Goal: Task Accomplishment & Management: Use online tool/utility

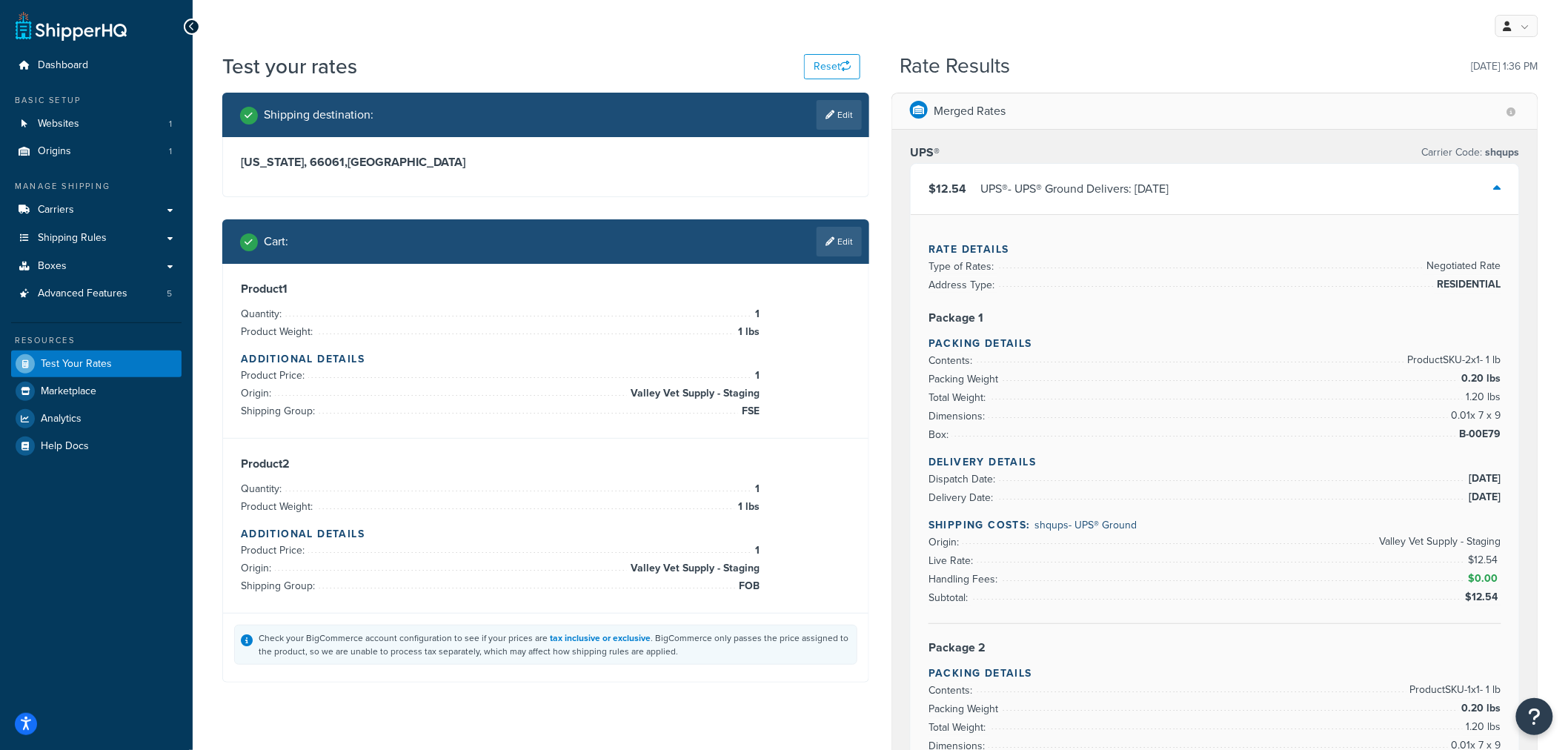
click at [827, 257] on div "Cart : Edit" at bounding box center [545, 242] width 647 height 45
click at [833, 245] on link "Edit" at bounding box center [839, 241] width 45 height 29
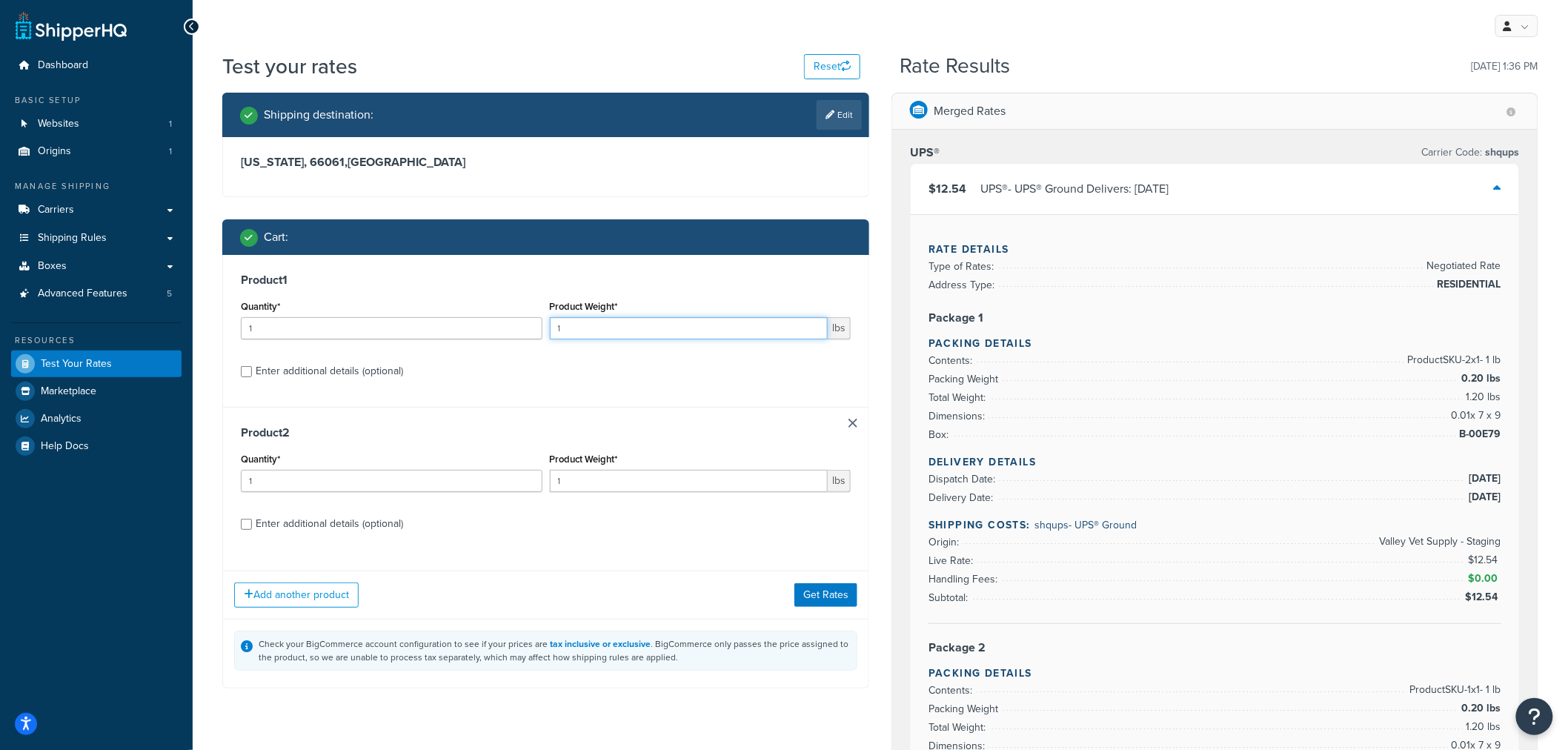
drag, startPoint x: 568, startPoint y: 328, endPoint x: 521, endPoint y: 336, distance: 47.7
click at [521, 336] on div "Quantity* 1 Product Weight* 1 lbs" at bounding box center [545, 323] width 617 height 54
type input "2"
click at [820, 588] on button "Get Rates" at bounding box center [826, 595] width 63 height 24
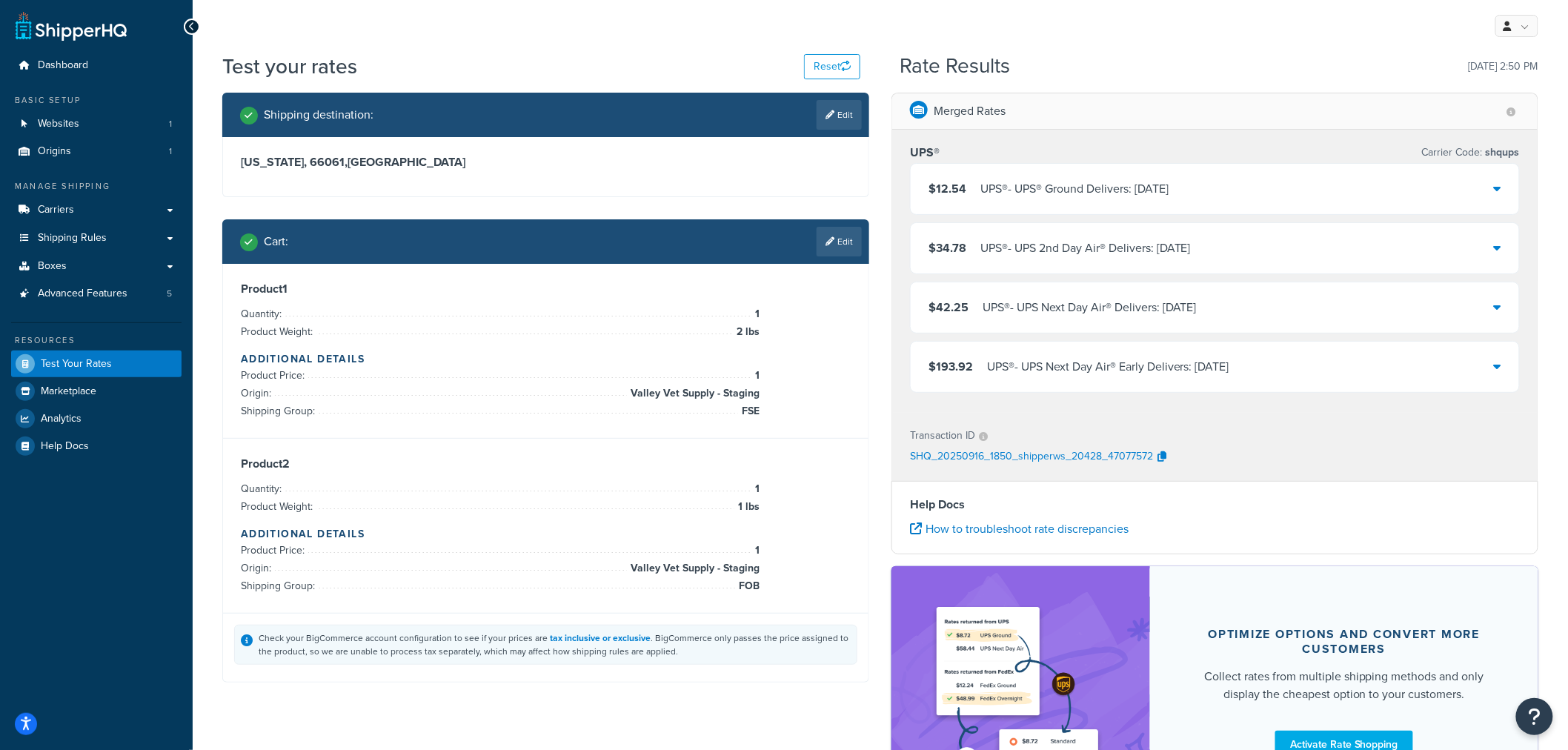
click at [1496, 189] on icon at bounding box center [1497, 189] width 8 height 12
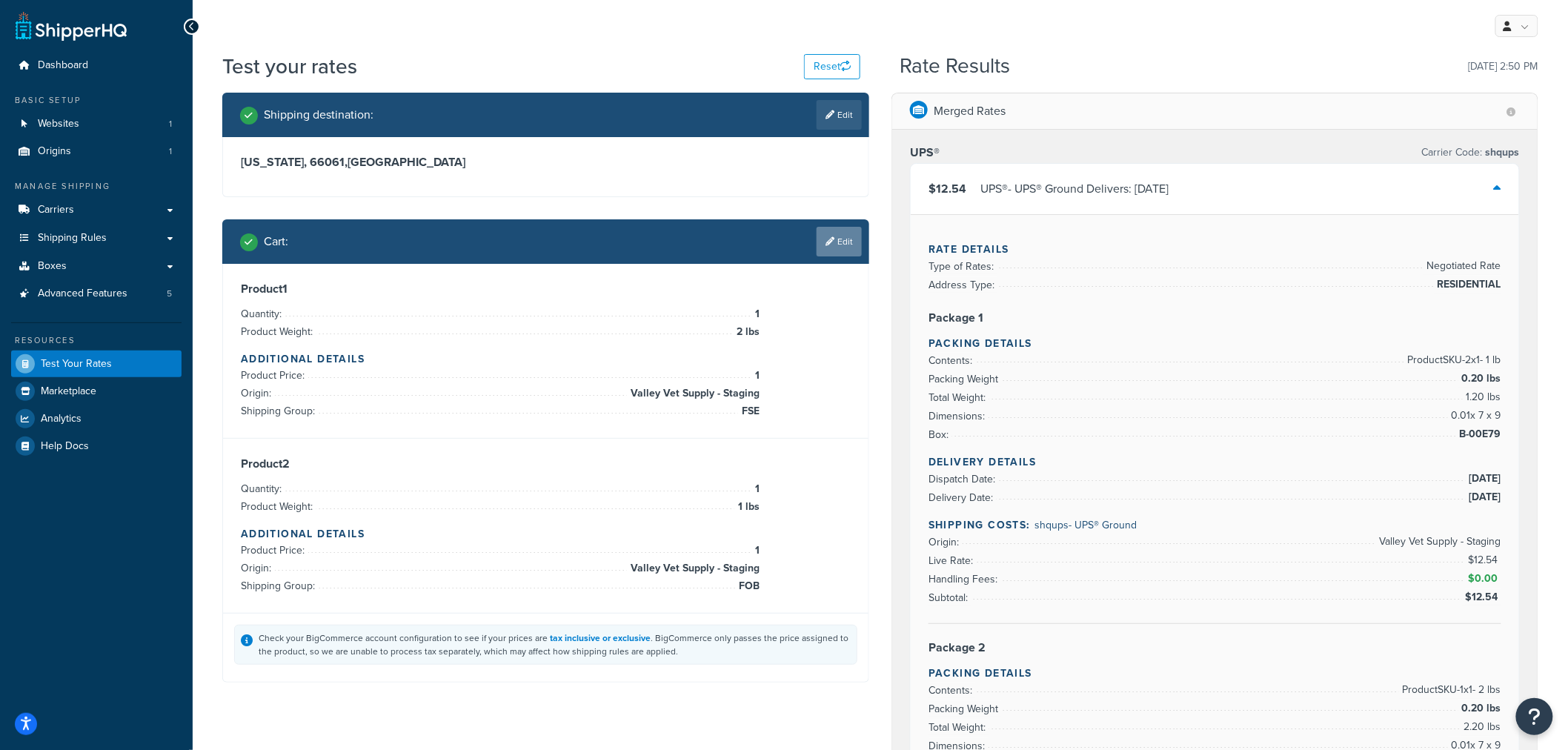
click at [833, 246] on link "Edit" at bounding box center [839, 241] width 45 height 29
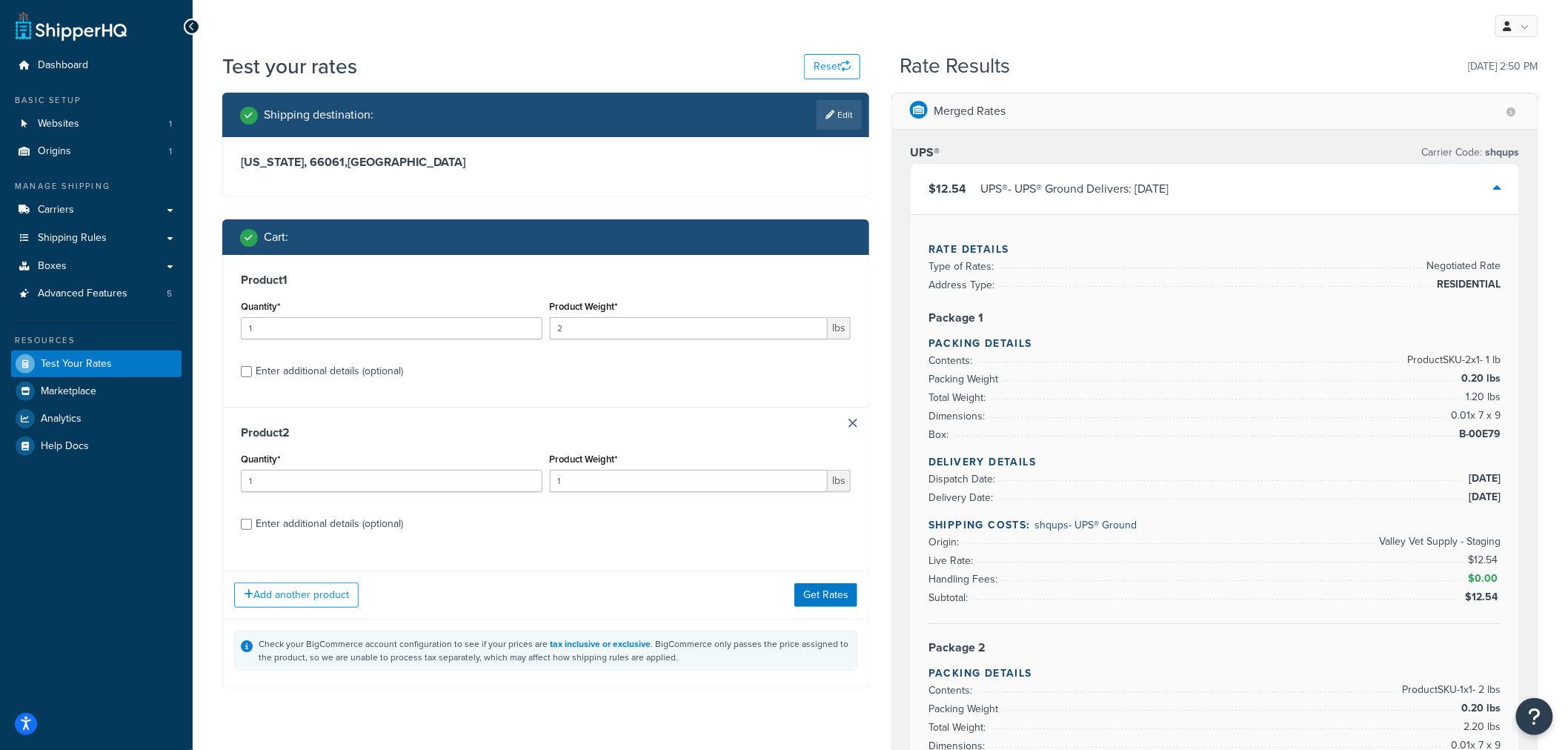
click at [371, 524] on div "Enter additional details (optional)" at bounding box center [329, 524] width 147 height 21
click at [252, 524] on input "Enter additional details (optional)" at bounding box center [246, 524] width 11 height 11
checkbox input "true"
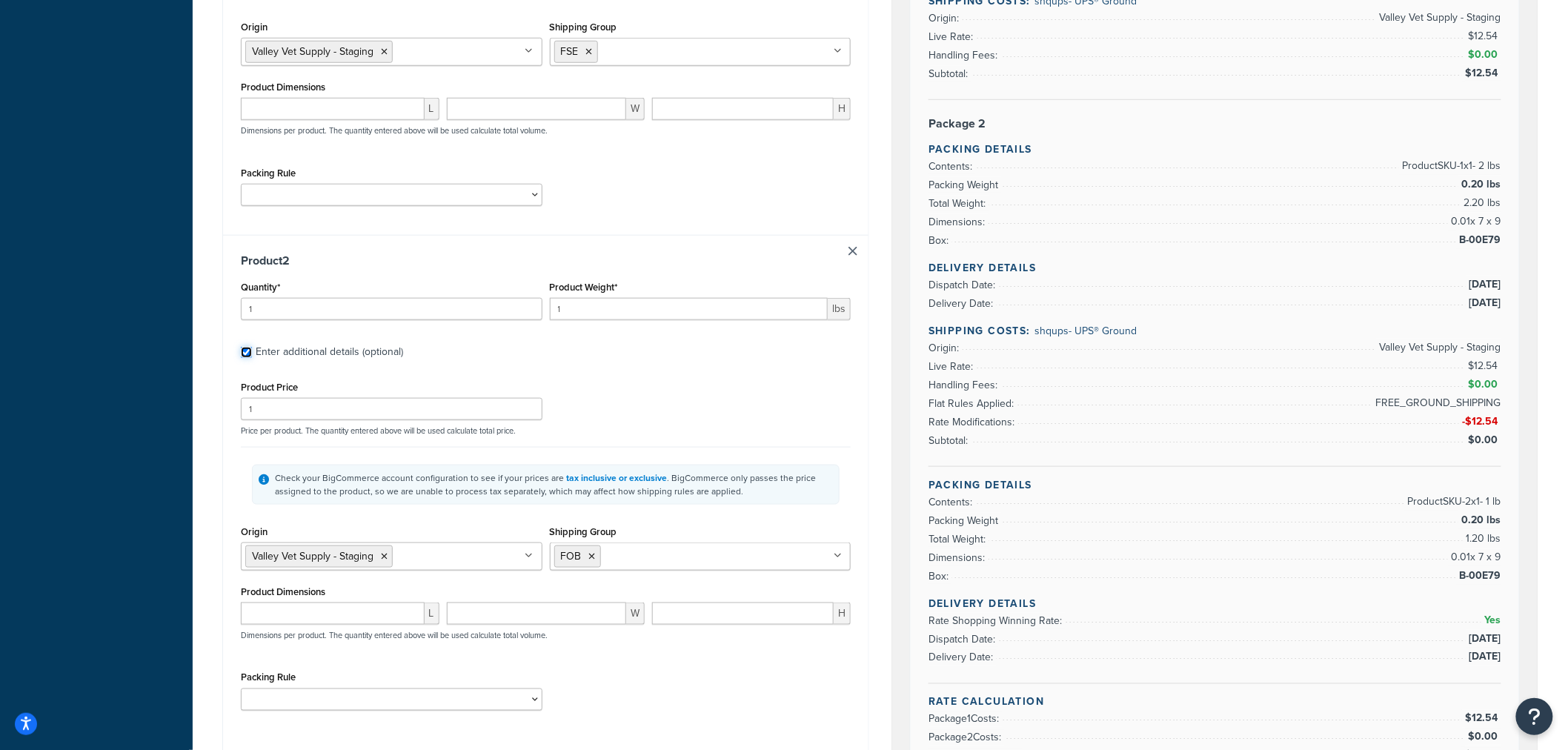
scroll to position [576, 0]
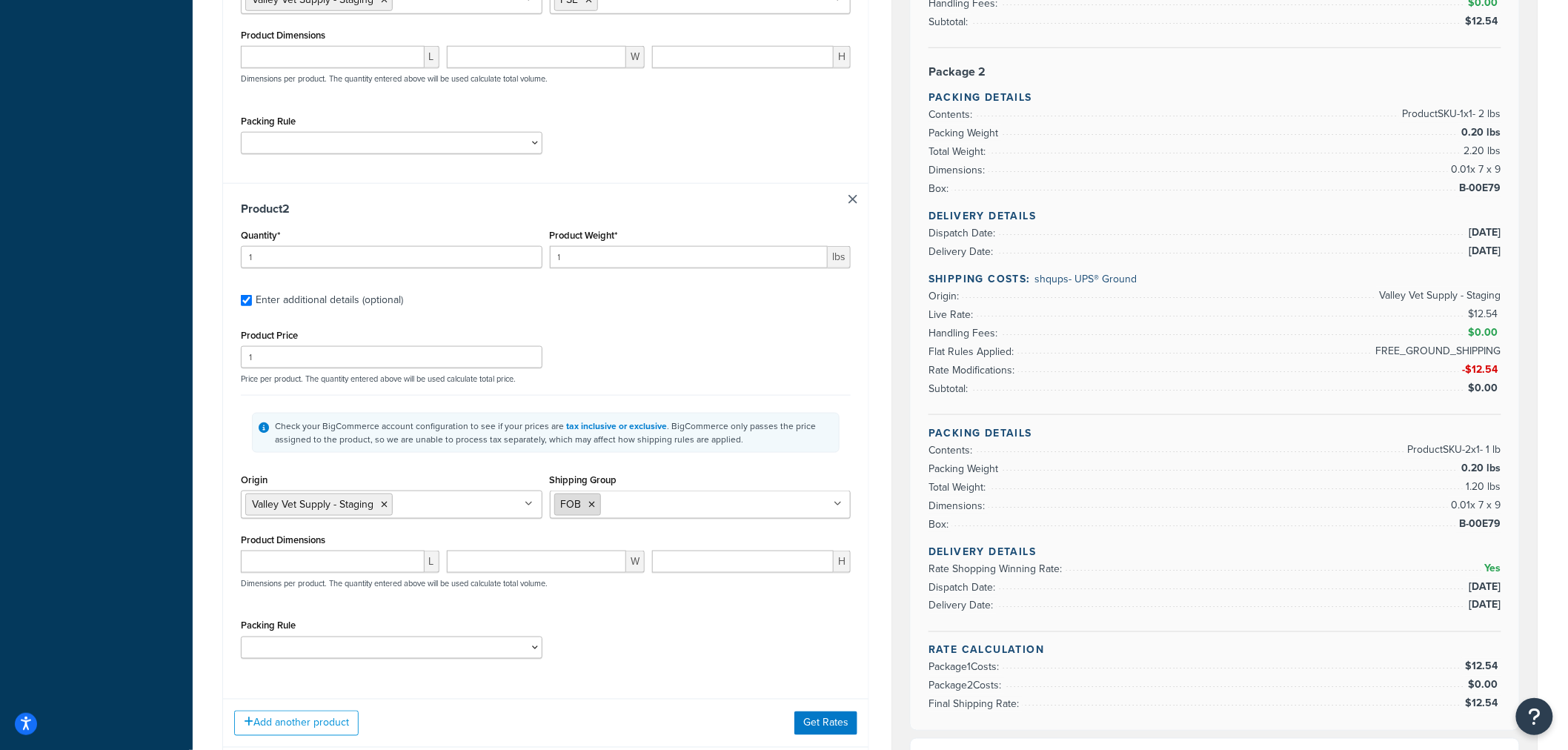
click at [593, 508] on icon at bounding box center [592, 505] width 7 height 9
click at [600, 508] on input "Shipping Group" at bounding box center [620, 504] width 131 height 16
type input "fs"
click at [825, 468] on div "Check your BigCommerce account configuration to see if your prices are tax incl…" at bounding box center [546, 432] width 610 height 75
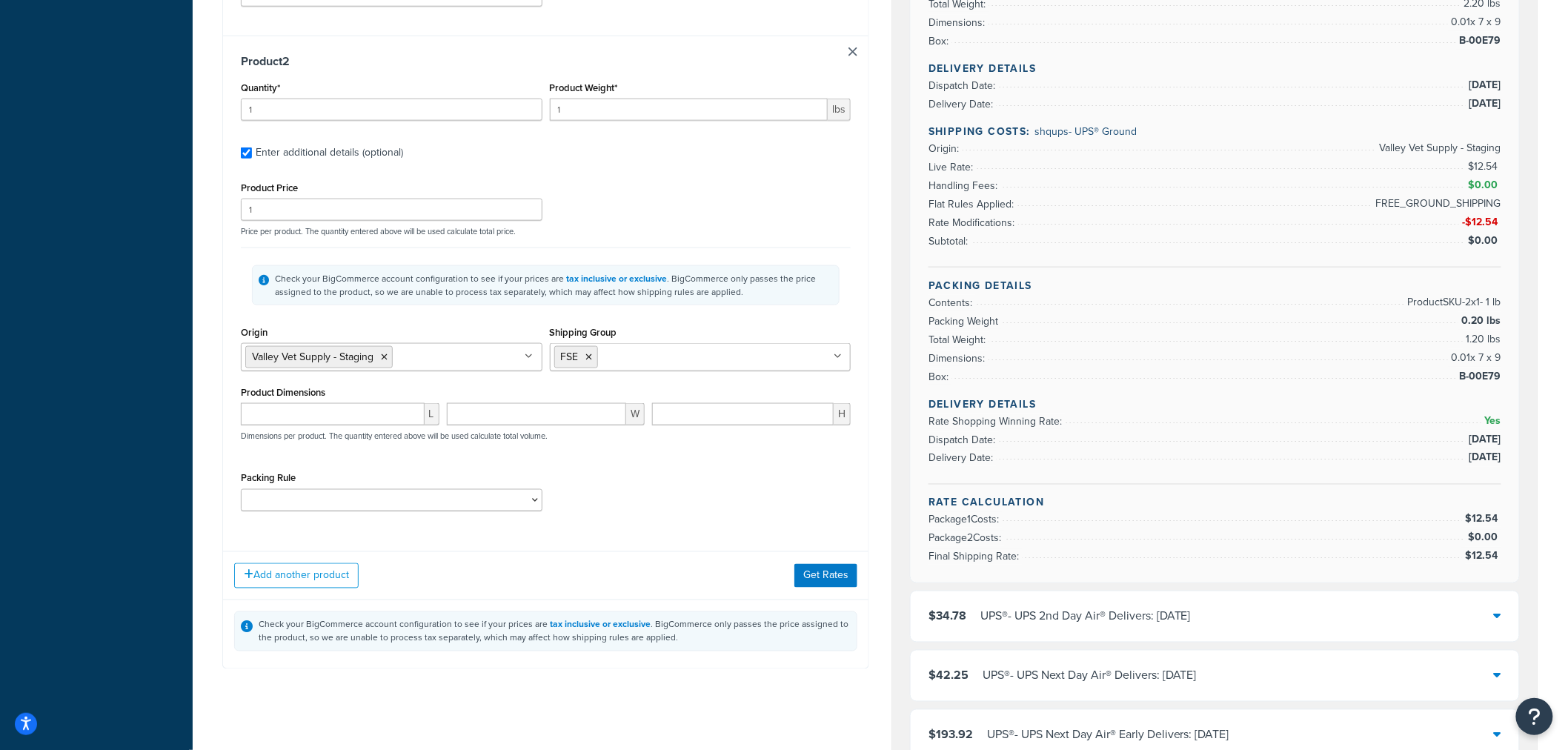
scroll to position [741, 0]
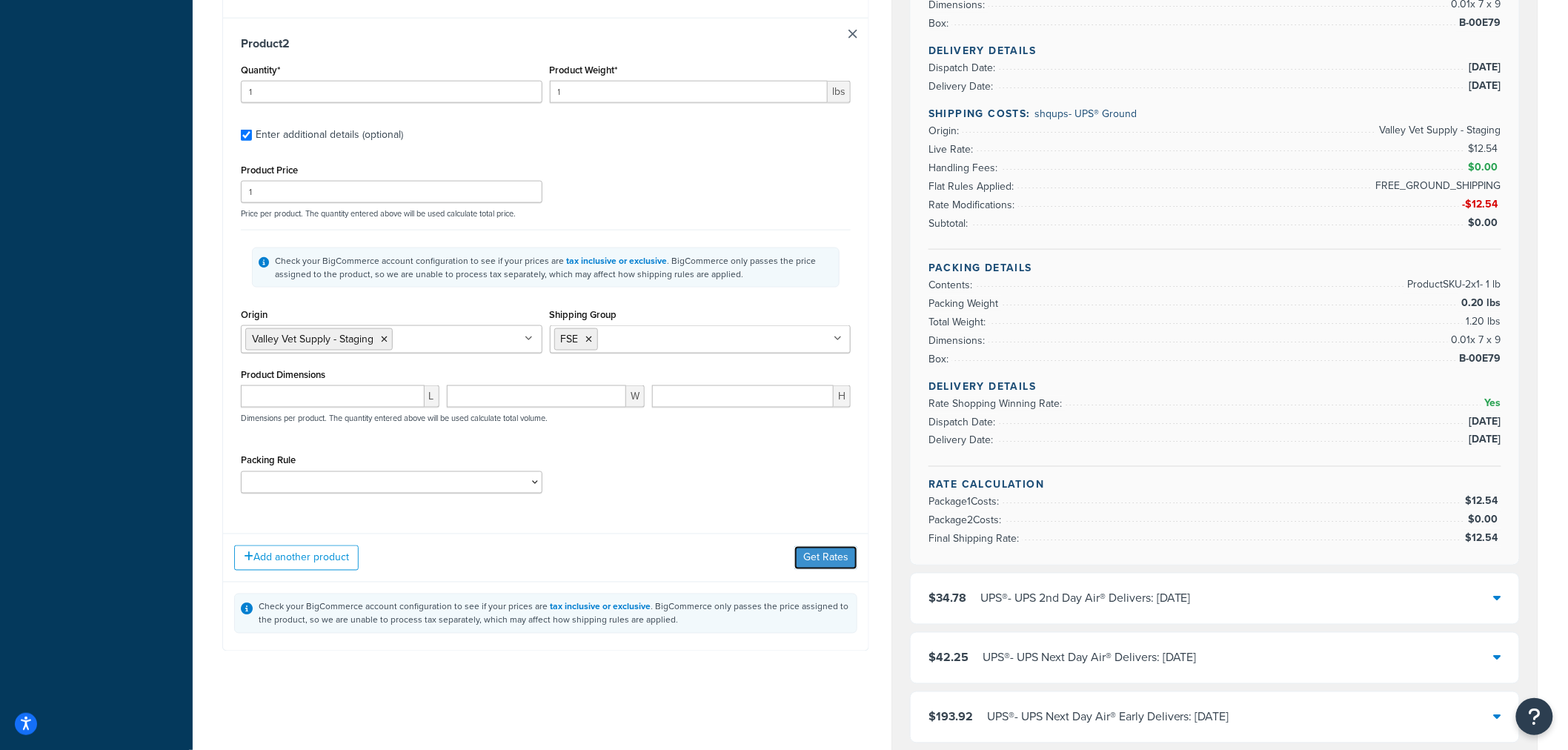
click at [823, 556] on button "Get Rates" at bounding box center [826, 558] width 63 height 24
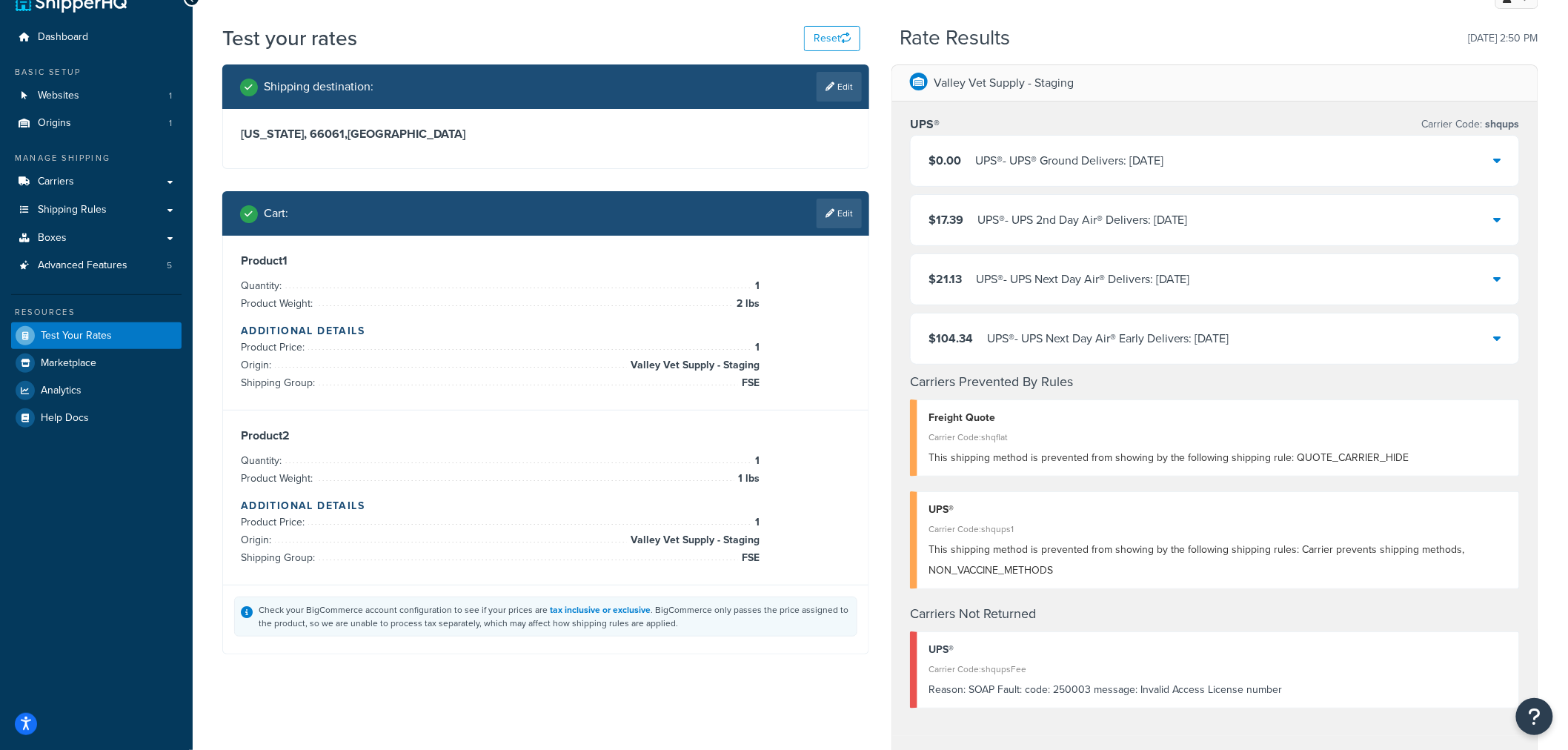
scroll to position [0, 0]
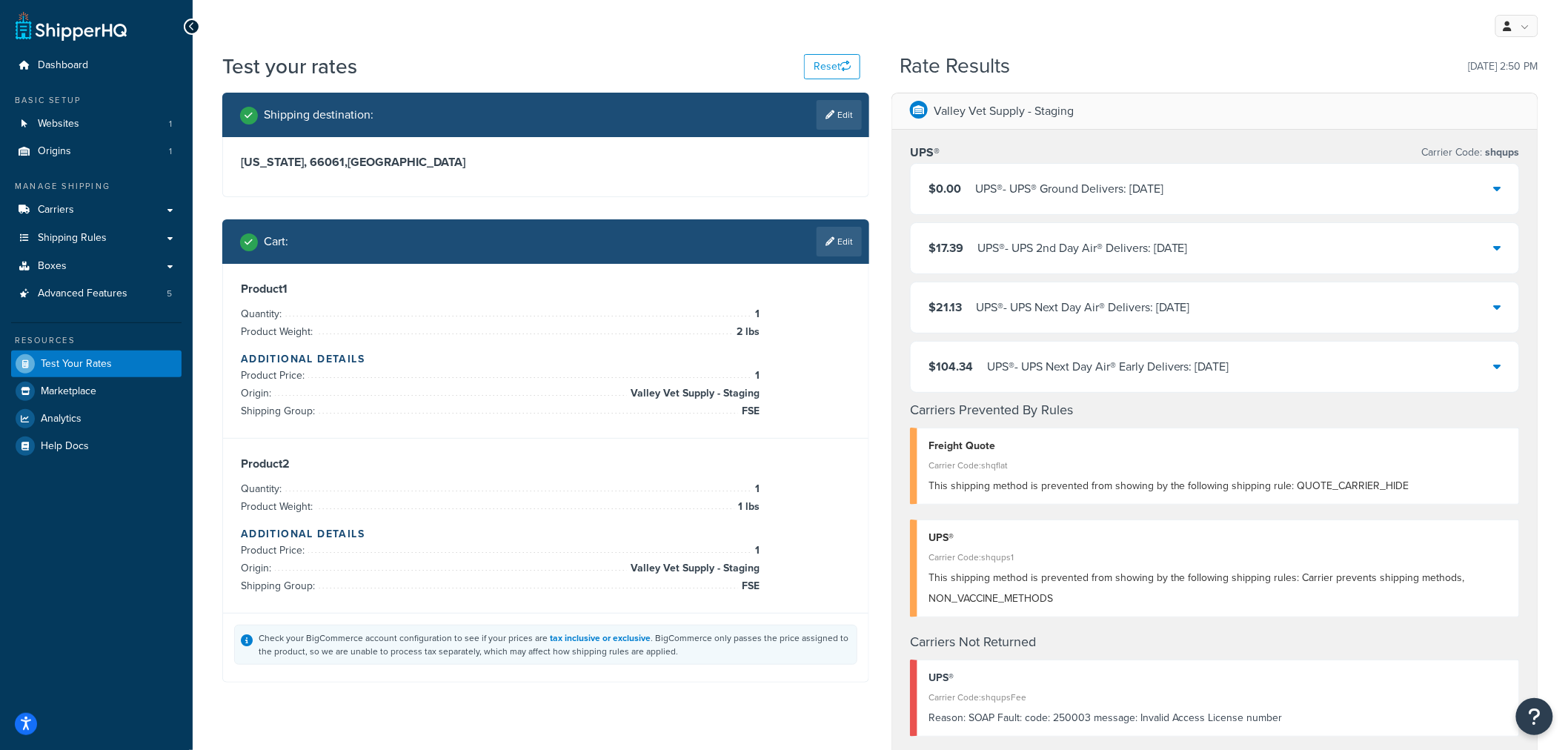
click at [1503, 189] on div "$0.00 UPS® - UPS® Ground Delivers: Wed, Sep 17" at bounding box center [1215, 189] width 609 height 51
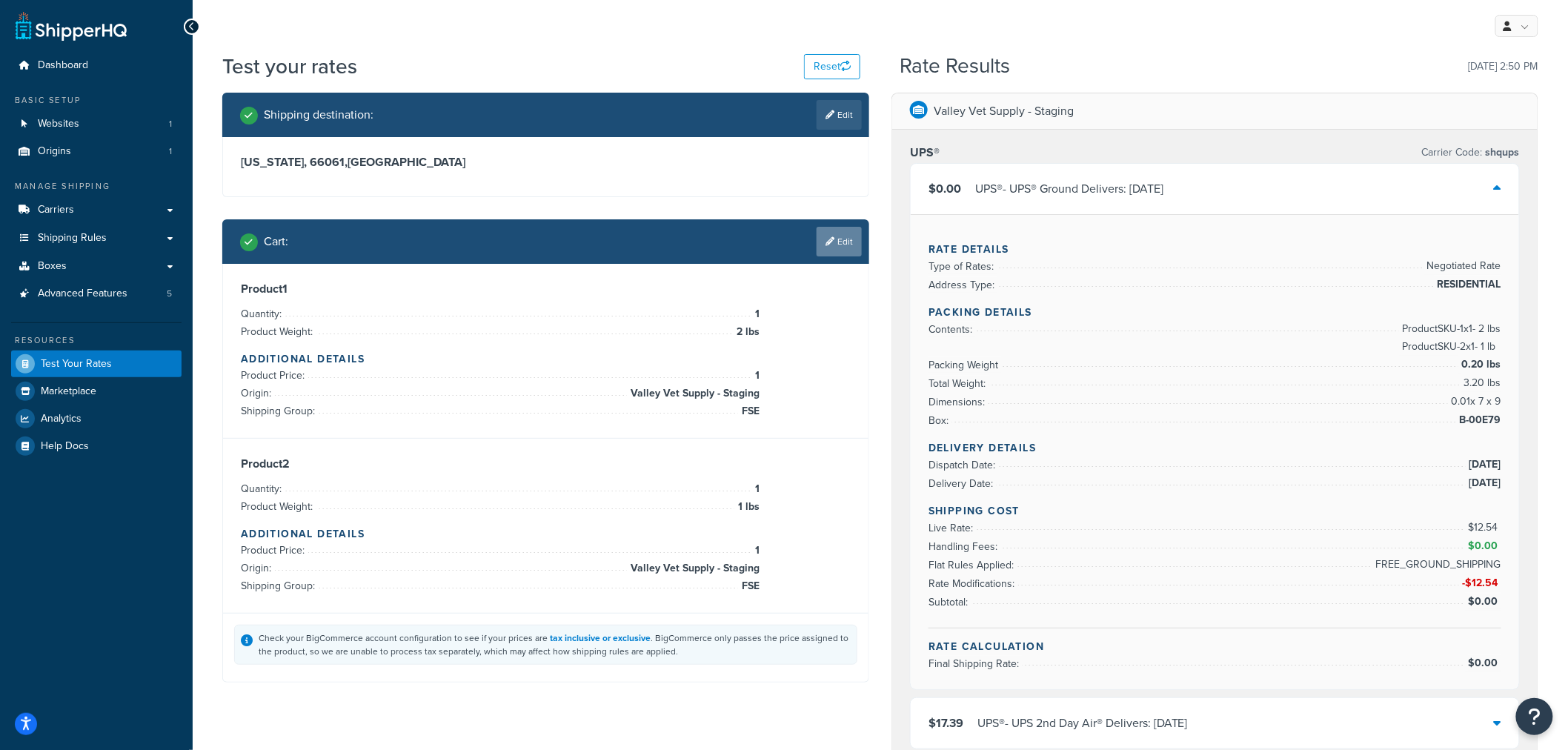
click at [847, 242] on link "Edit" at bounding box center [839, 241] width 45 height 29
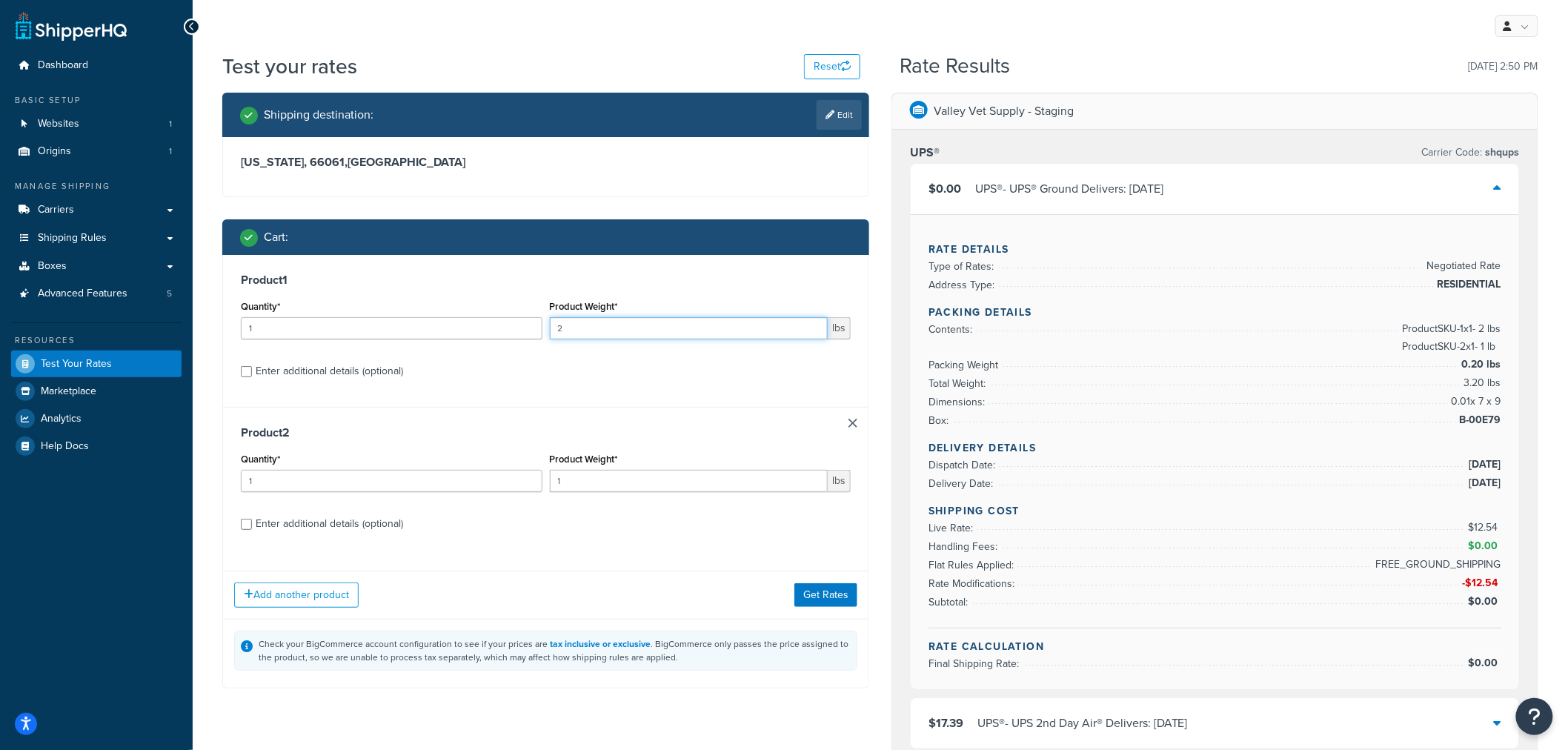
drag, startPoint x: 559, startPoint y: 331, endPoint x: 509, endPoint y: 332, distance: 50.0
click at [509, 332] on div "Quantity* 1 Product Weight* 2 lbs" at bounding box center [545, 323] width 617 height 54
type input "1"
click at [835, 587] on button "Get Rates" at bounding box center [826, 595] width 63 height 24
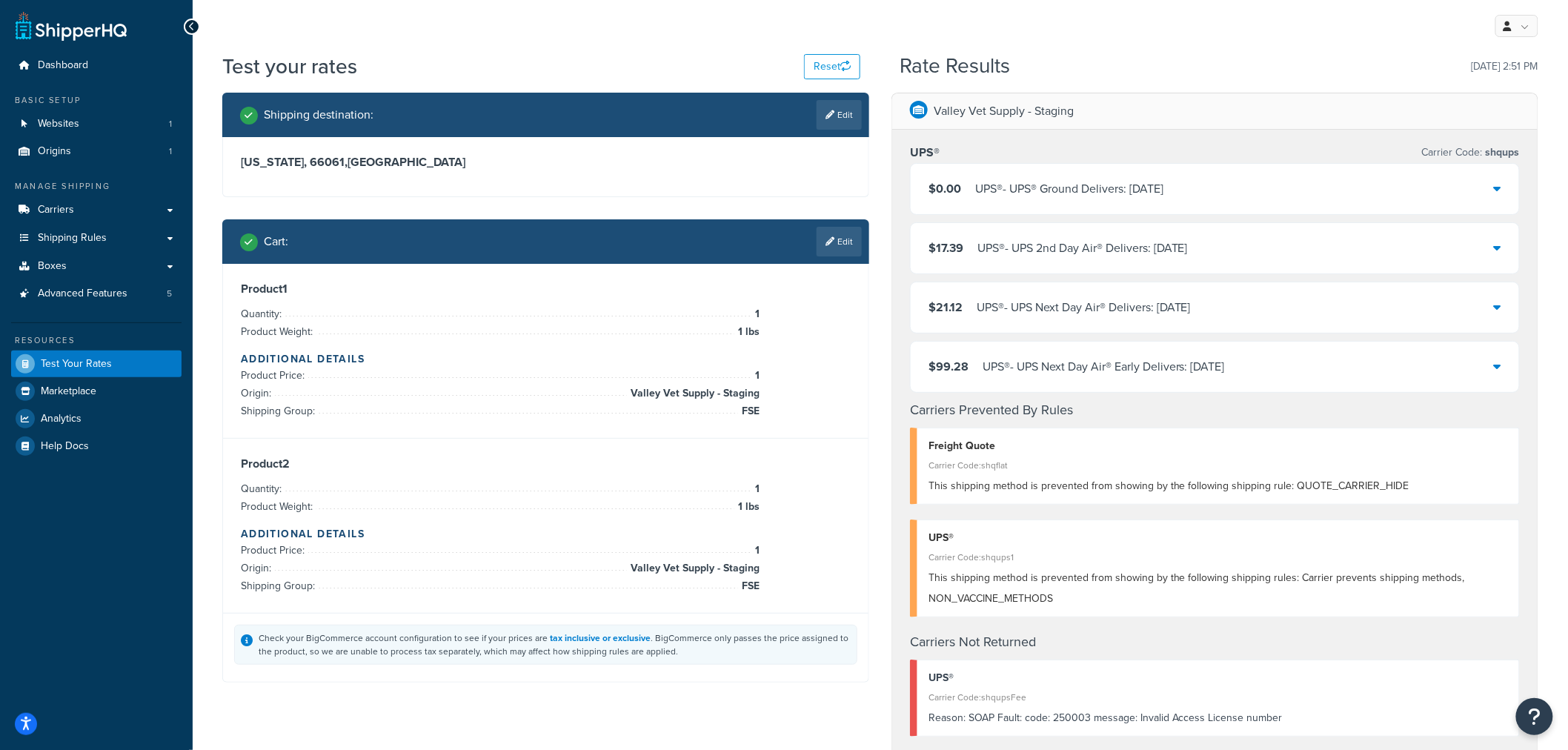
click at [1496, 193] on icon at bounding box center [1497, 189] width 8 height 12
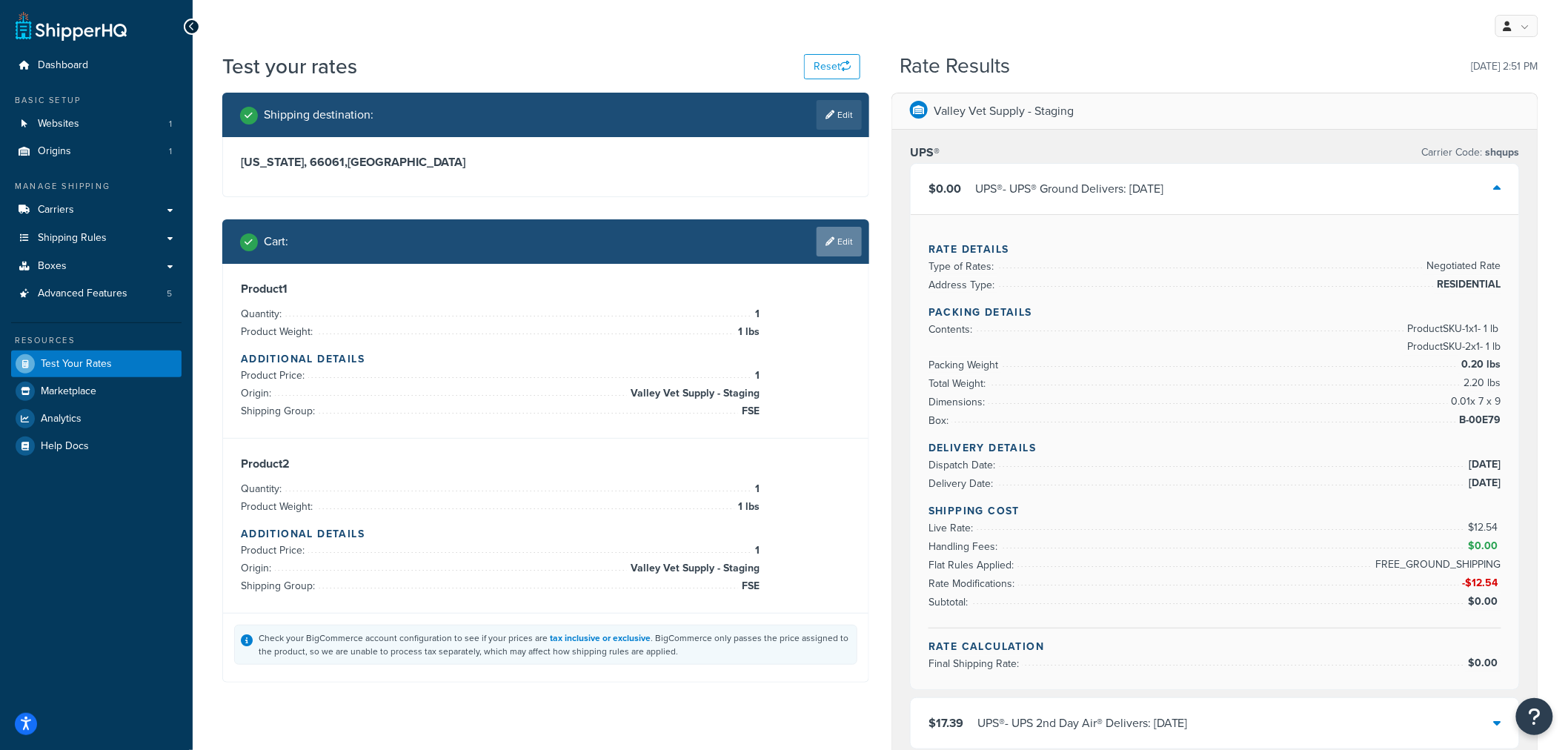
click at [838, 242] on link "Edit" at bounding box center [839, 241] width 45 height 29
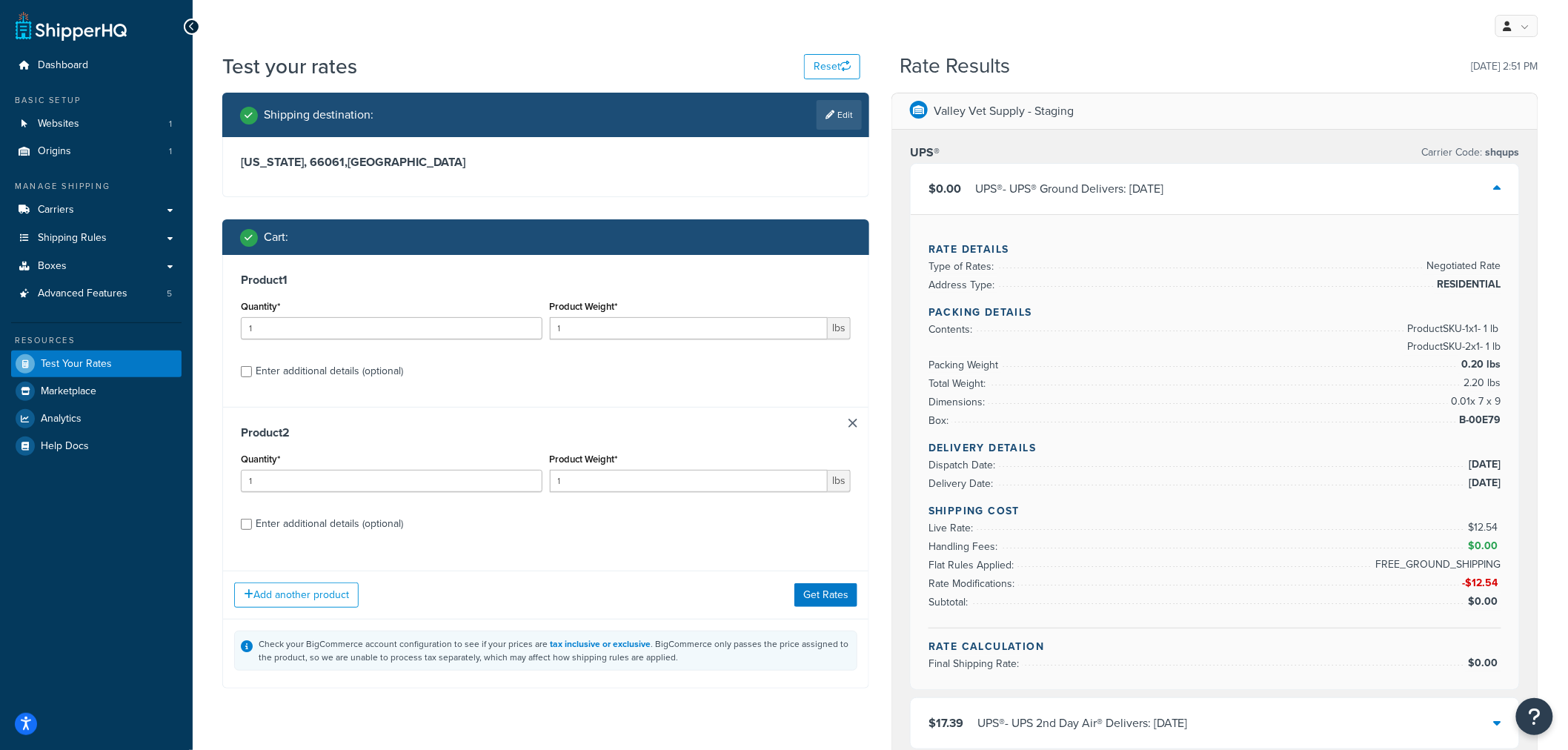
click at [344, 367] on div "Enter additional details (optional)" at bounding box center [329, 371] width 147 height 21
click at [252, 367] on input "Enter additional details (optional)" at bounding box center [246, 371] width 11 height 11
checkbox input "true"
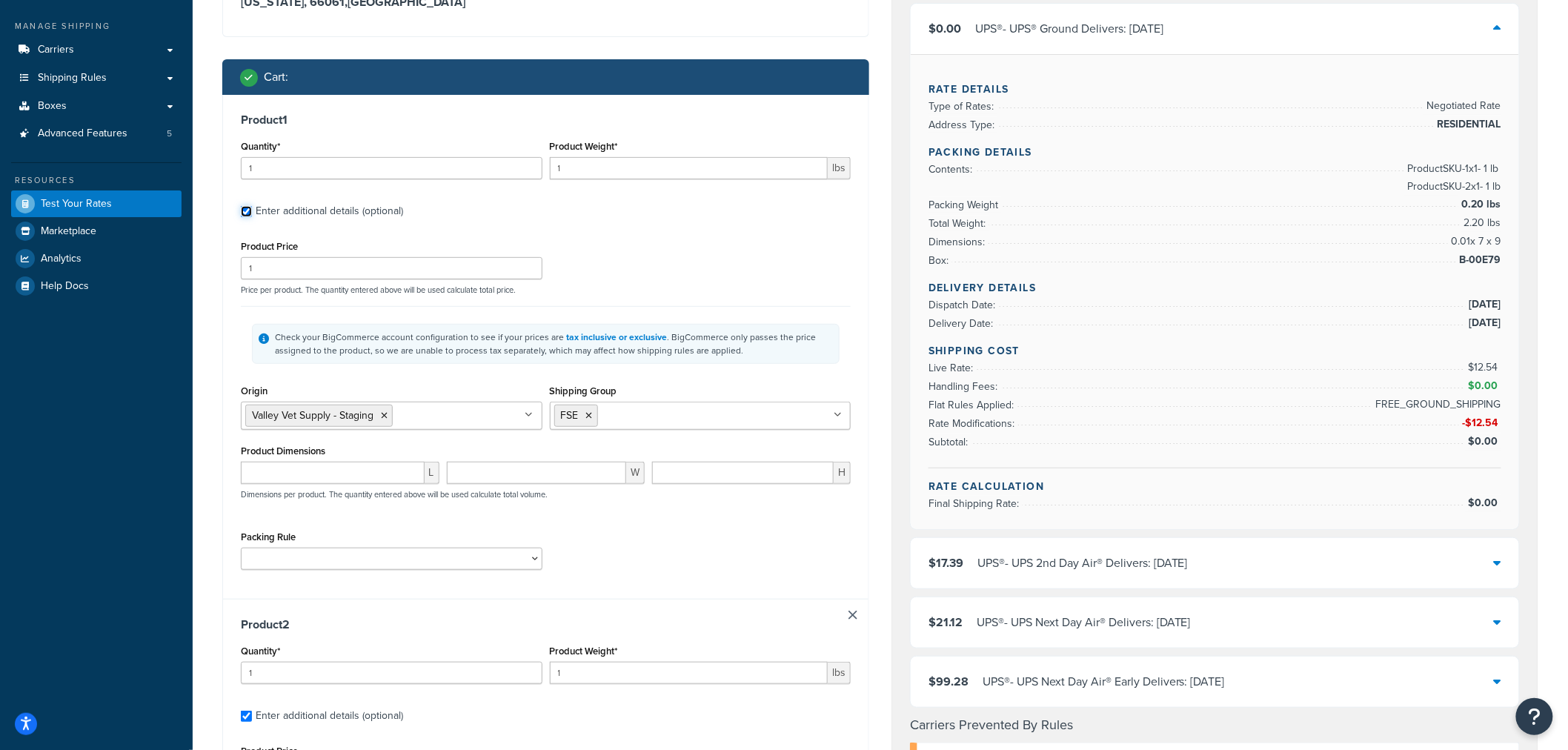
scroll to position [164, 0]
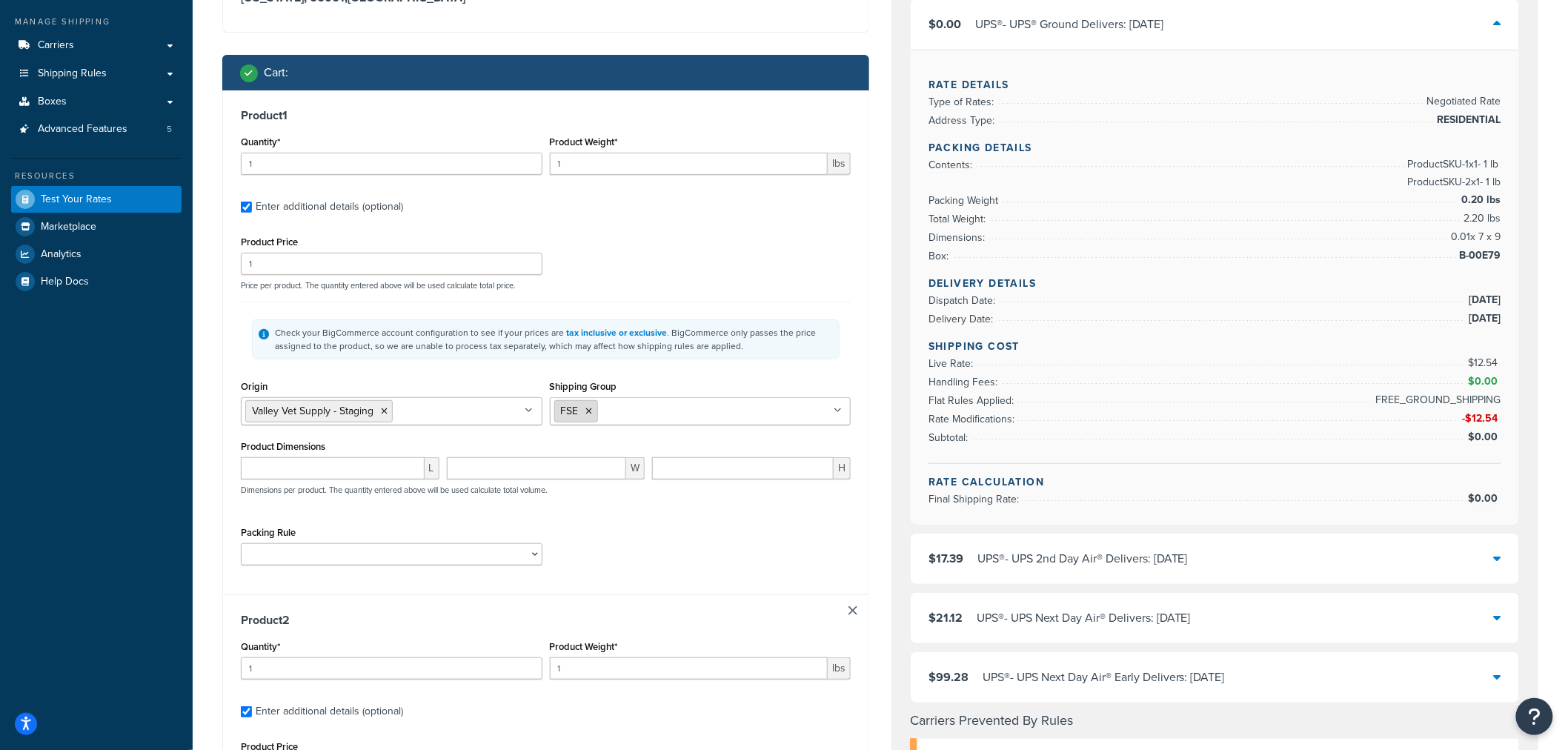
click at [588, 410] on icon at bounding box center [590, 411] width 7 height 9
click at [613, 410] on input "Shipping Group" at bounding box center [620, 410] width 131 height 16
type input "RVa"
click at [873, 390] on div "Shipping destination : Edit Kansas, 66061 , United States Cart : Product 1 Quan…" at bounding box center [545, 589] width 669 height 1322
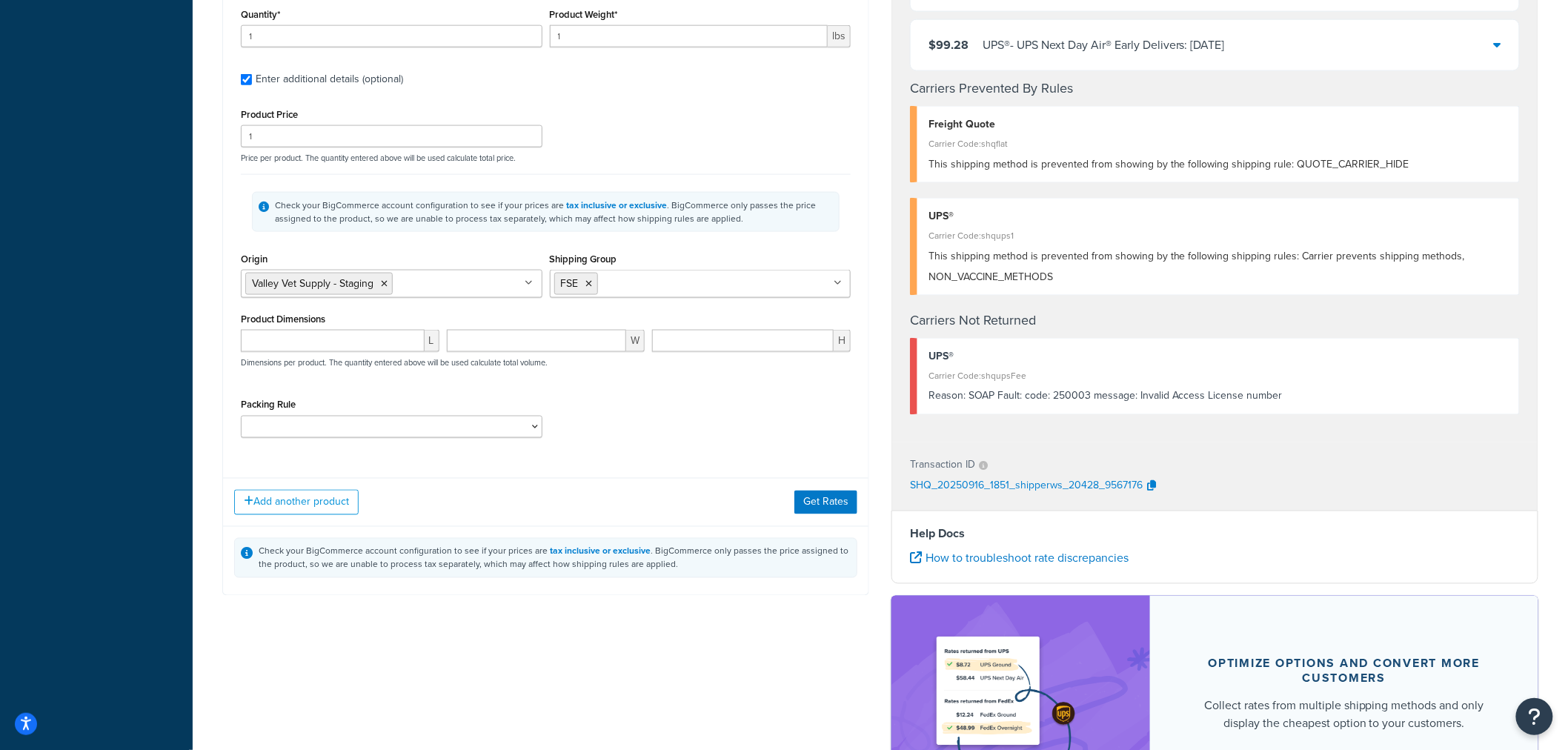
scroll to position [823, 0]
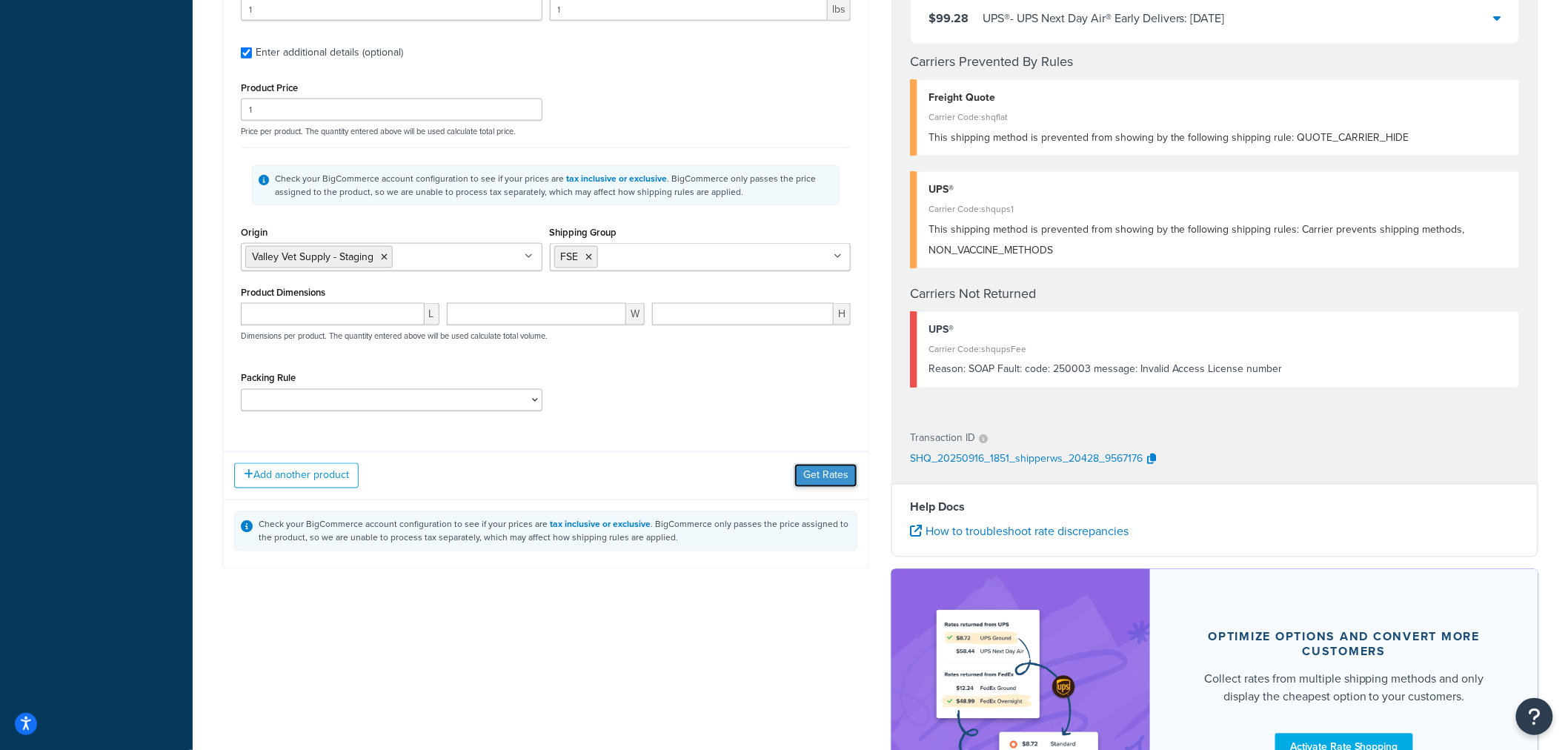
click at [827, 484] on button "Get Rates" at bounding box center [826, 476] width 63 height 24
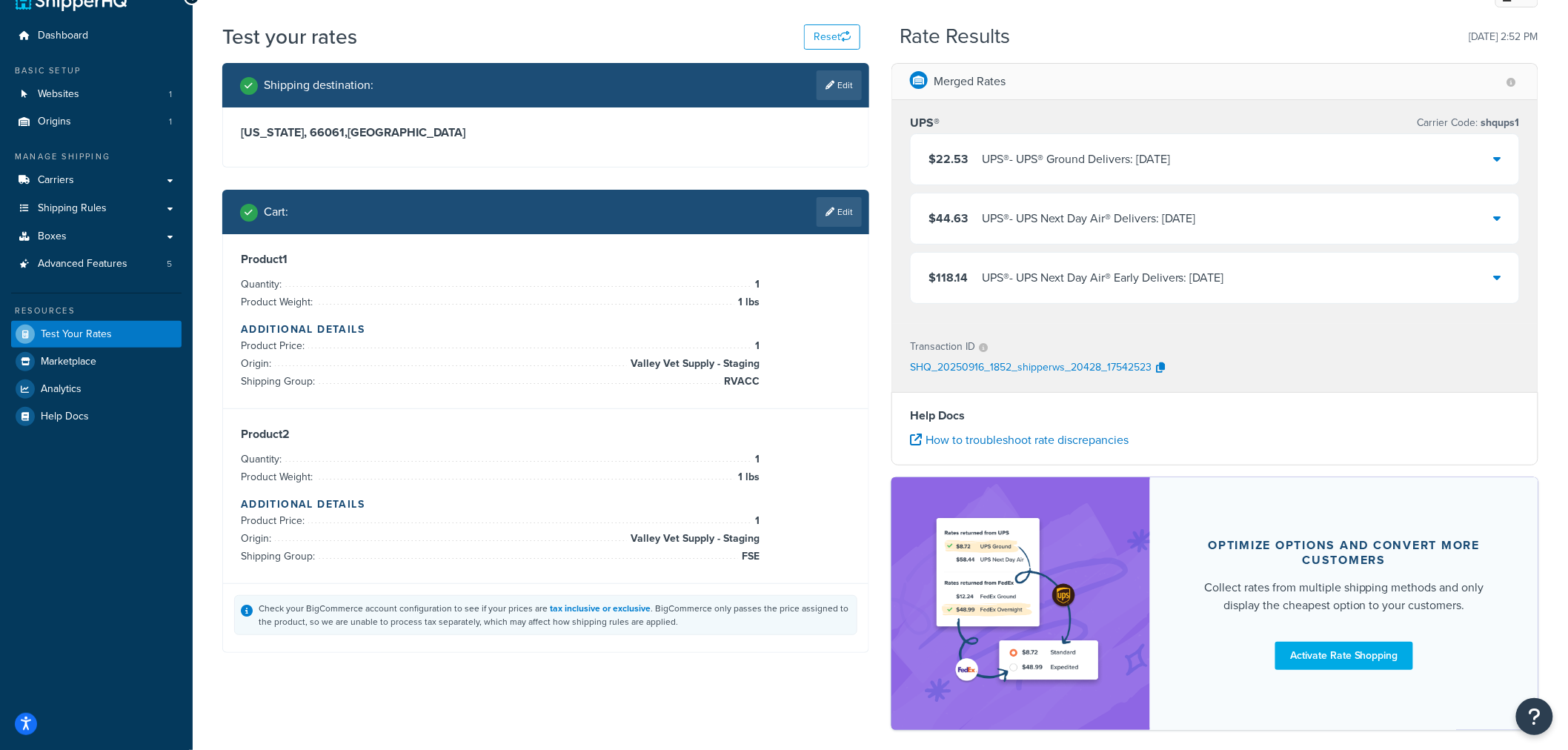
scroll to position [99, 0]
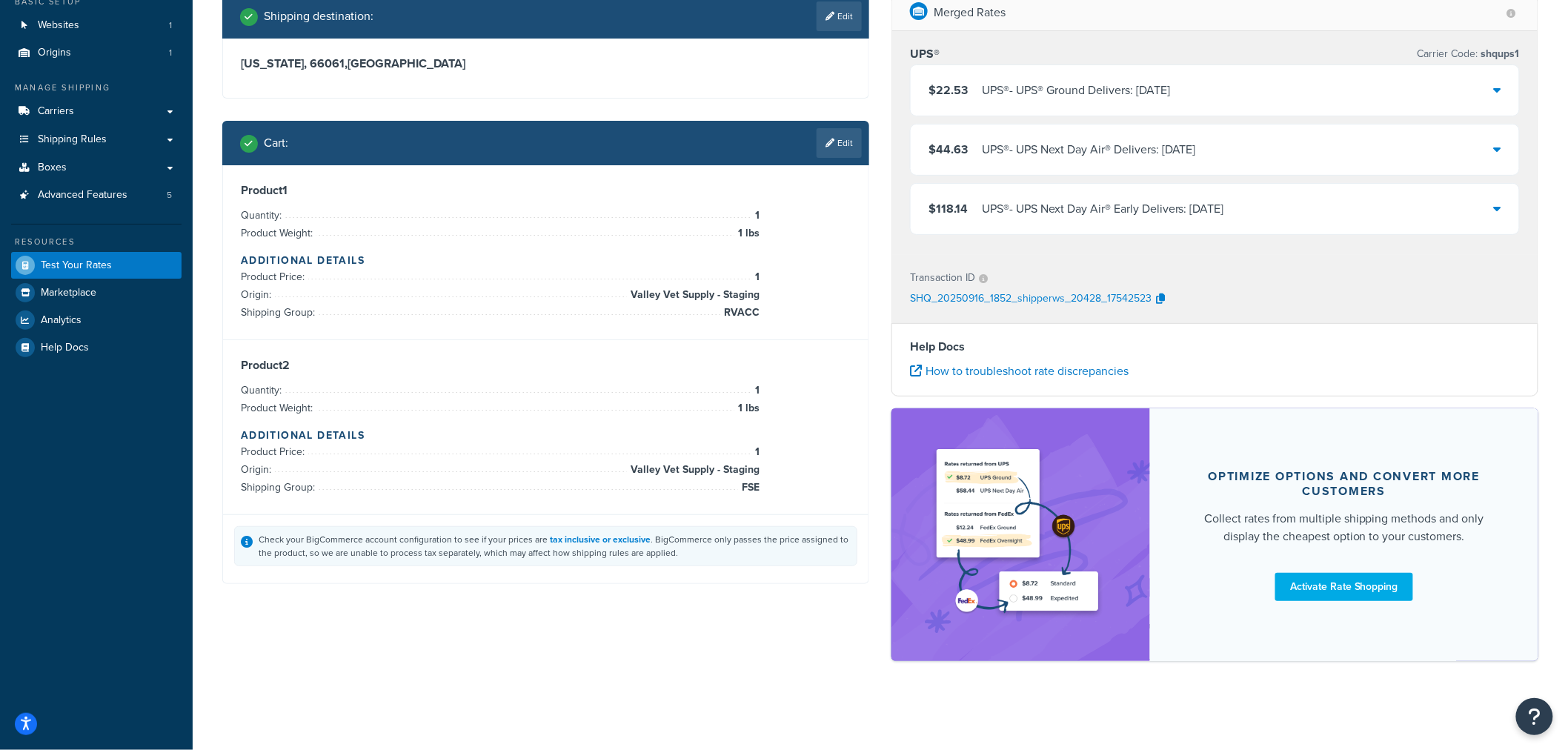
click at [1499, 88] on icon at bounding box center [1497, 90] width 8 height 12
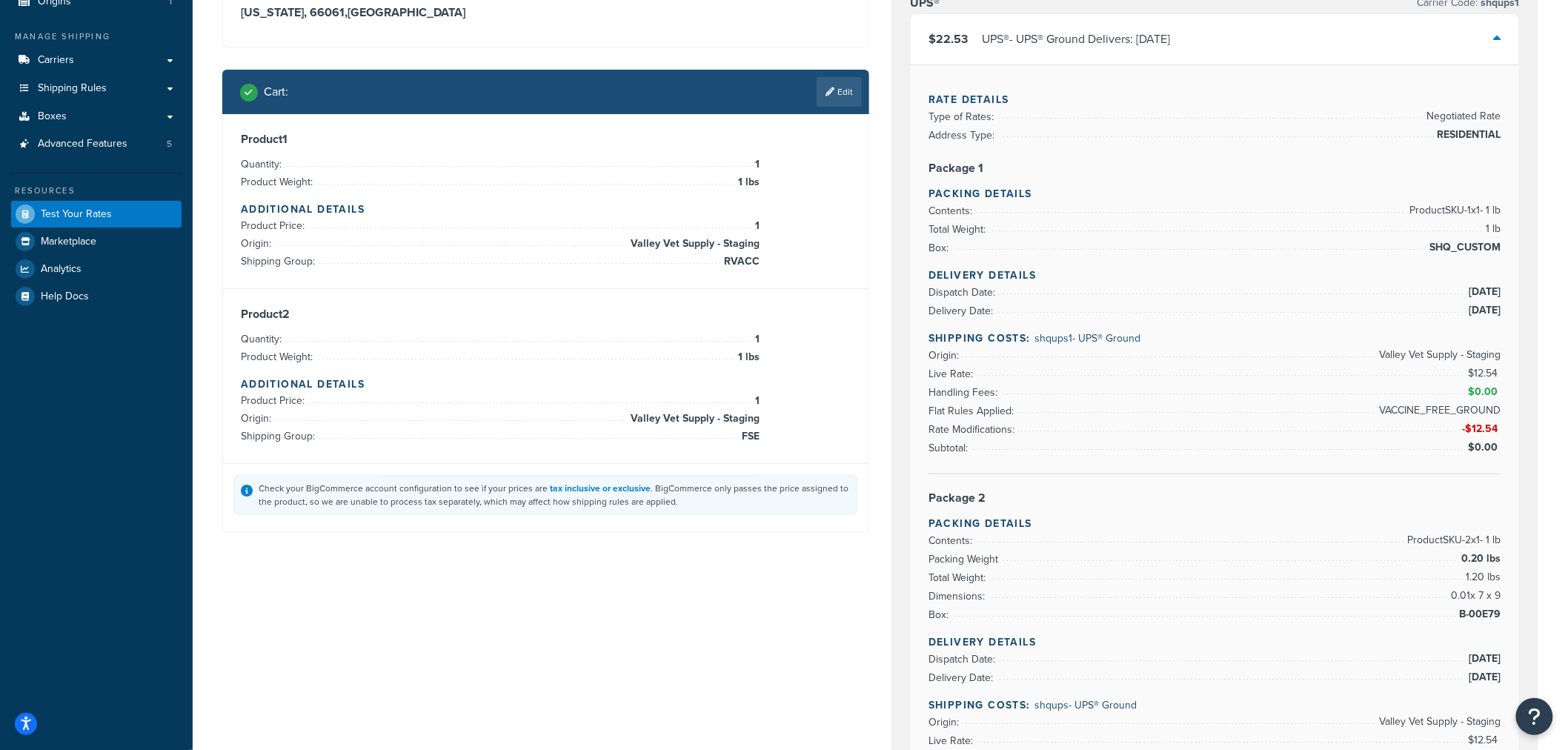
scroll to position [0, 0]
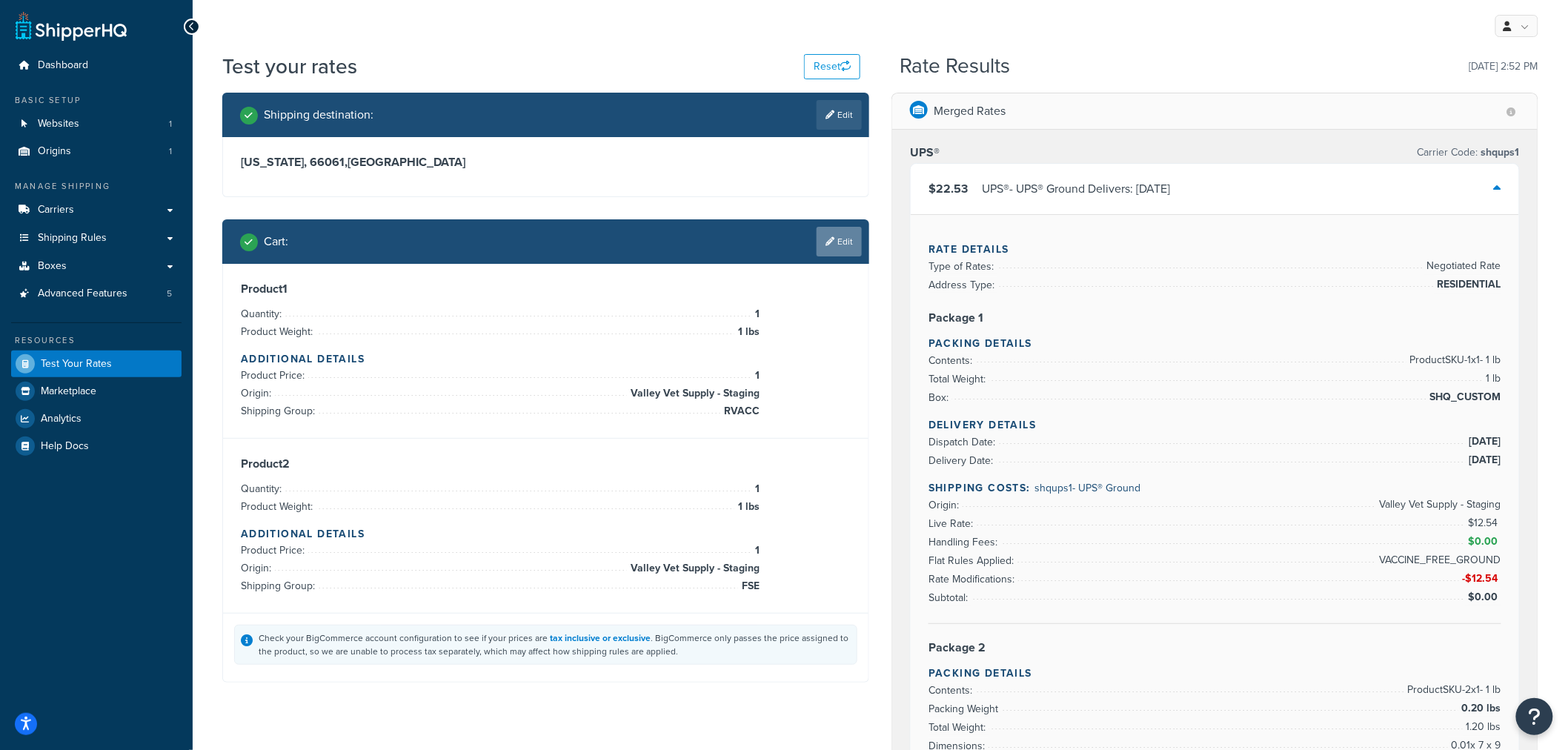
click at [846, 245] on link "Edit" at bounding box center [839, 241] width 45 height 29
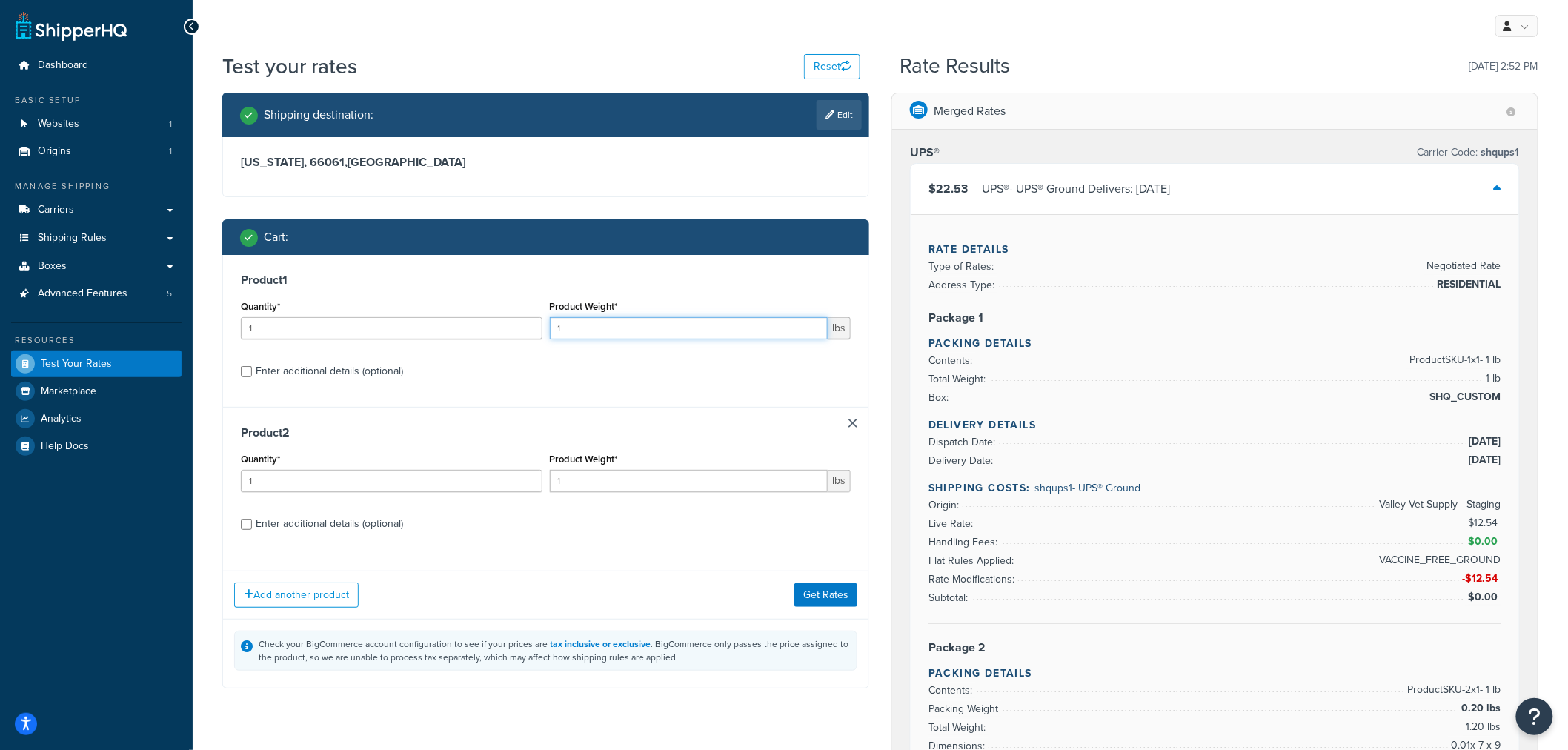
drag, startPoint x: 573, startPoint y: 332, endPoint x: 539, endPoint y: 335, distance: 34.1
click at [543, 334] on div "Quantity* 1 Product Weight* 1 lbs" at bounding box center [545, 323] width 617 height 54
type input "2"
click at [816, 590] on button "Get Rates" at bounding box center [826, 595] width 63 height 24
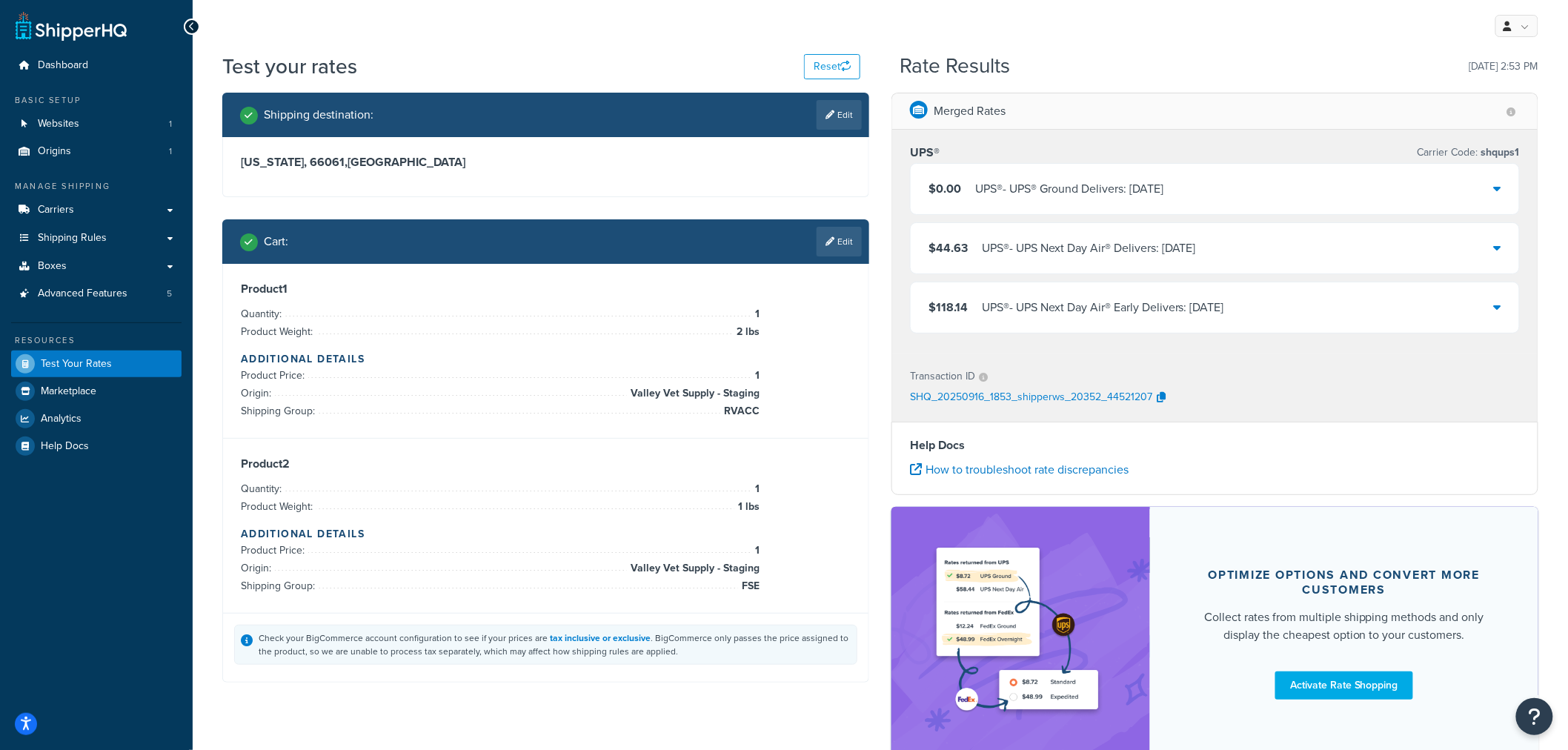
click at [1499, 187] on icon at bounding box center [1497, 189] width 8 height 12
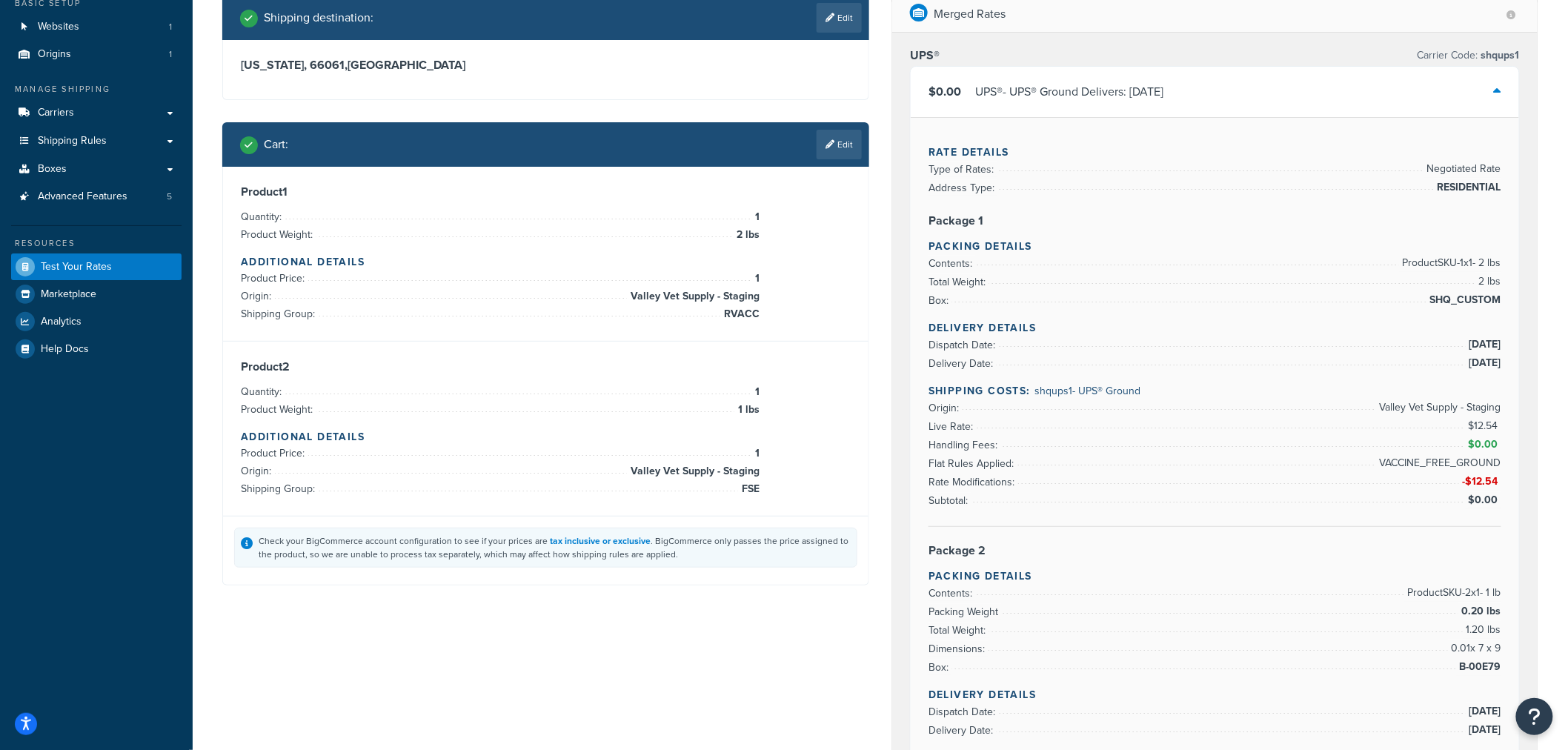
scroll to position [83, 0]
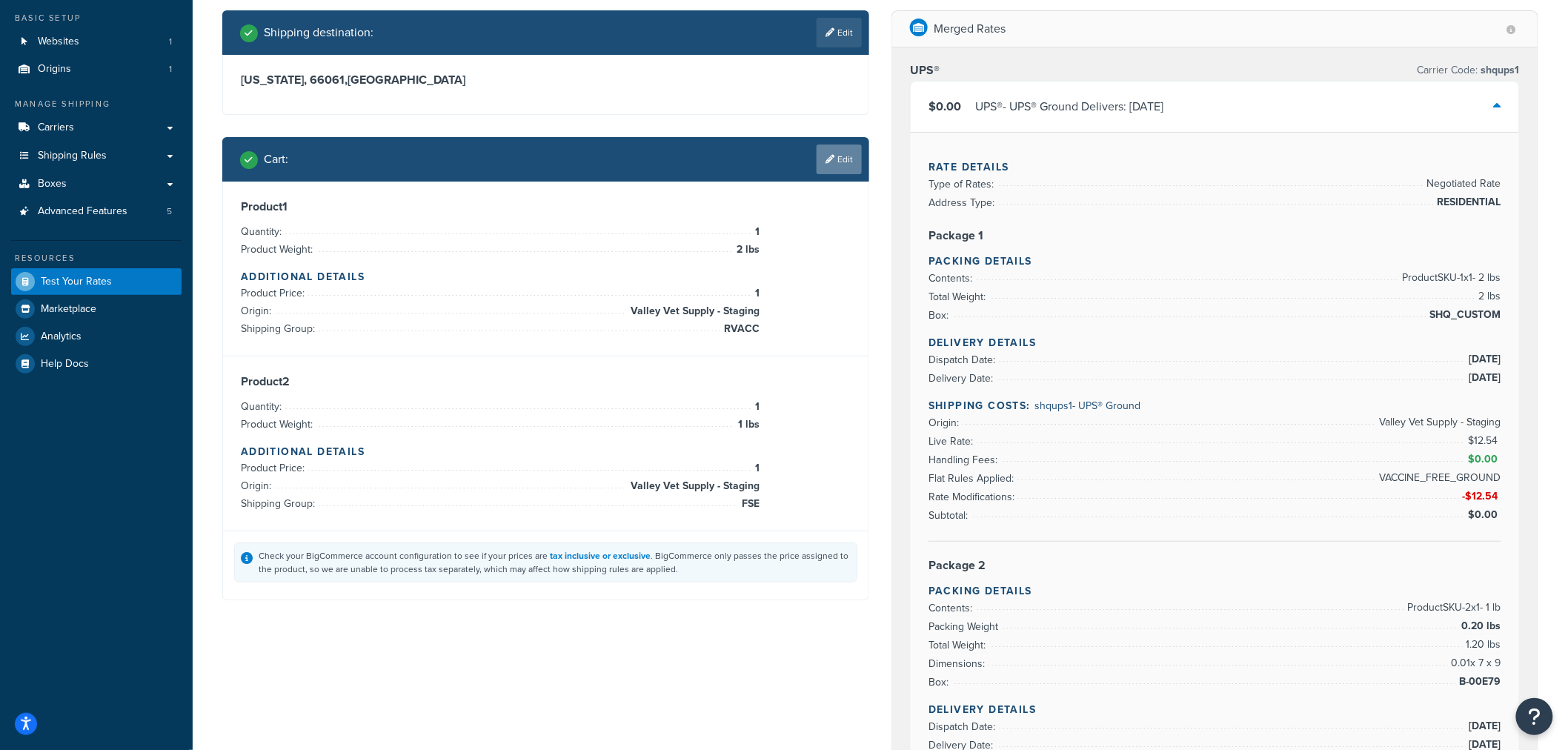
click at [838, 160] on link "Edit" at bounding box center [839, 159] width 45 height 29
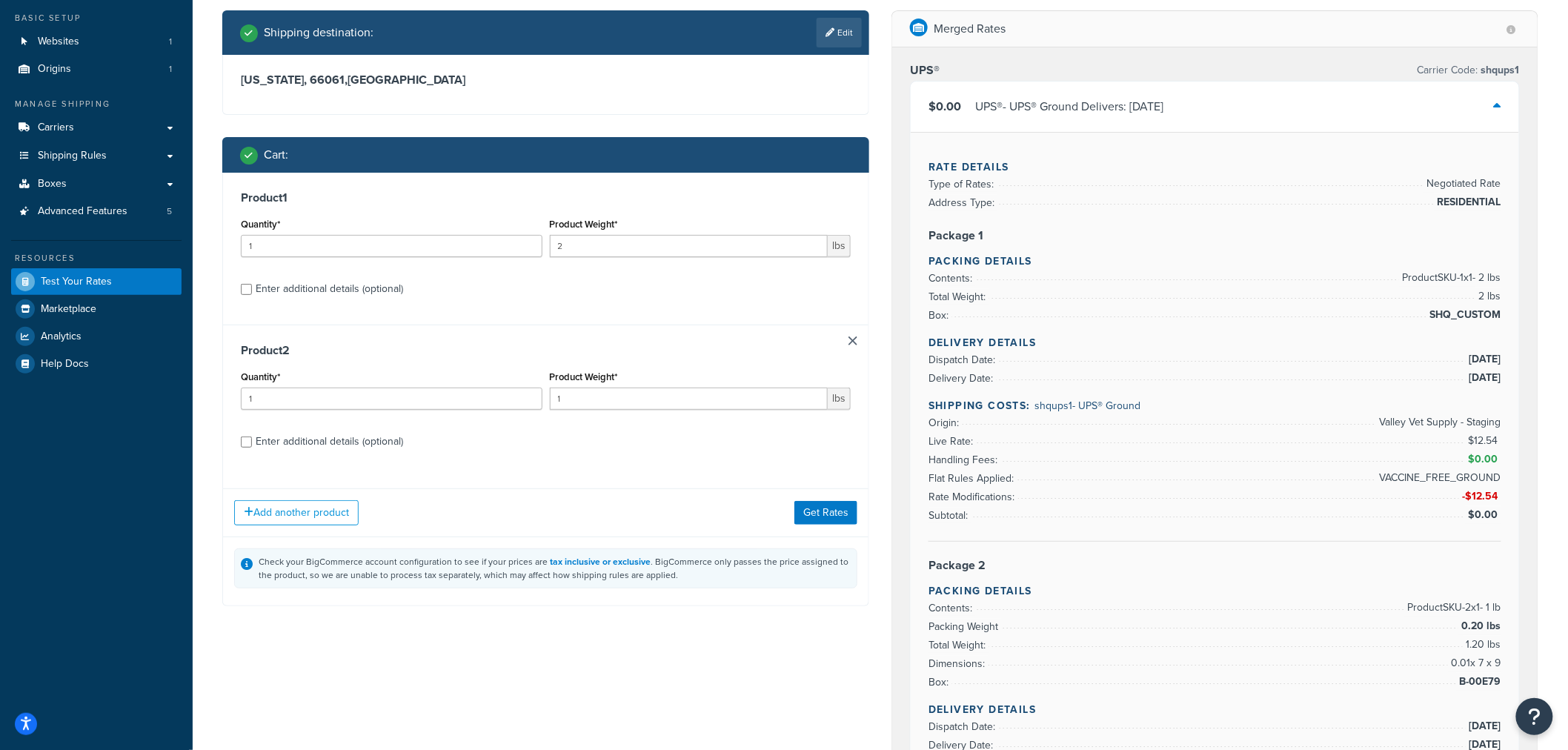
click at [363, 288] on div "Enter additional details (optional)" at bounding box center [329, 289] width 147 height 21
click at [252, 288] on input "Enter additional details (optional)" at bounding box center [246, 289] width 11 height 11
checkbox input "true"
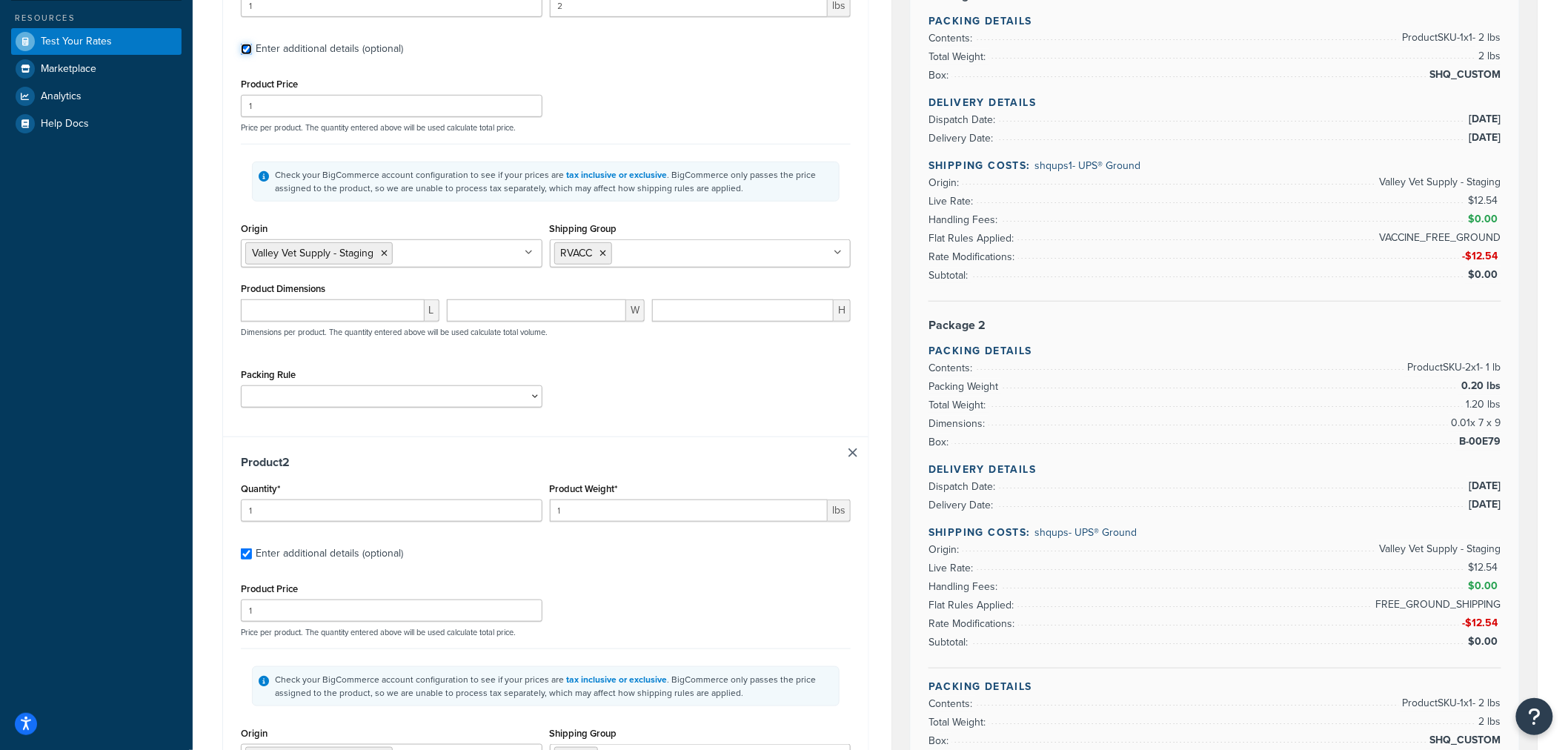
scroll to position [329, 0]
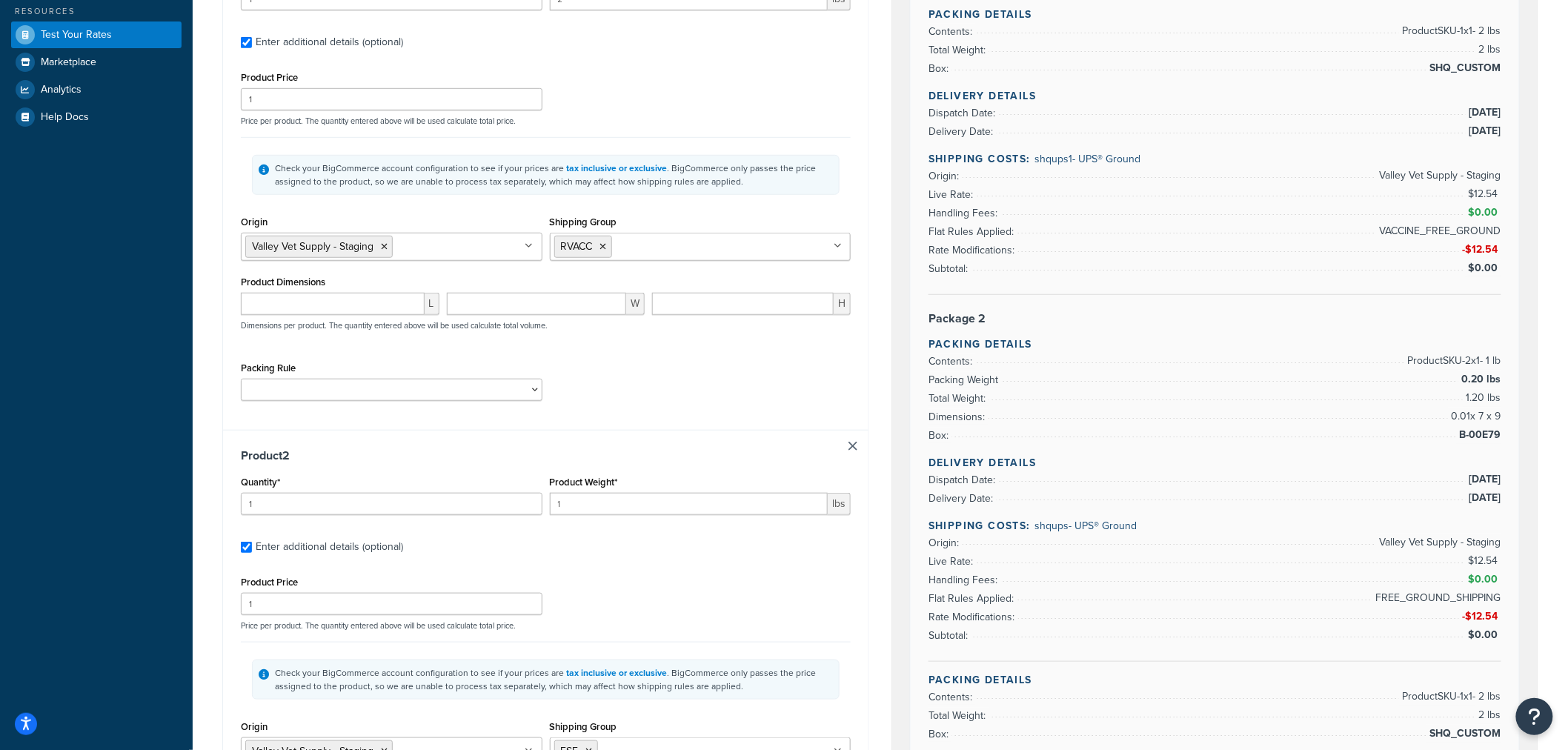
click at [632, 246] on input "Shipping Group" at bounding box center [681, 245] width 131 height 16
type input "FSE"
click at [834, 200] on div "Check your BigCommerce account configuration to see if your prices are tax incl…" at bounding box center [546, 174] width 610 height 75
click at [694, 248] on input "Shipping Group" at bounding box center [681, 245] width 131 height 16
type input "FSE"
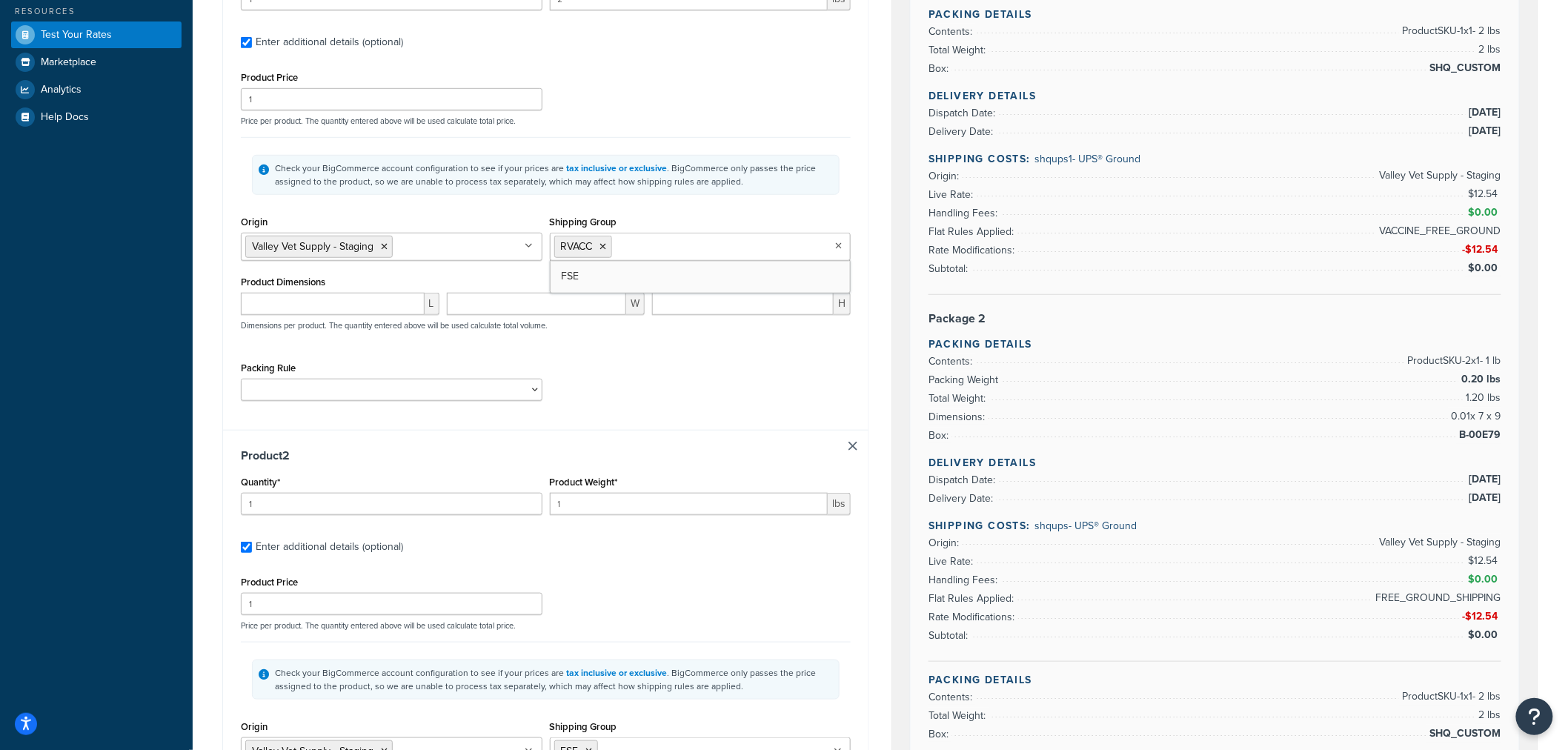
click at [806, 218] on div "Shipping Group RVACC FSE" at bounding box center [701, 236] width 301 height 49
click at [672, 253] on input "Shipping Group" at bounding box center [681, 245] width 131 height 16
type input "FS"
click at [870, 252] on div "Shipping destination : Edit Kansas, 66061 , United States Cart : Product 1 Quan…" at bounding box center [545, 424] width 669 height 1322
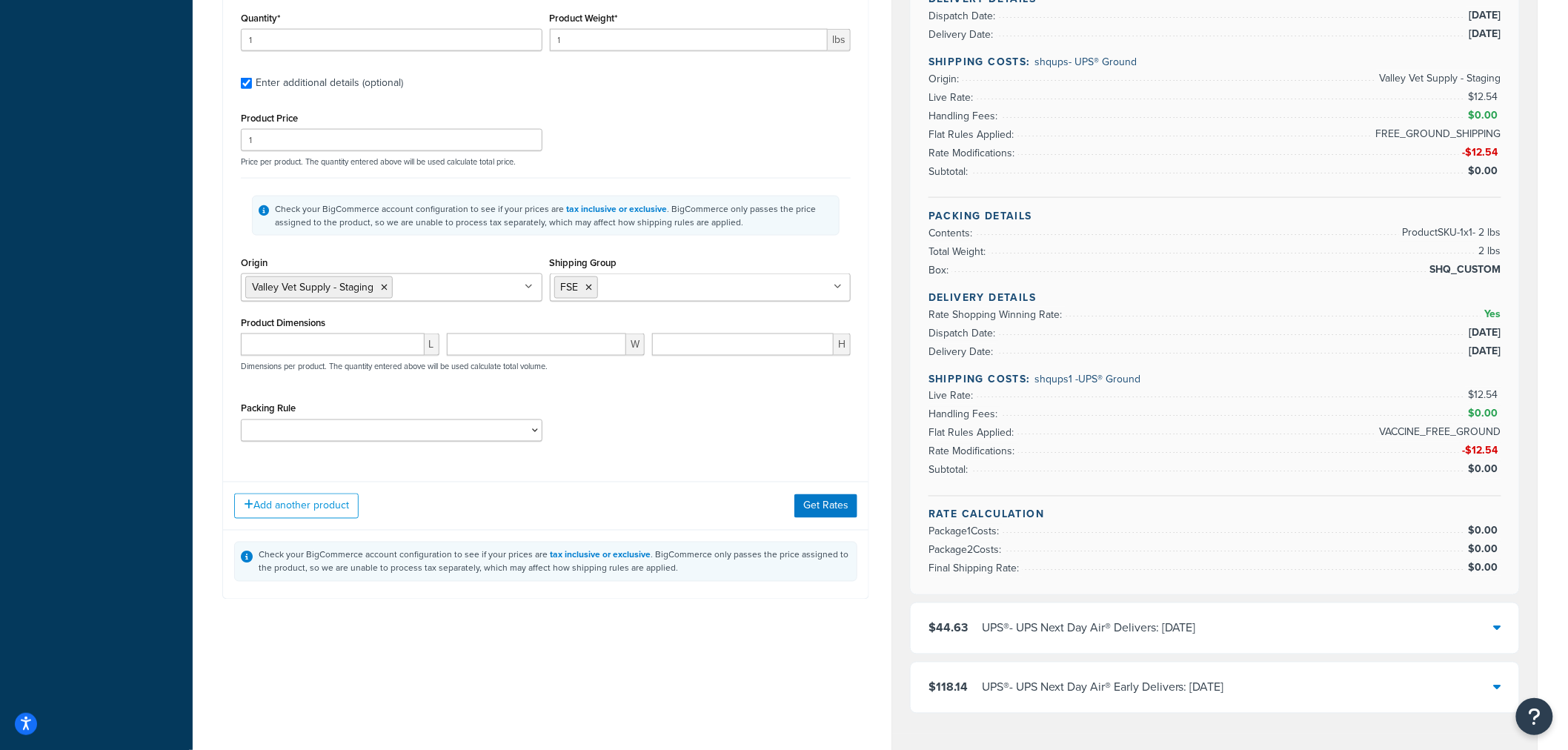
scroll to position [823, 0]
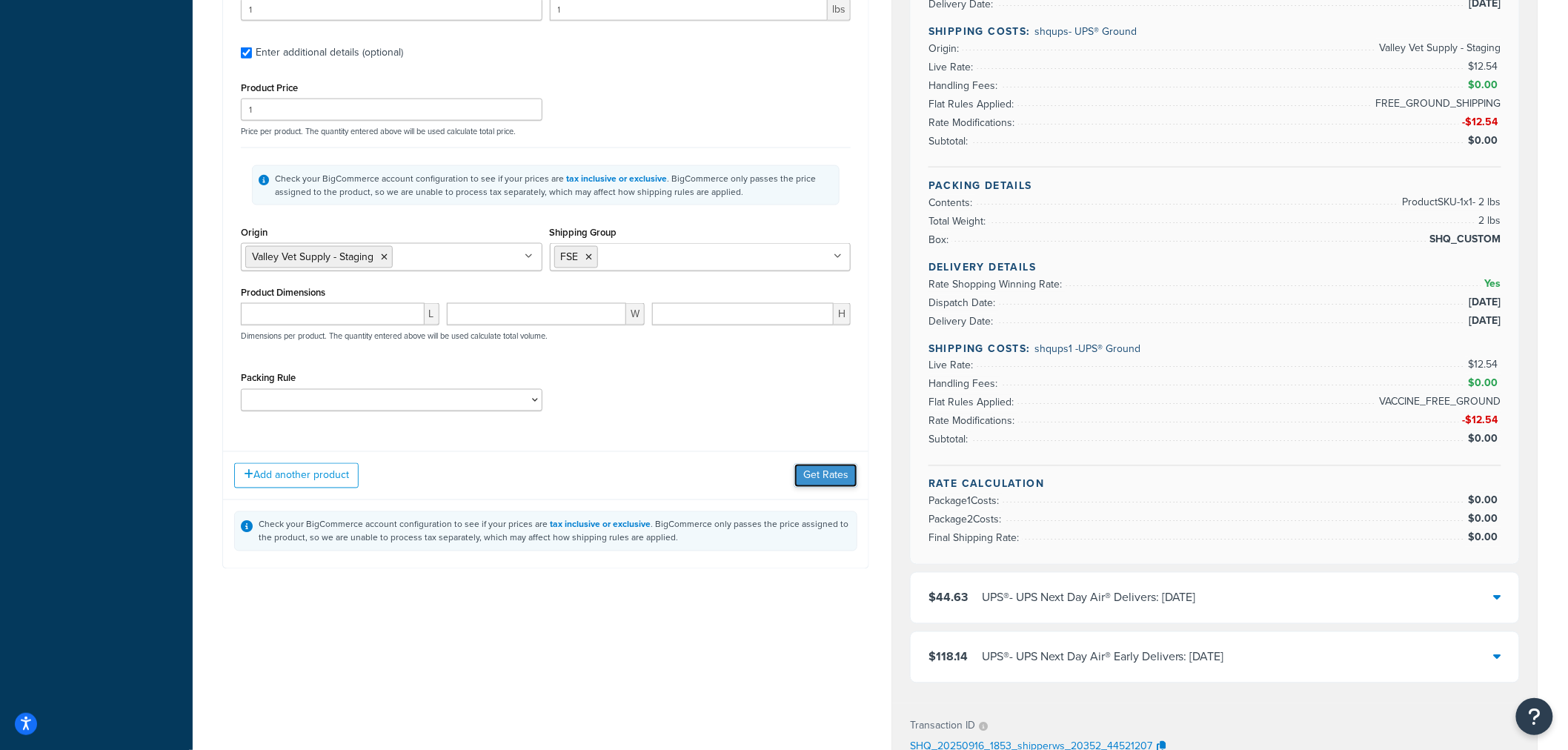
click at [832, 474] on button "Get Rates" at bounding box center [826, 476] width 63 height 24
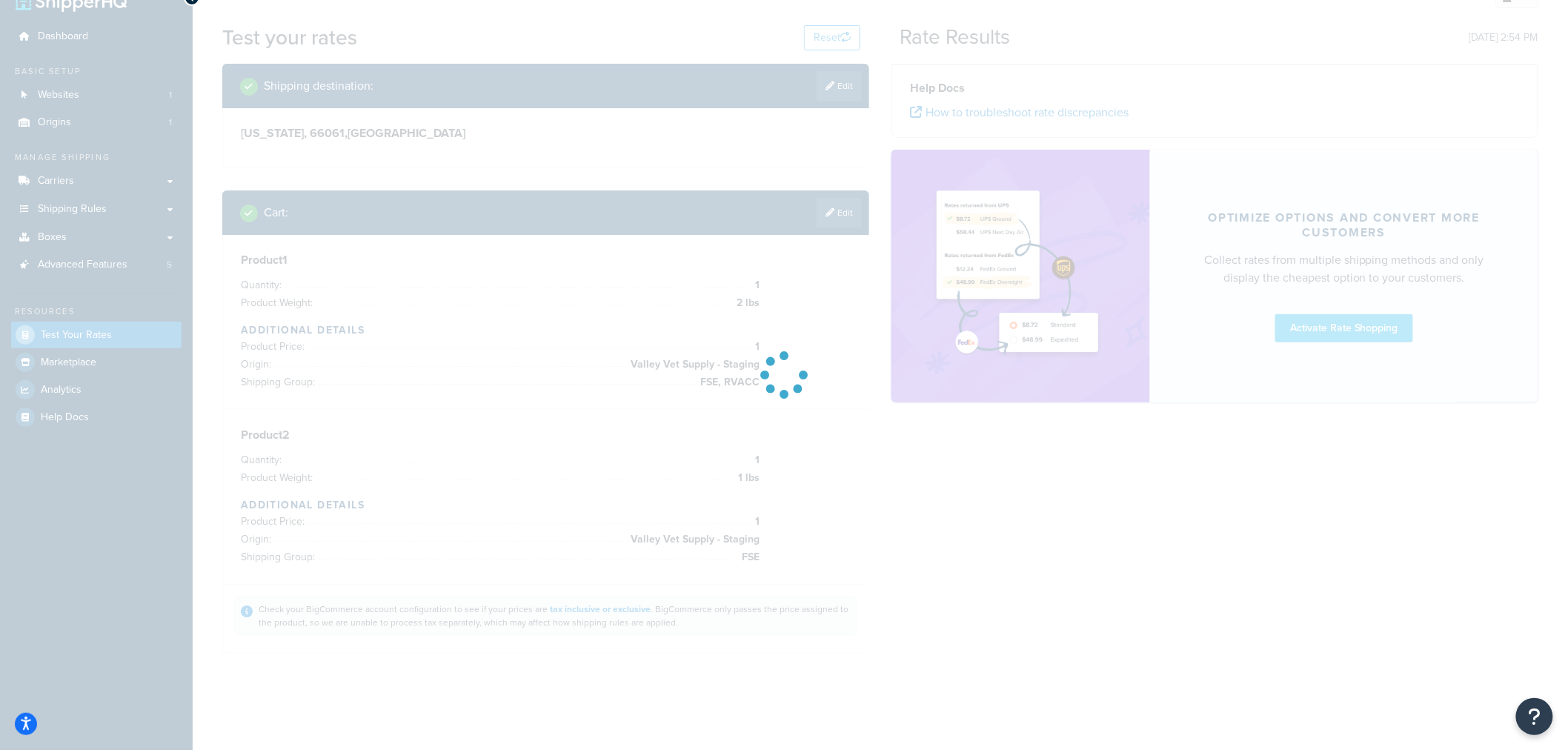
scroll to position [99, 0]
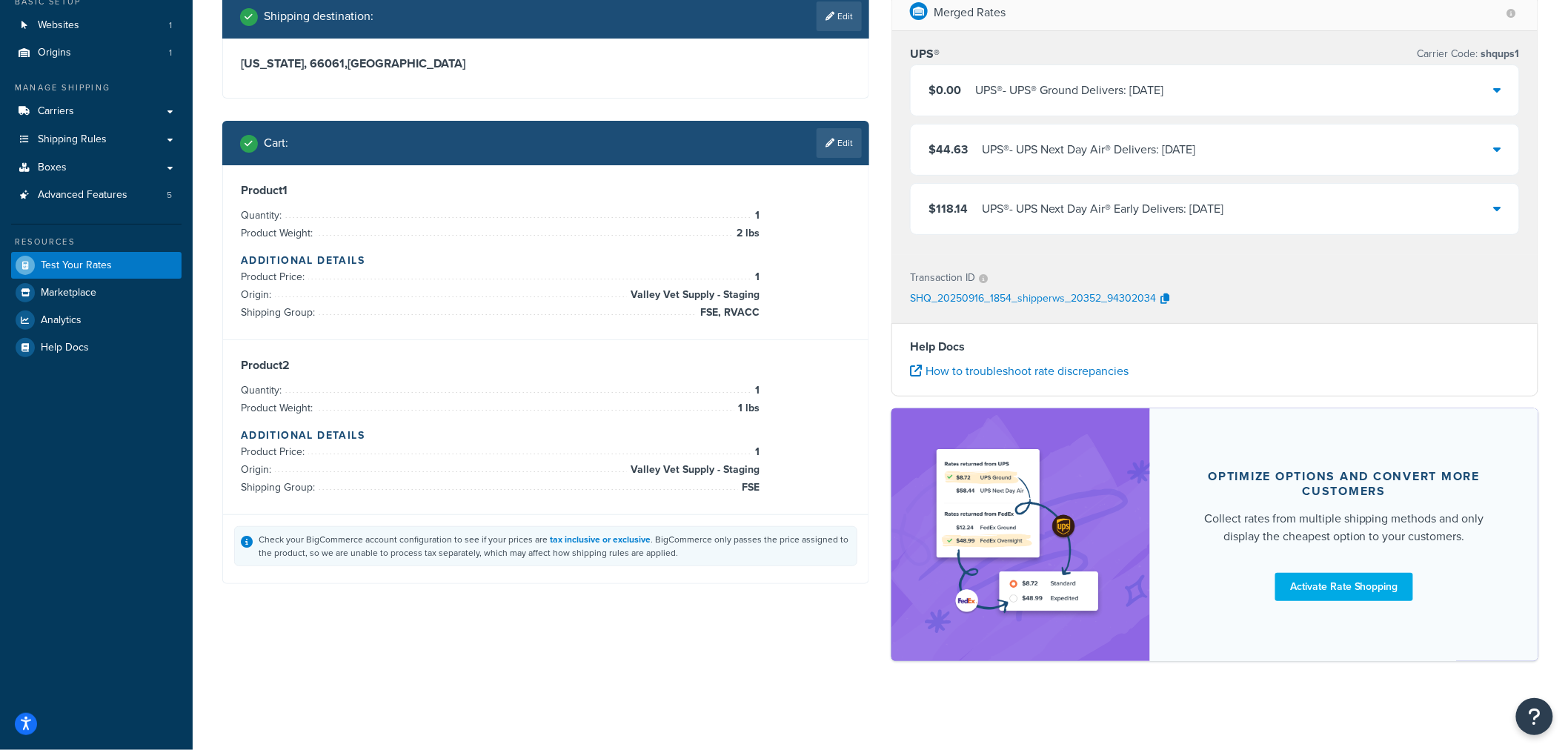
click at [1497, 84] on icon at bounding box center [1497, 90] width 8 height 12
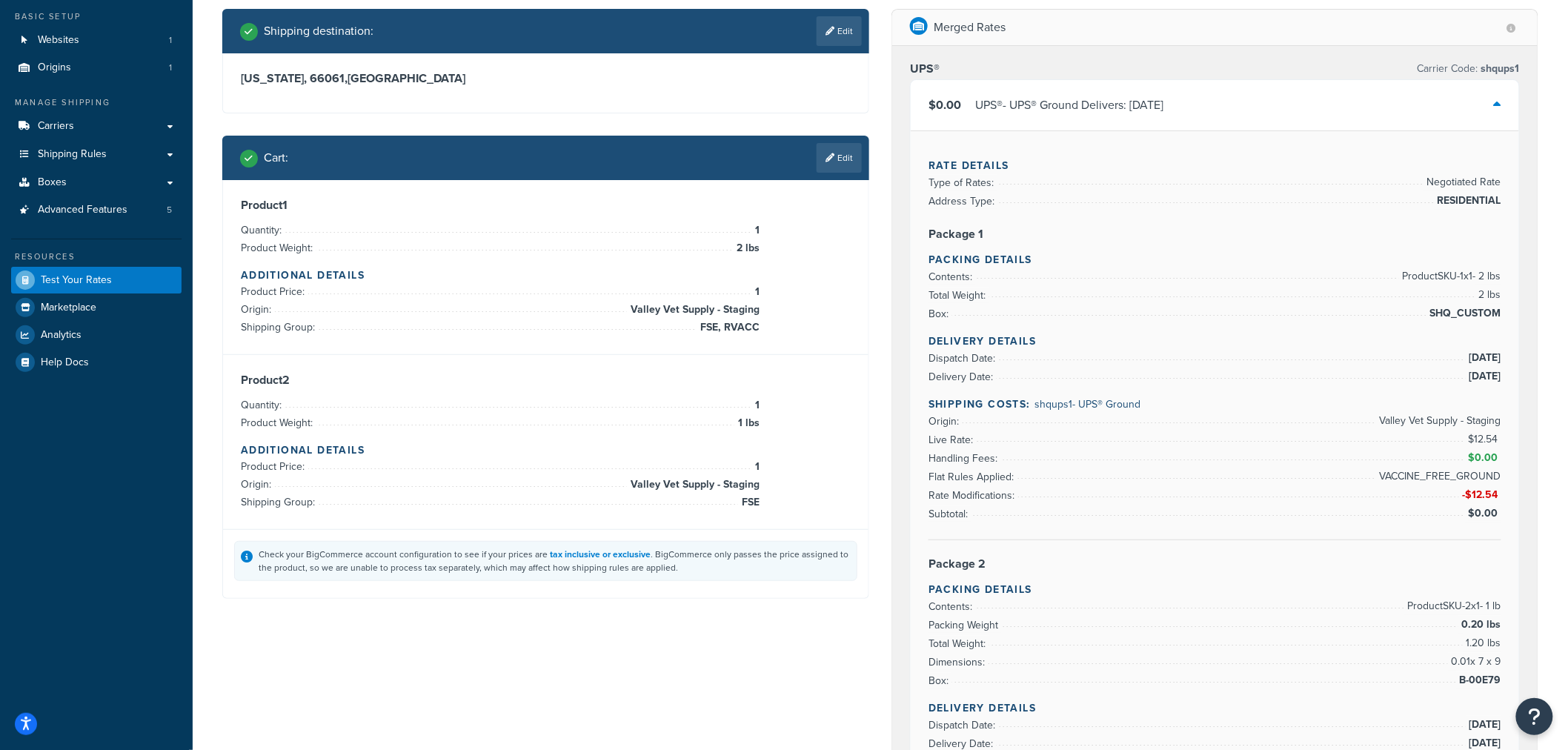
scroll to position [83, 0]
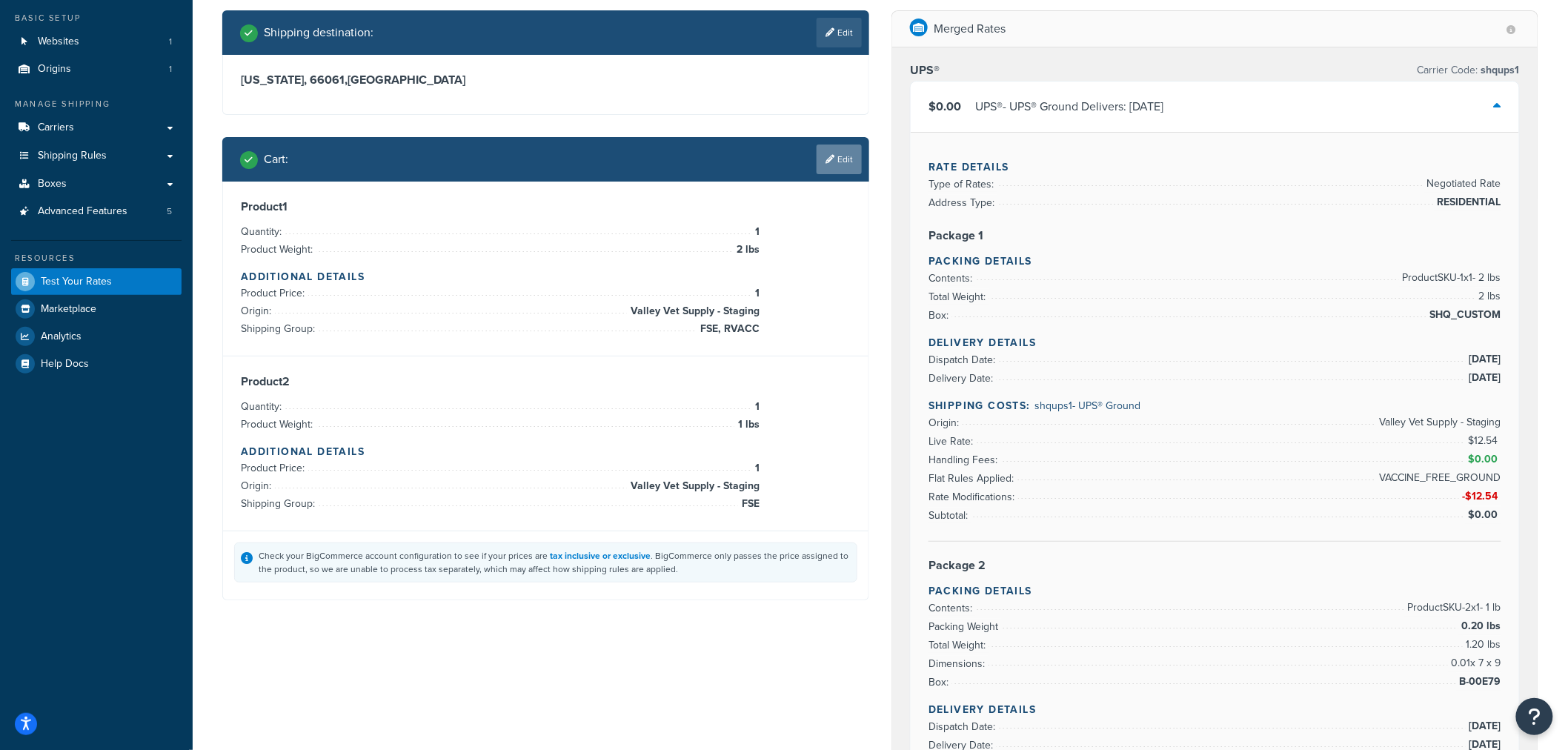
click at [838, 157] on link "Edit" at bounding box center [839, 159] width 45 height 29
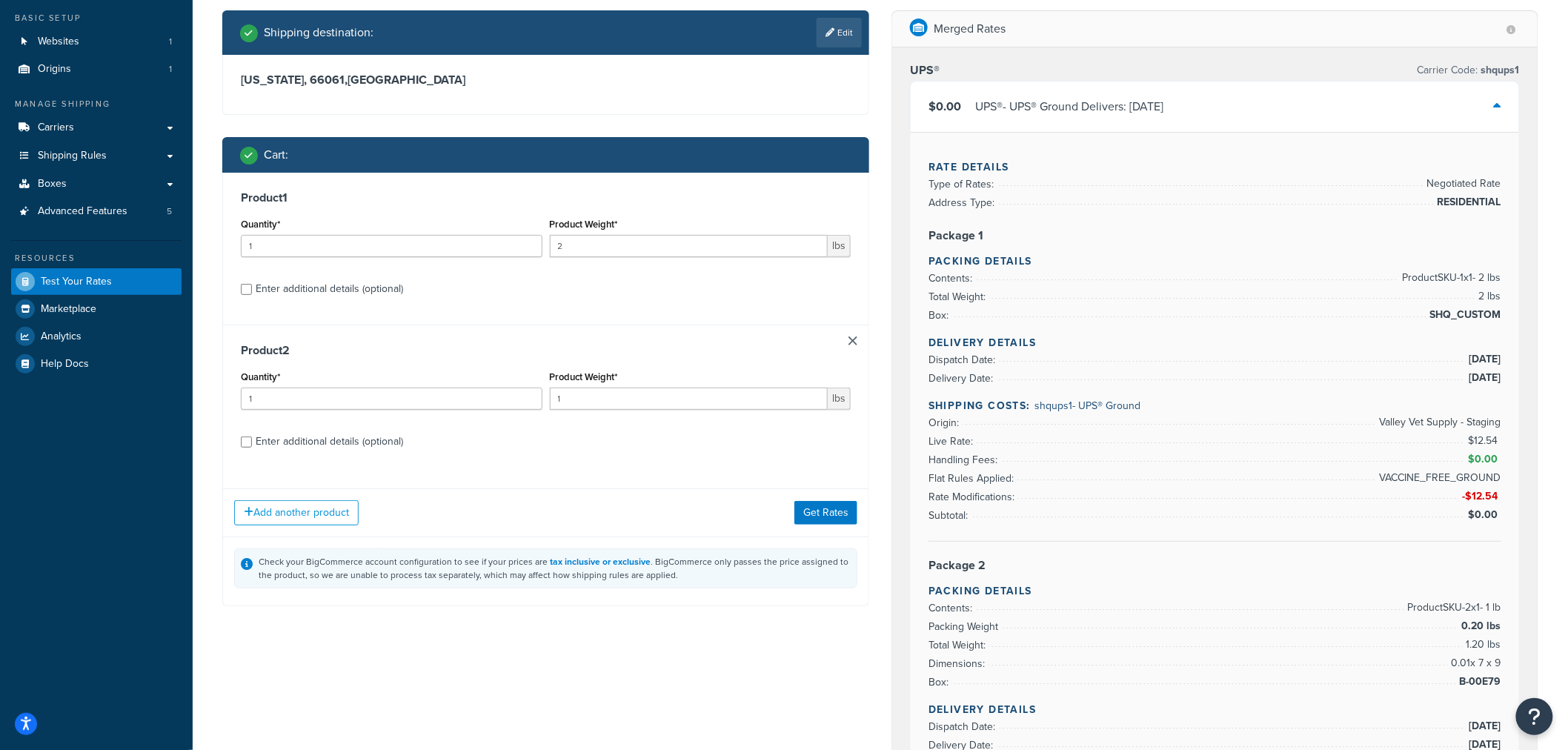
click at [316, 285] on div "Enter additional details (optional)" at bounding box center [329, 289] width 147 height 21
click at [252, 285] on input "Enter additional details (optional)" at bounding box center [246, 289] width 11 height 11
checkbox input "true"
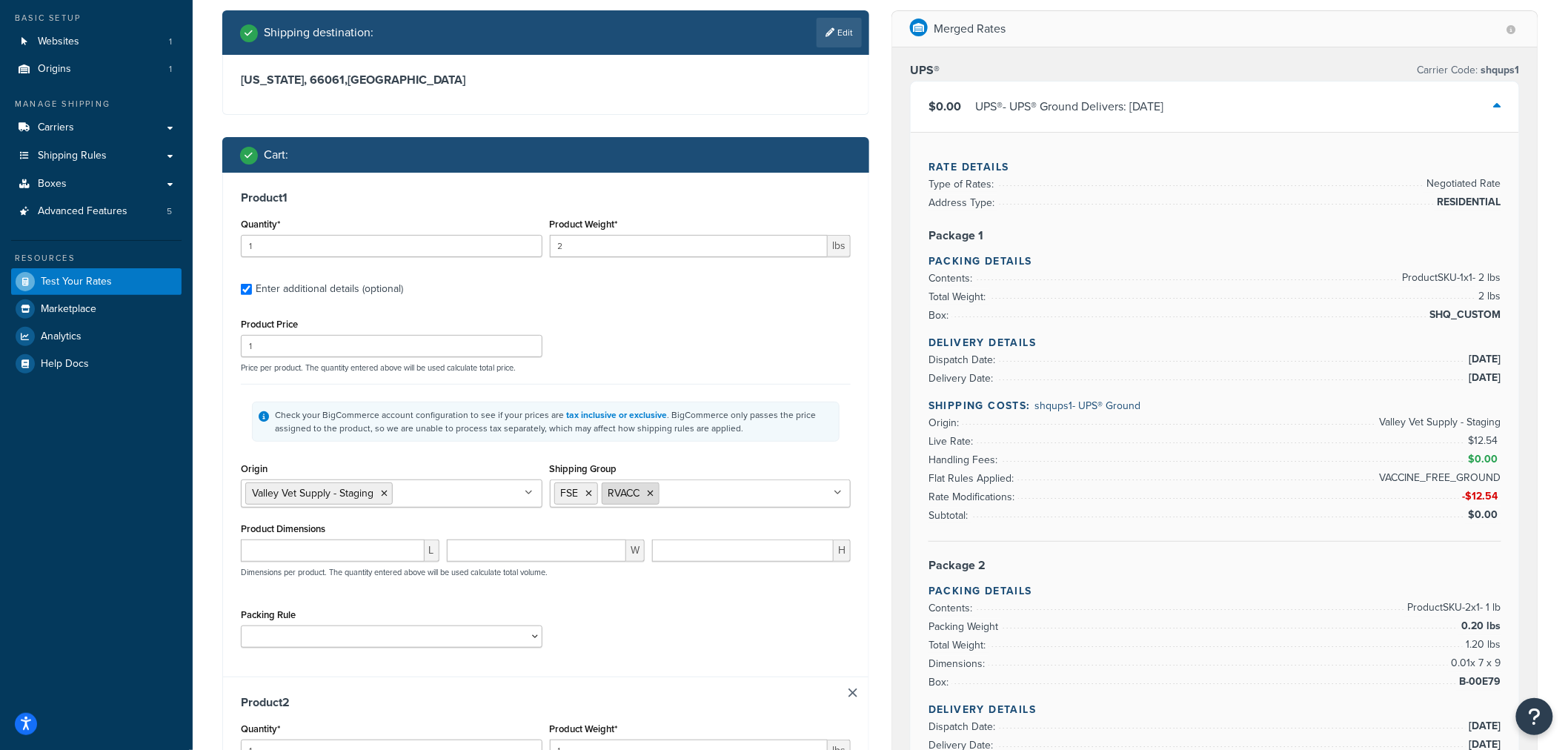
click at [653, 492] on icon at bounding box center [651, 493] width 7 height 9
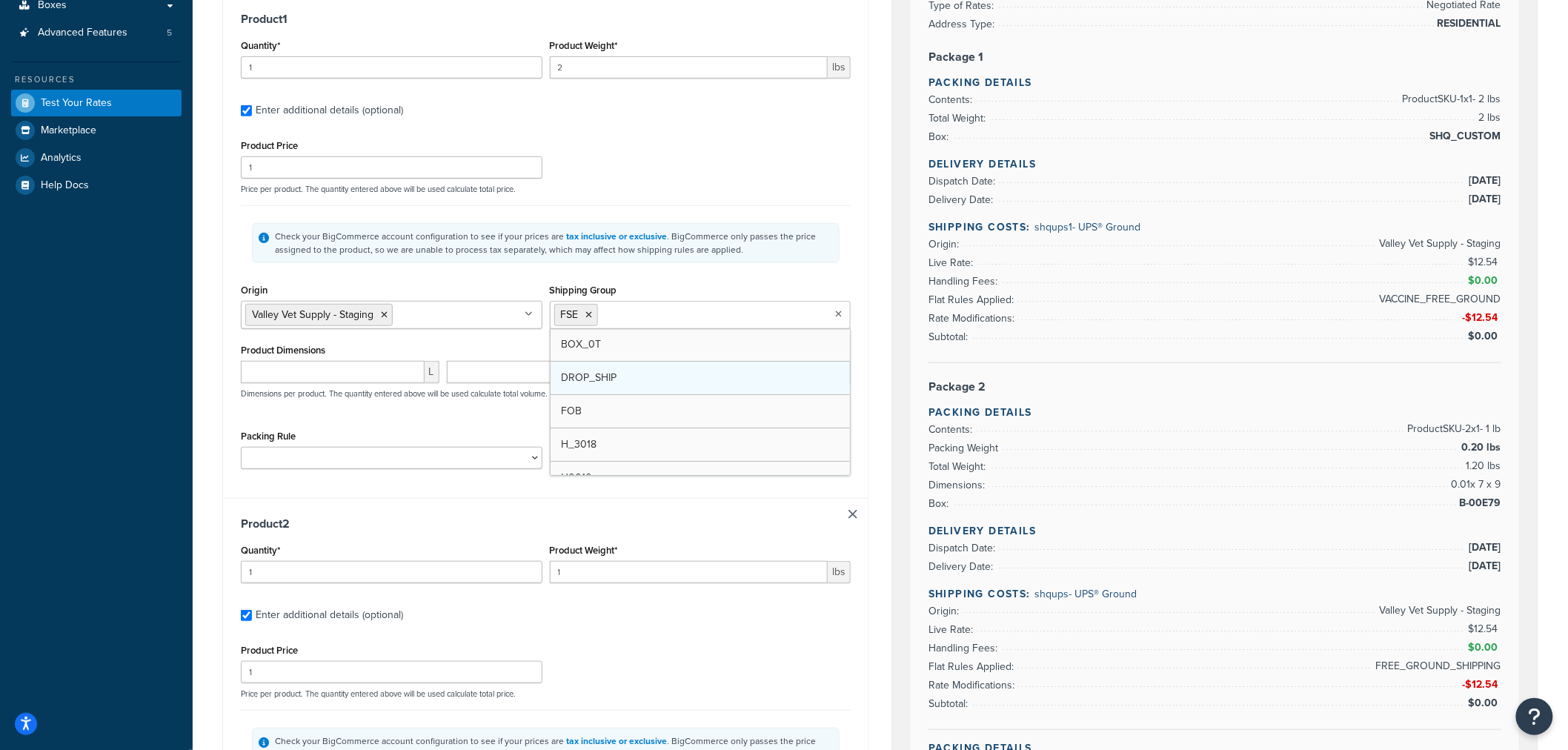
scroll to position [247, 0]
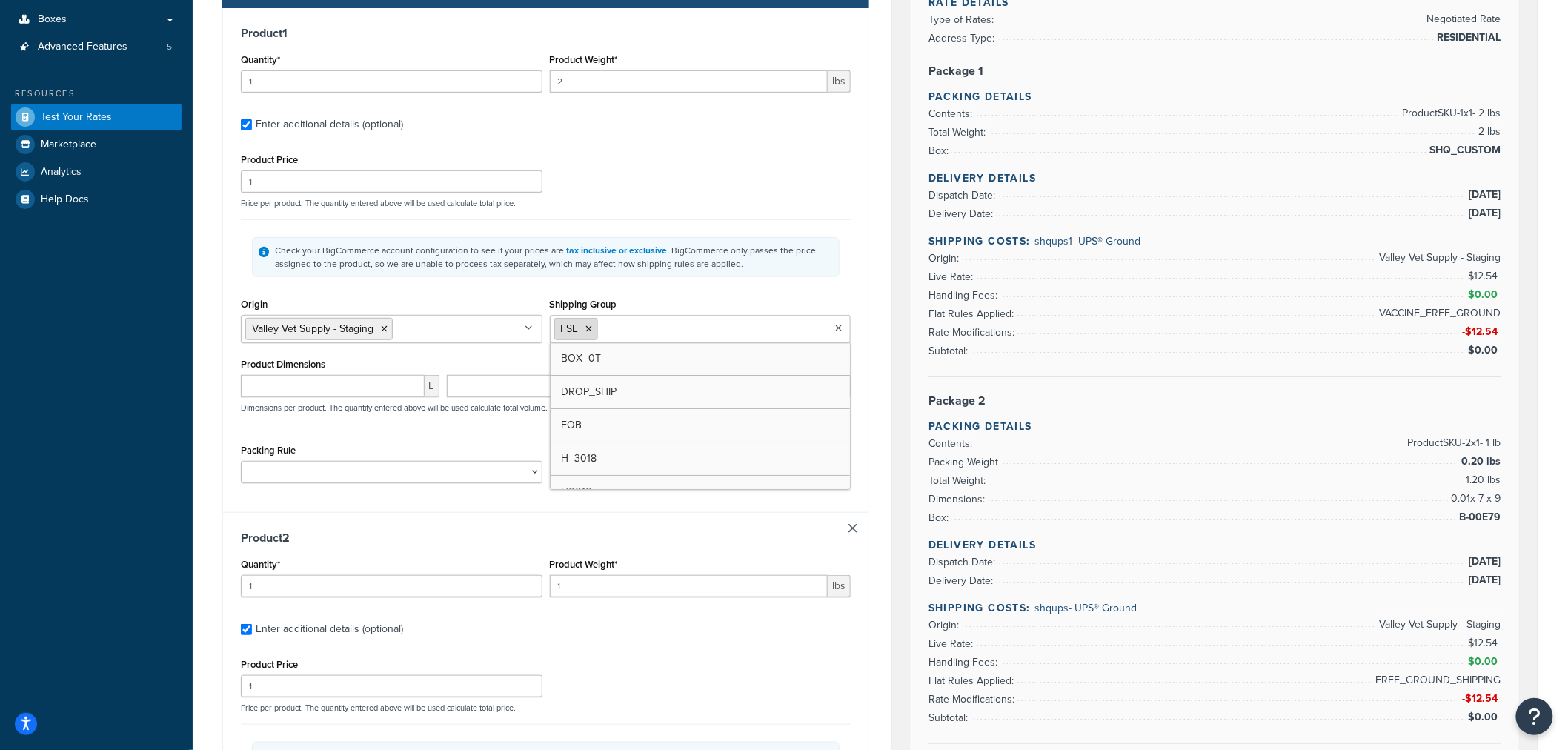
click at [589, 331] on icon at bounding box center [590, 329] width 7 height 9
click at [592, 327] on input "Shipping Group" at bounding box center [620, 328] width 131 height 16
type input "rva"
click at [877, 346] on div "Shipping destination : Edit Kansas, 66061 , United States Cart : Product 1 Quan…" at bounding box center [545, 506] width 669 height 1322
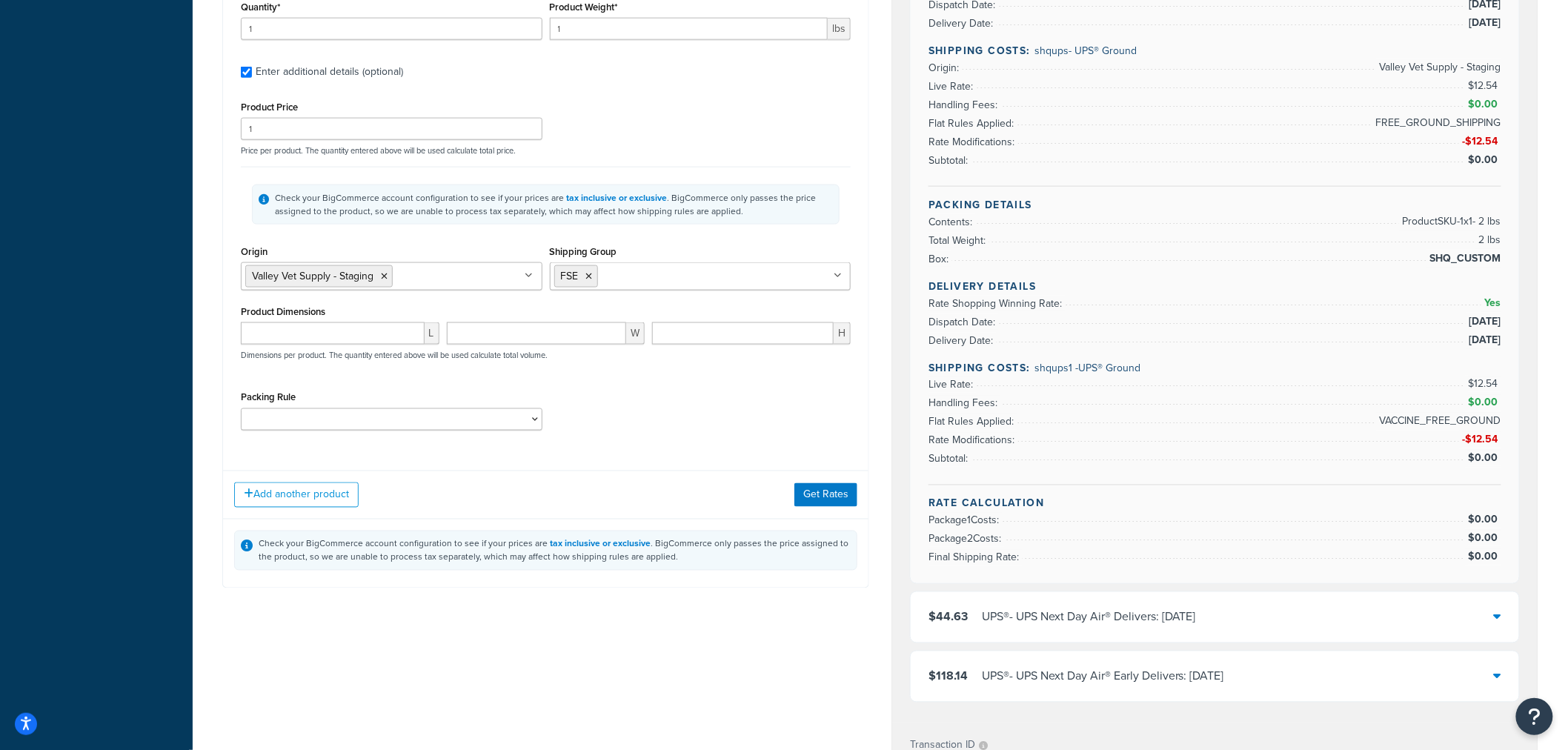
scroll to position [823, 0]
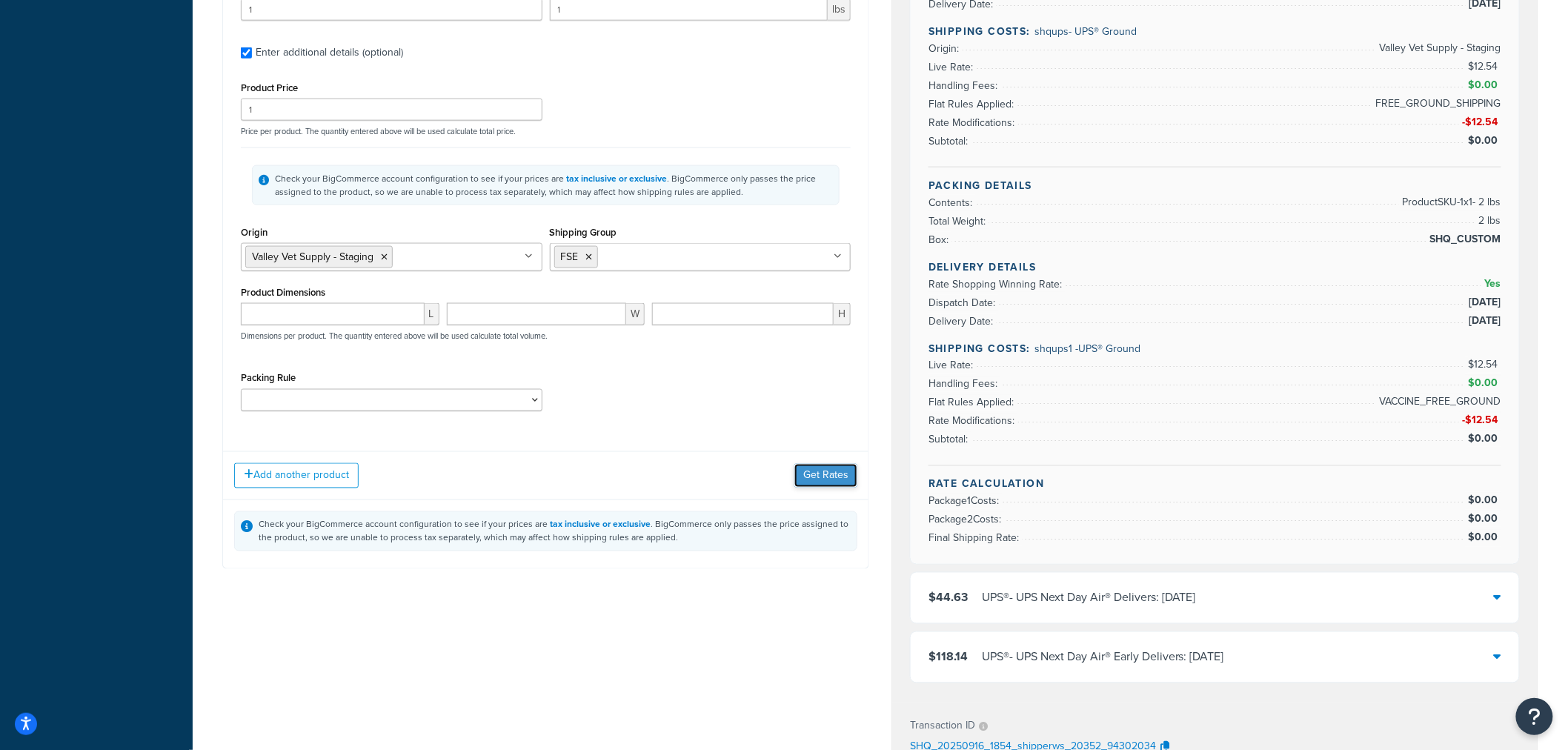
click at [840, 477] on button "Get Rates" at bounding box center [826, 476] width 63 height 24
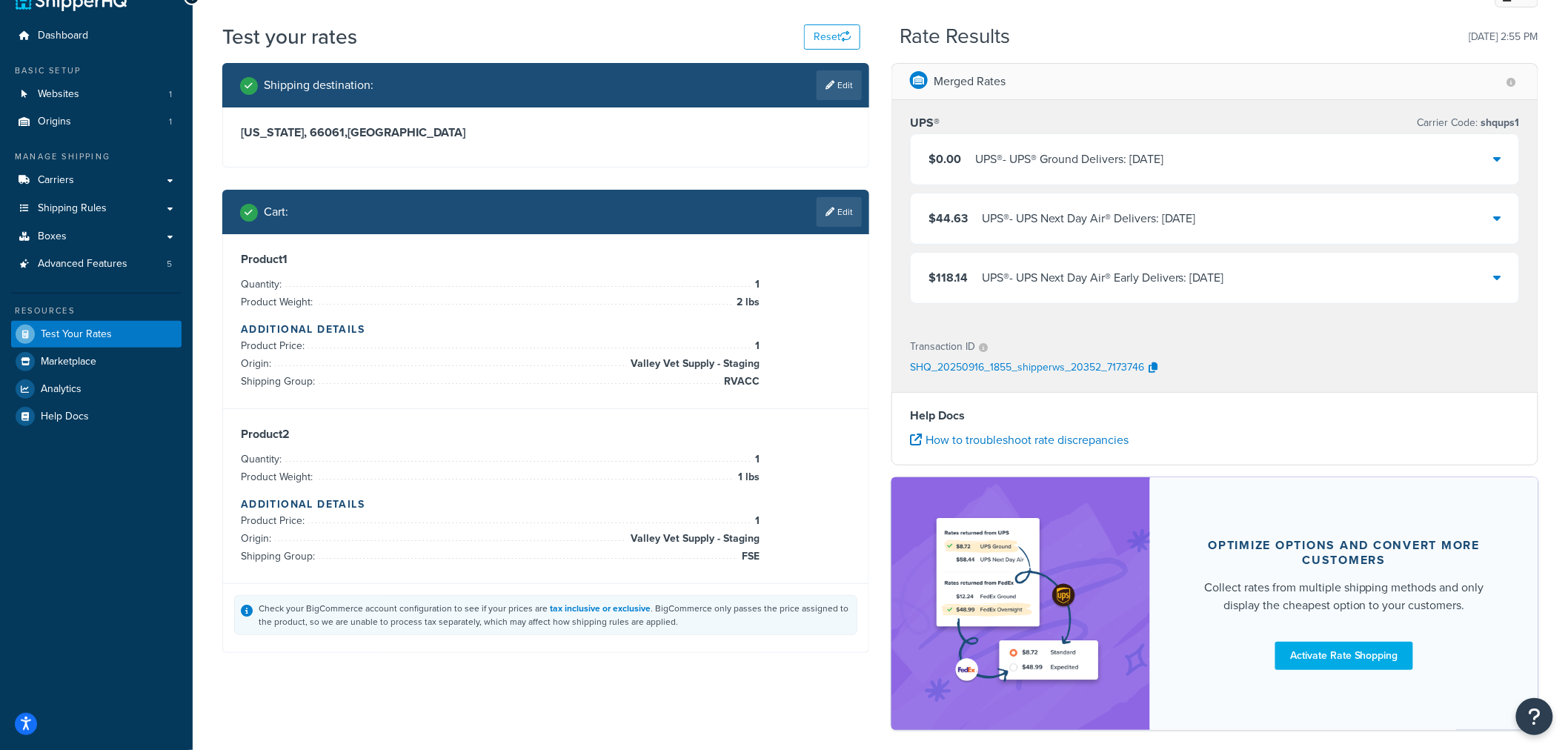
scroll to position [99, 0]
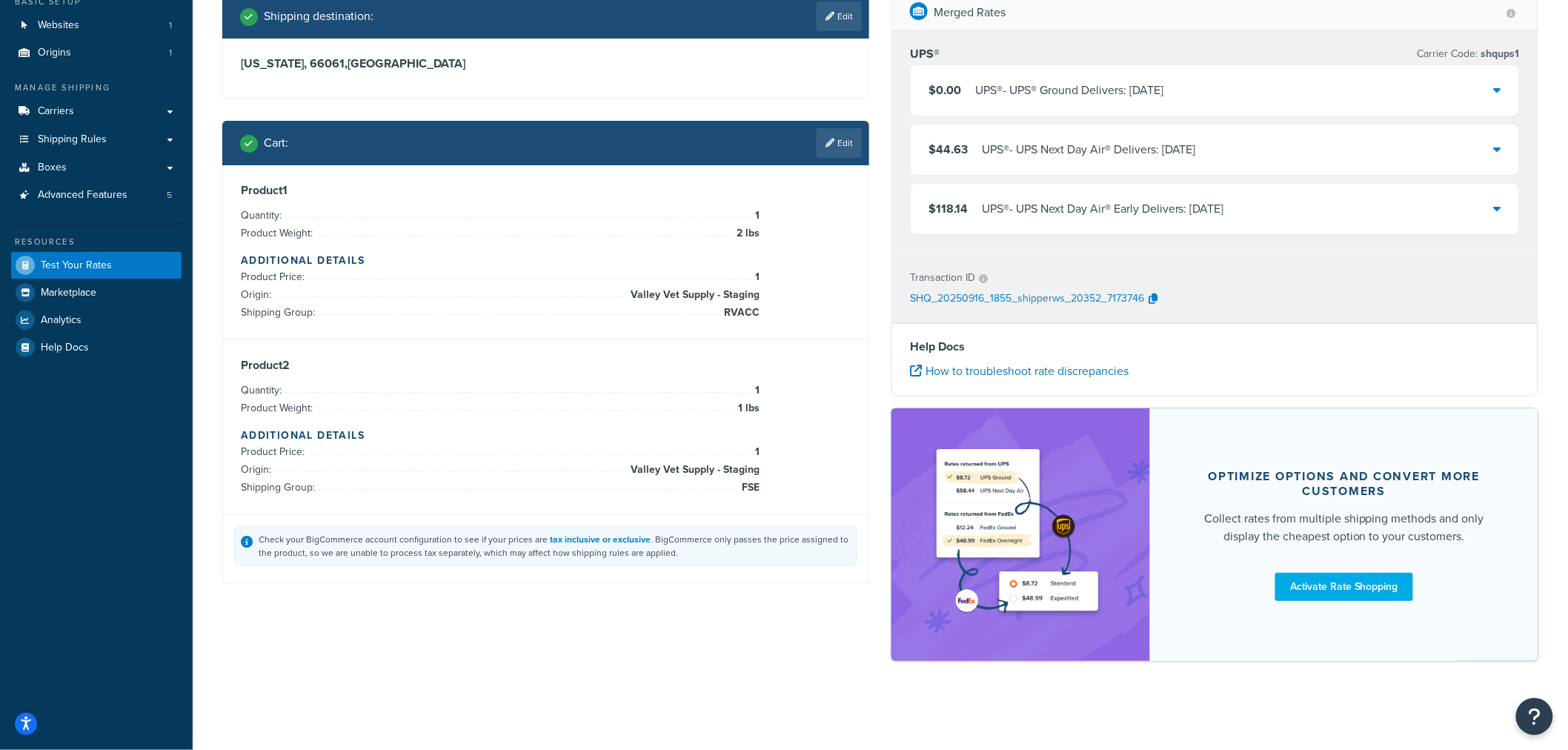
click at [1503, 86] on div "$0.00 UPS® - UPS® Ground Delivers: Wed, Sep 17" at bounding box center [1215, 90] width 609 height 51
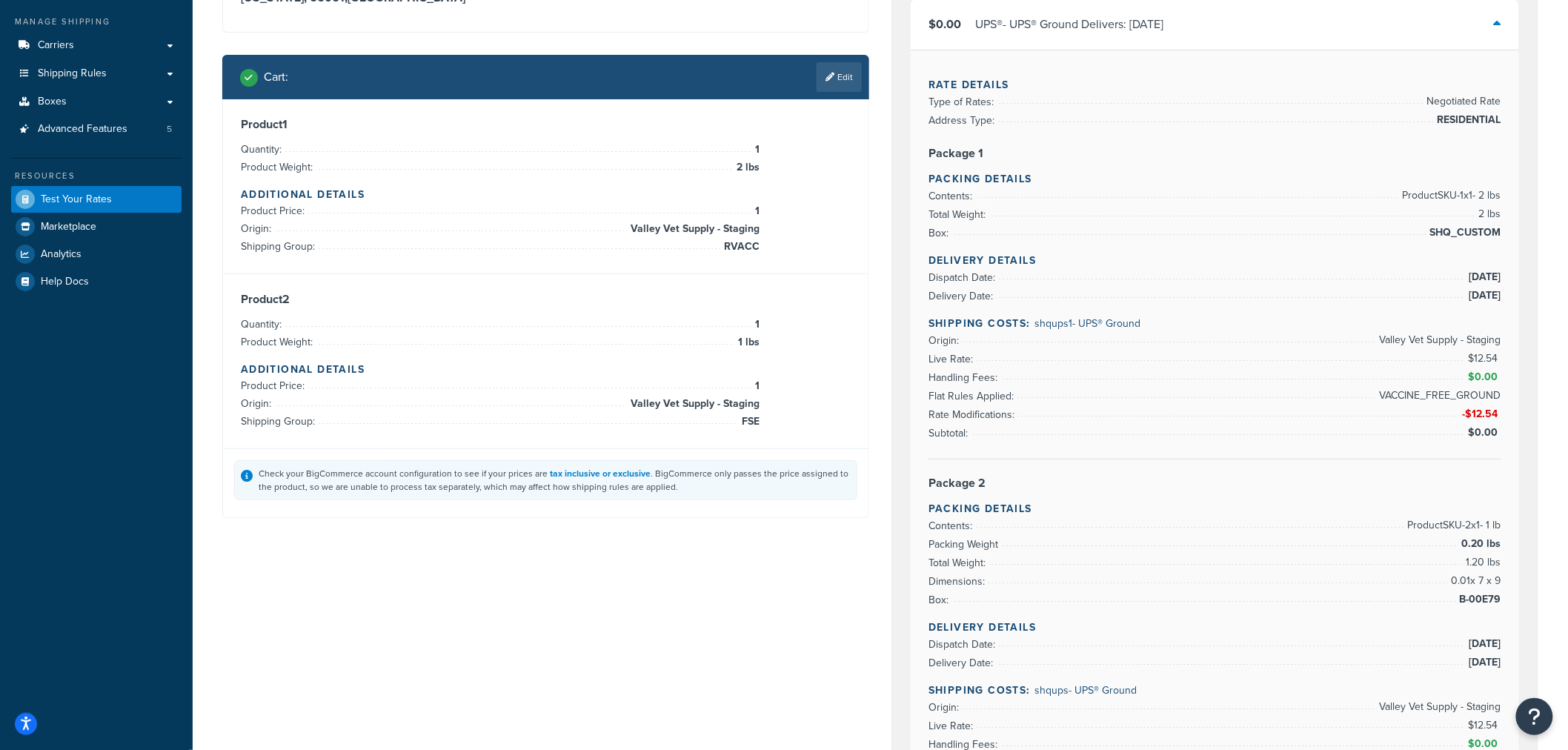
scroll to position [83, 0]
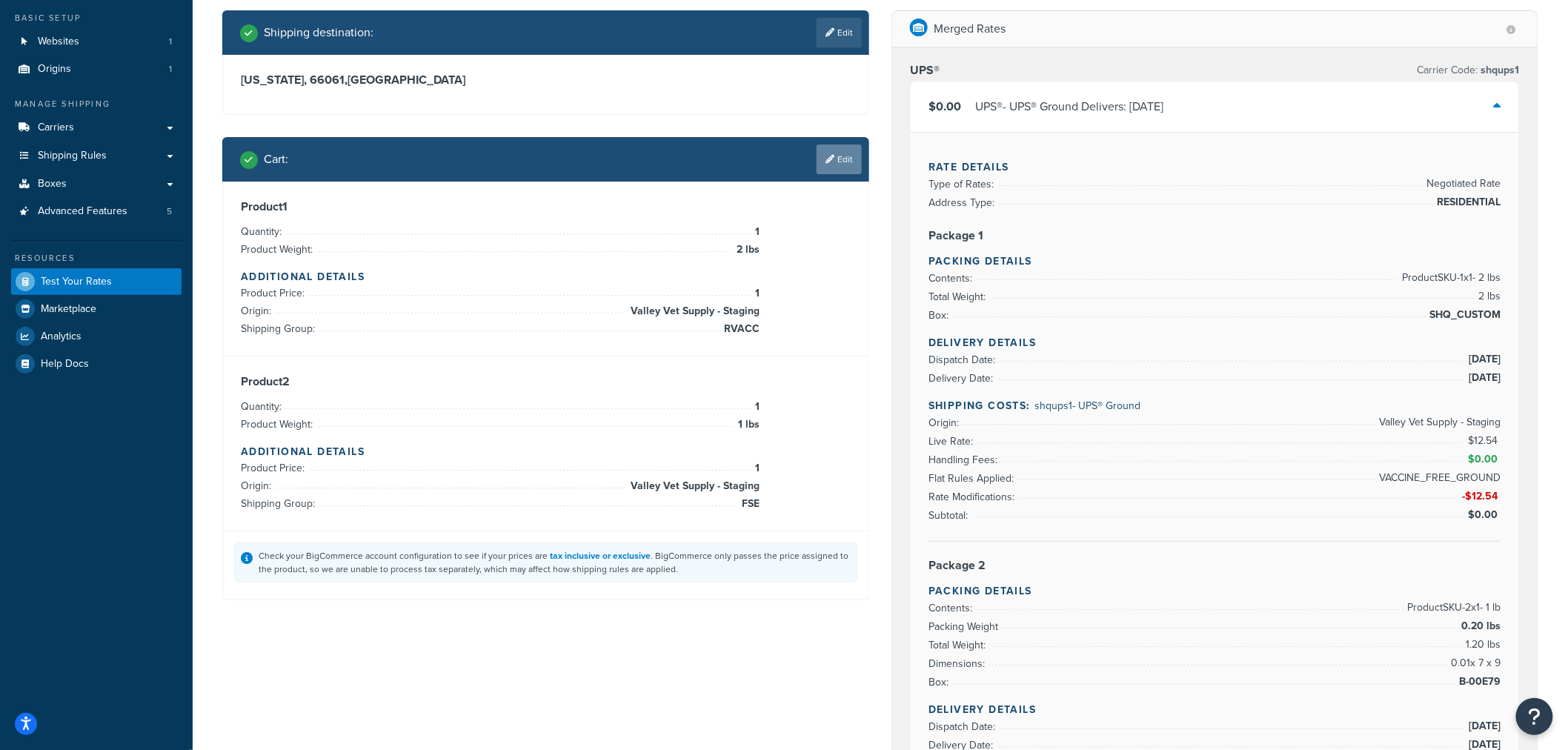
click at [843, 160] on link "Edit" at bounding box center [839, 159] width 45 height 29
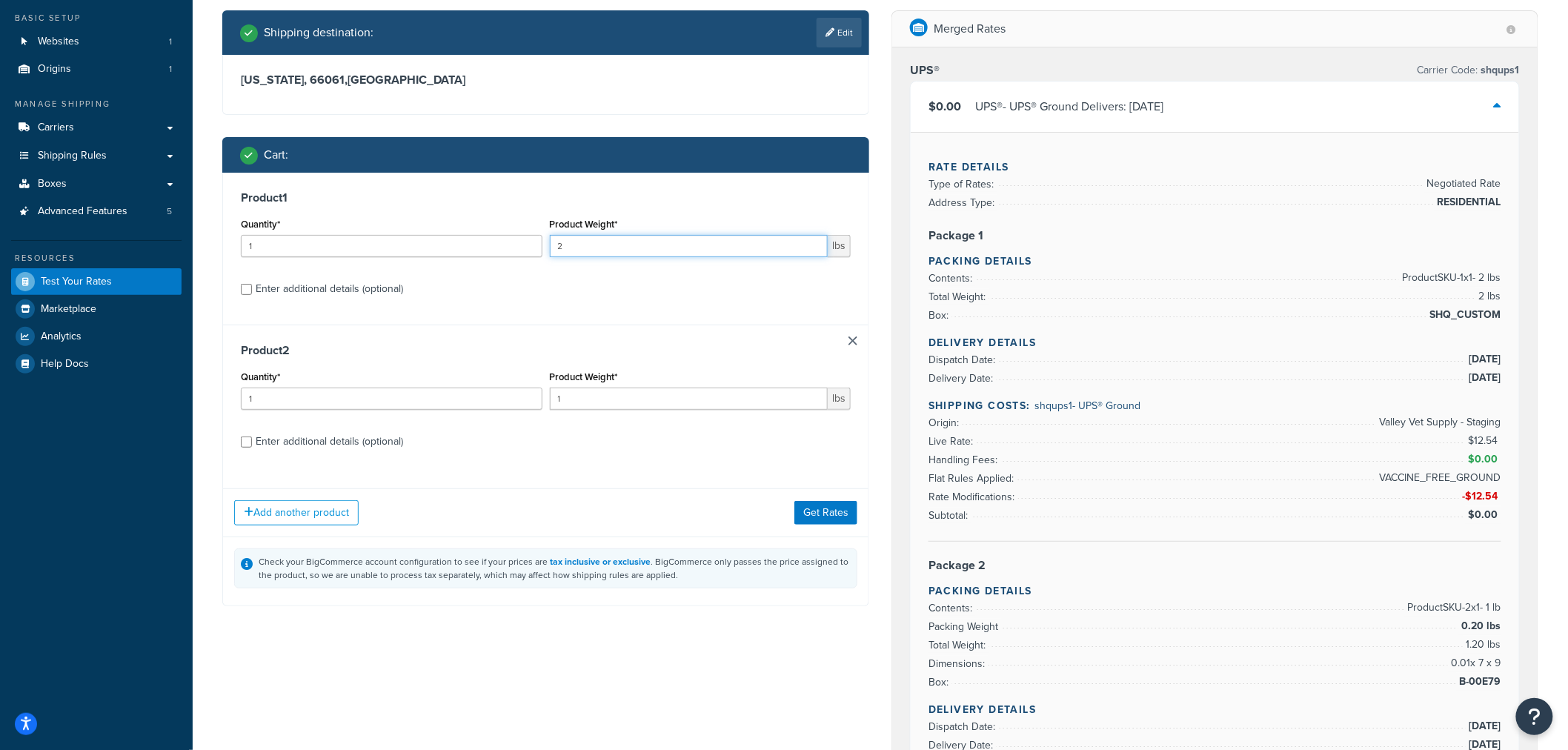
drag, startPoint x: 593, startPoint y: 248, endPoint x: 530, endPoint y: 250, distance: 63.0
click at [531, 250] on div "Quantity* 1 Product Weight* 2 lbs" at bounding box center [545, 241] width 617 height 54
type input "3"
drag, startPoint x: 699, startPoint y: 268, endPoint x: 704, endPoint y: 280, distance: 13.0
click at [697, 269] on div "Product Weight* 3 lbs" at bounding box center [700, 241] width 309 height 54
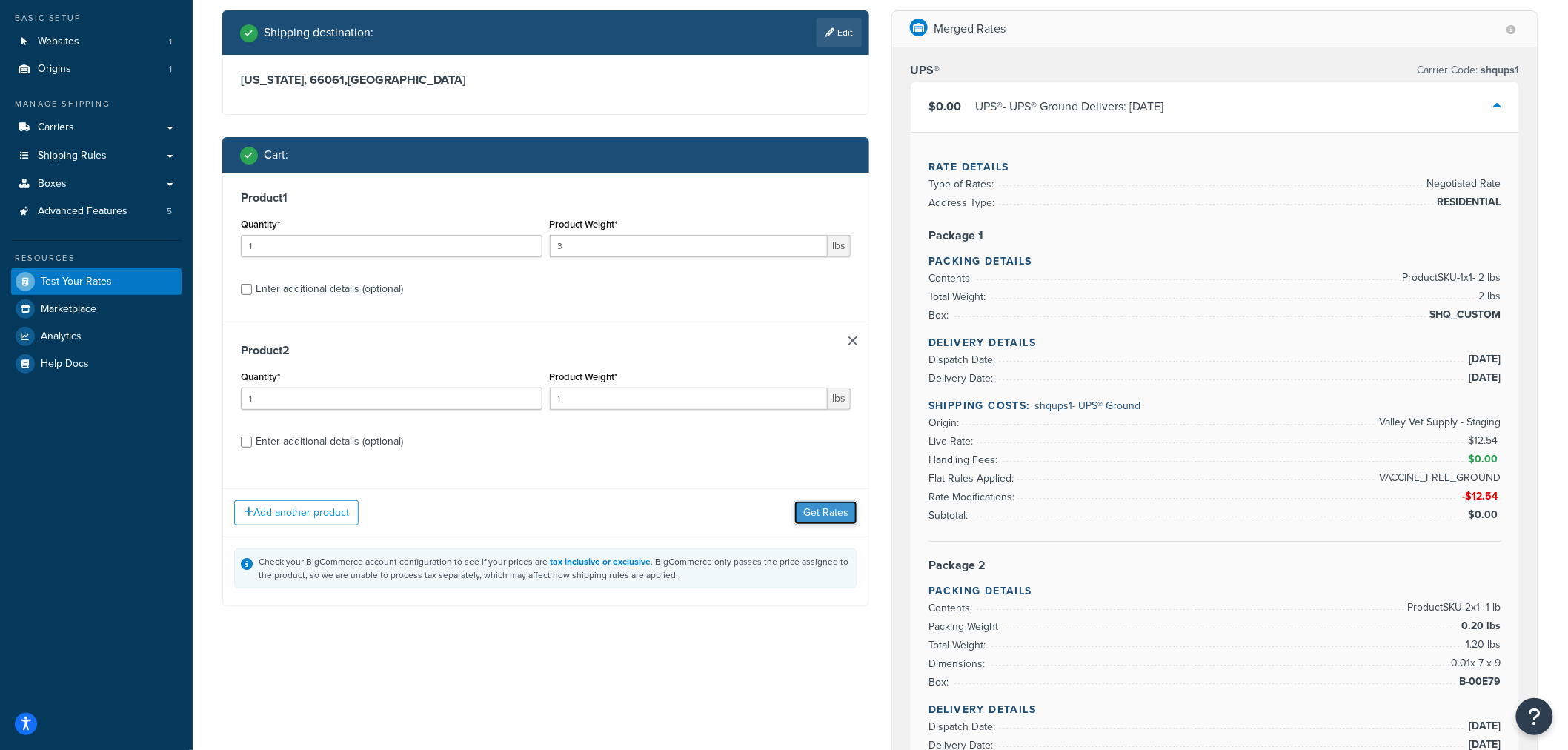
click at [827, 507] on button "Get Rates" at bounding box center [826, 513] width 63 height 24
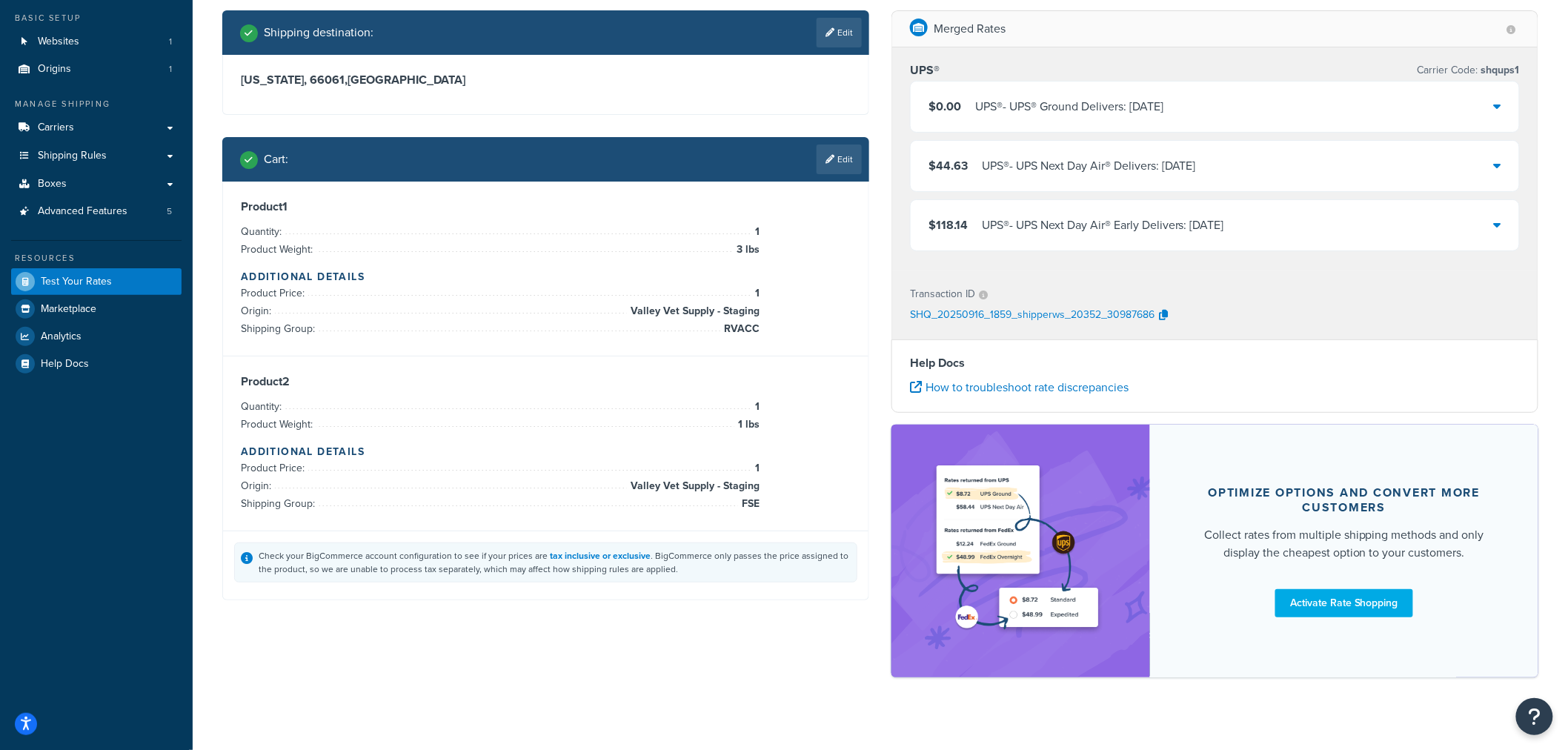
click at [1502, 107] on div "$0.00 UPS® - UPS® Ground Delivers: Wed, Sep 17" at bounding box center [1215, 107] width 609 height 51
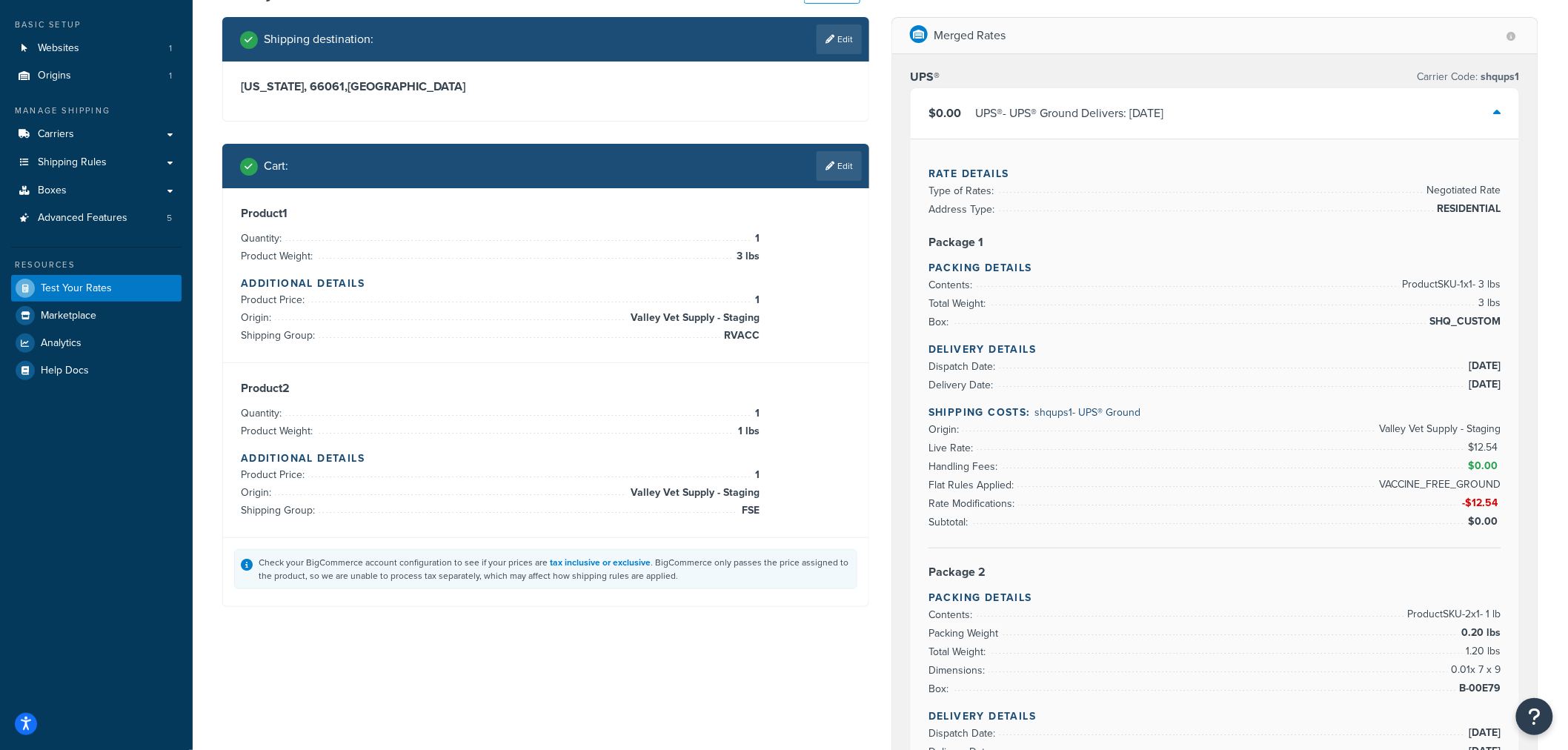
scroll to position [0, 0]
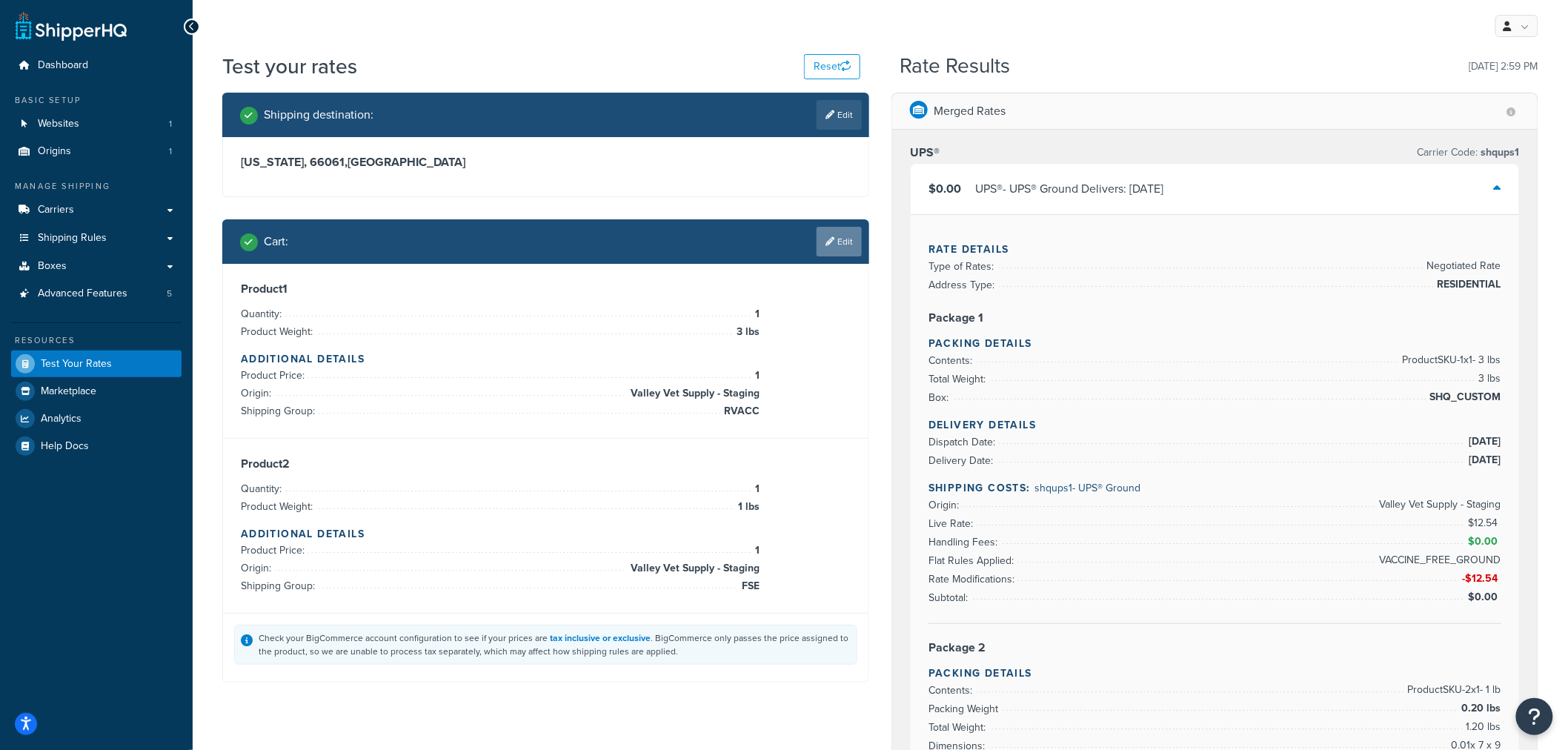
click at [840, 242] on link "Edit" at bounding box center [839, 241] width 45 height 29
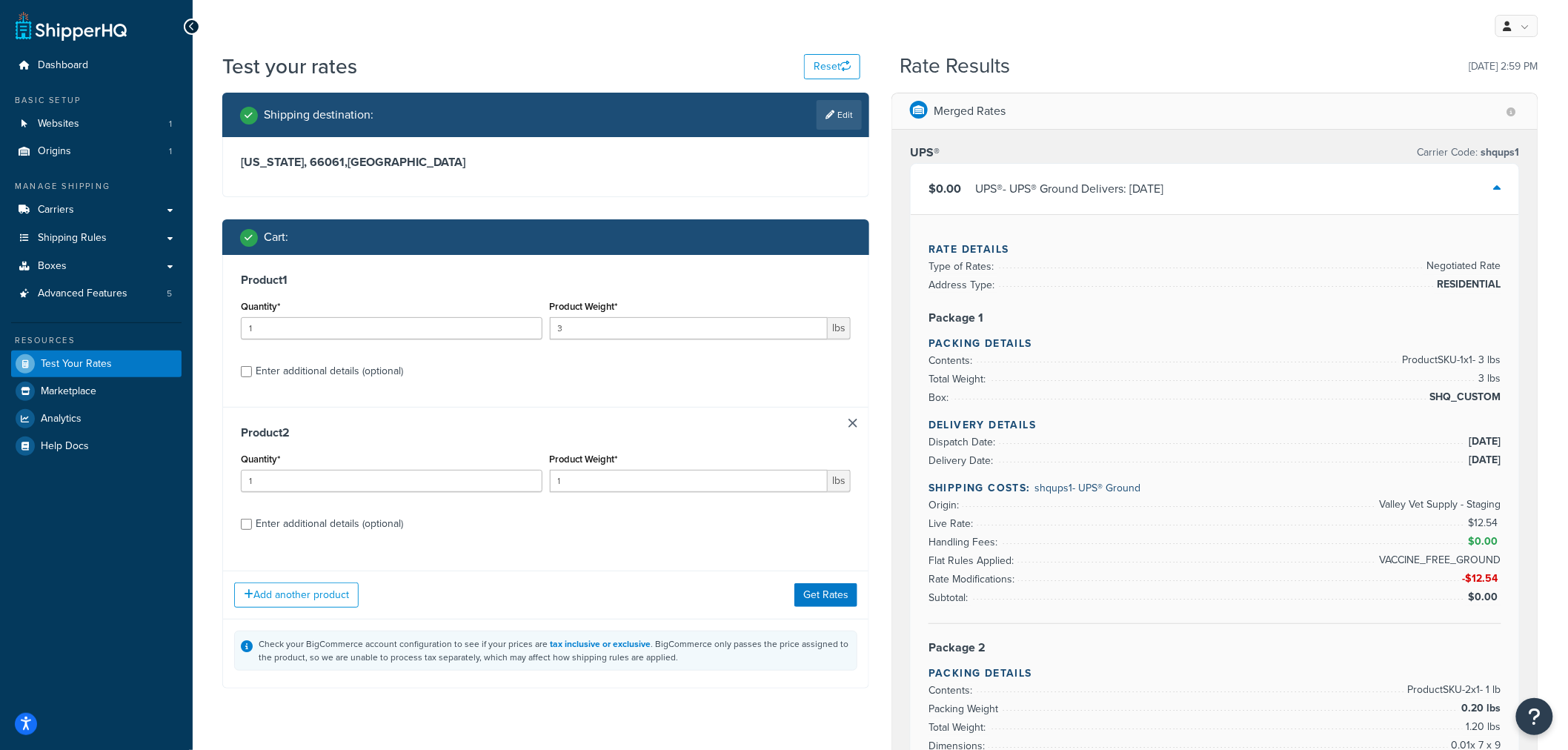
click at [350, 365] on div "Enter additional details (optional)" at bounding box center [329, 371] width 147 height 21
click at [247, 374] on input "Enter additional details (optional)" at bounding box center [246, 371] width 11 height 11
checkbox input "true"
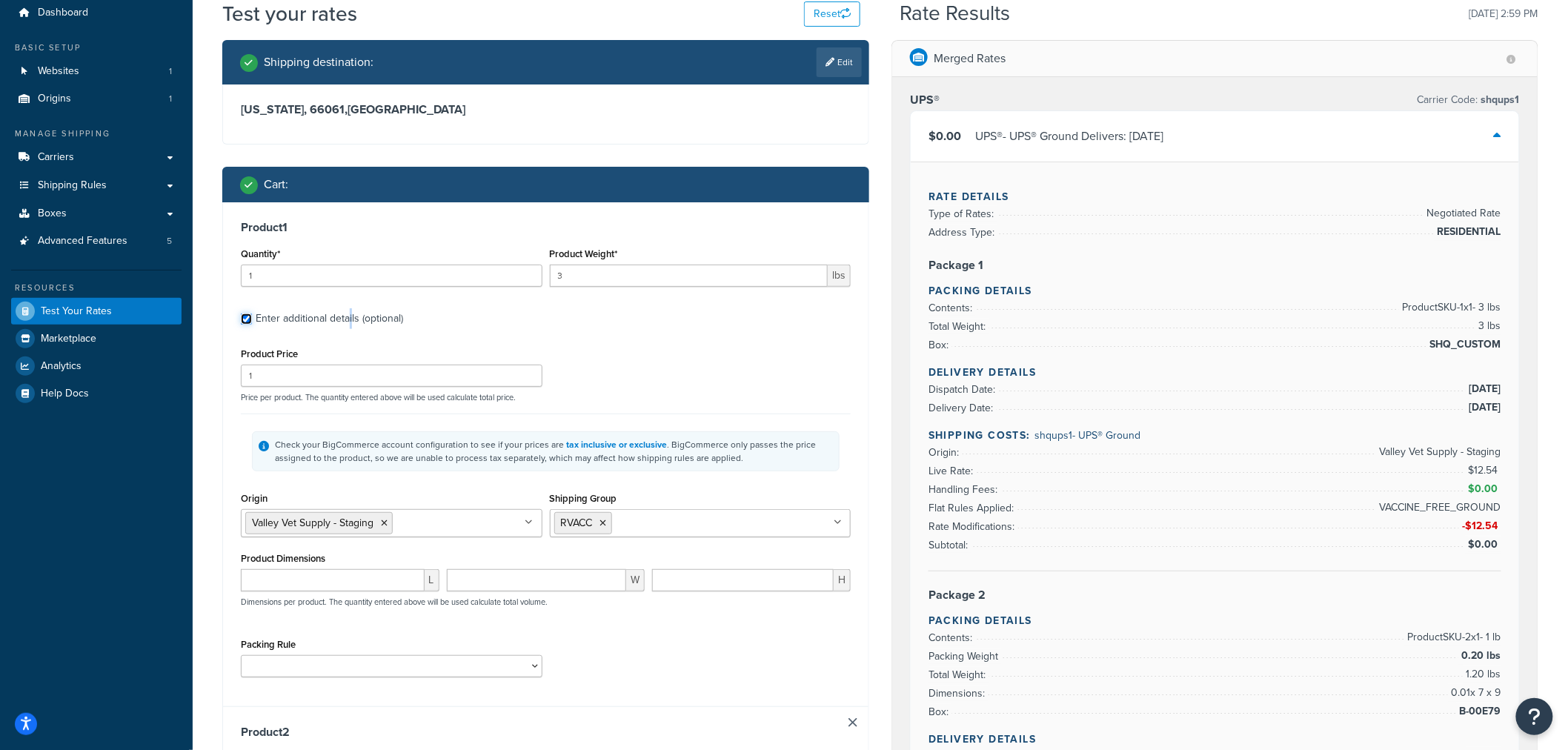
scroll to position [83, 0]
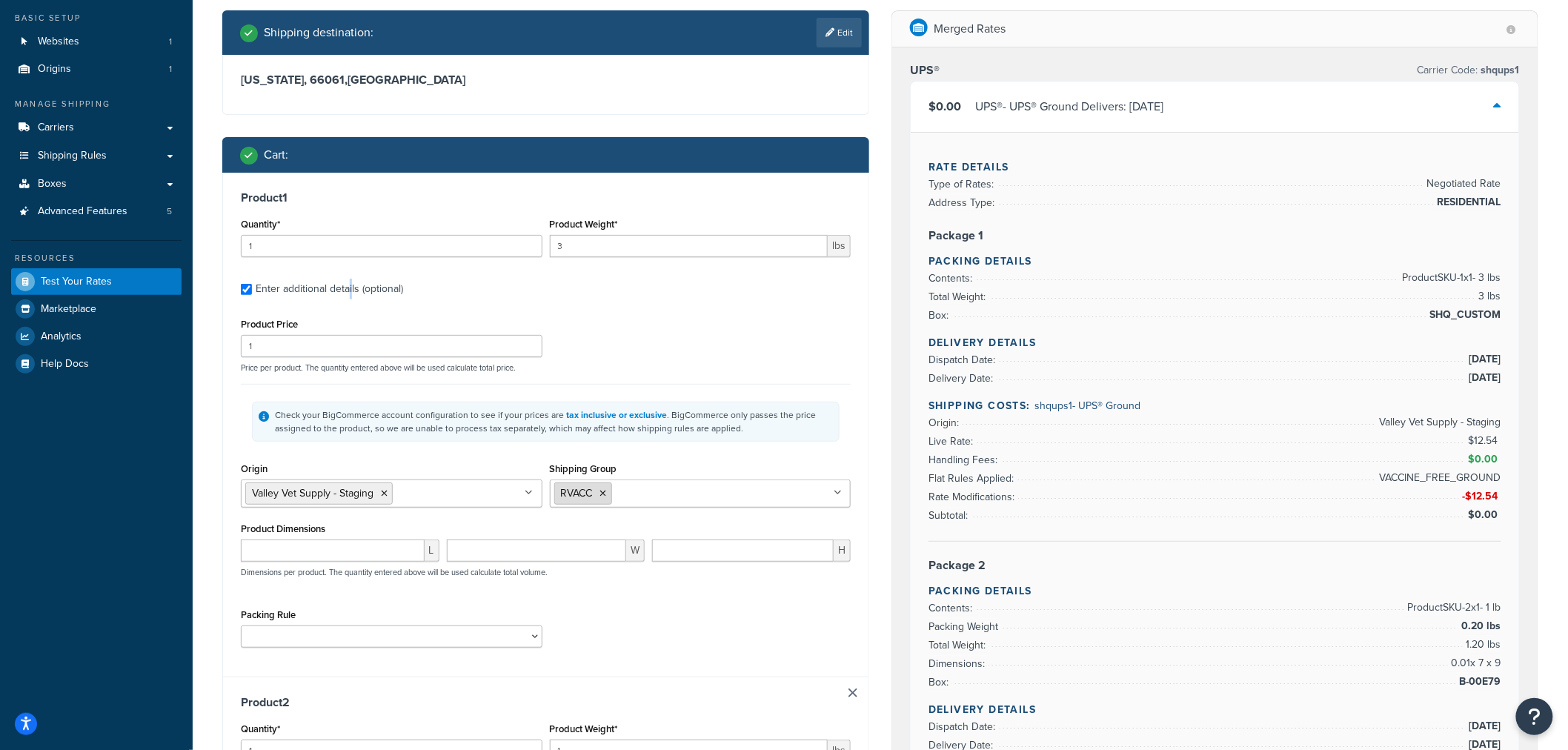
click at [603, 494] on icon at bounding box center [604, 493] width 7 height 9
click at [604, 493] on input "Shipping Group" at bounding box center [620, 493] width 131 height 16
type input "fs"
click at [847, 431] on div "Check your BigCommerce account configuration to see if your prices are tax incl…" at bounding box center [546, 421] width 610 height 75
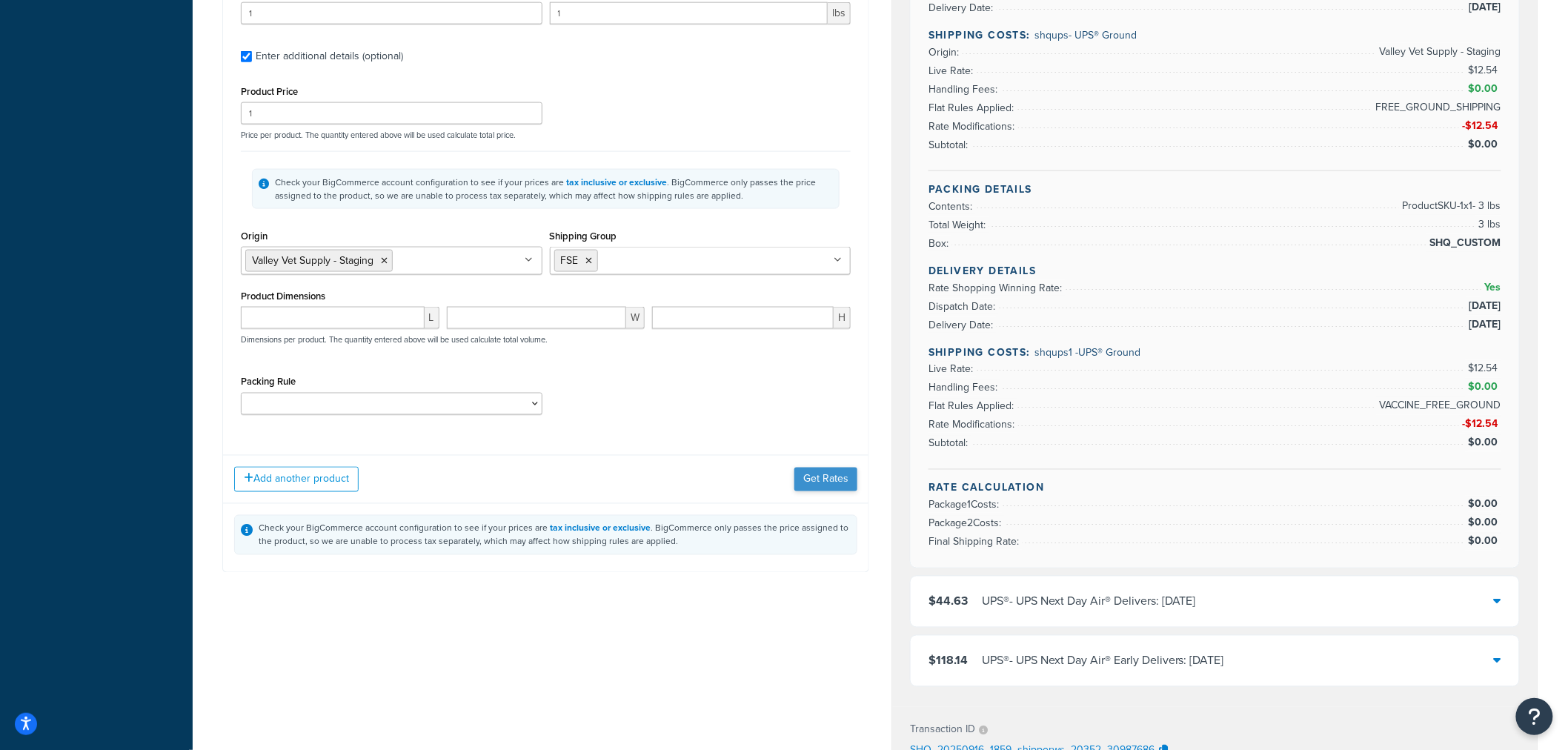
scroll to position [823, 0]
click at [820, 479] on button "Get Rates" at bounding box center [826, 476] width 63 height 24
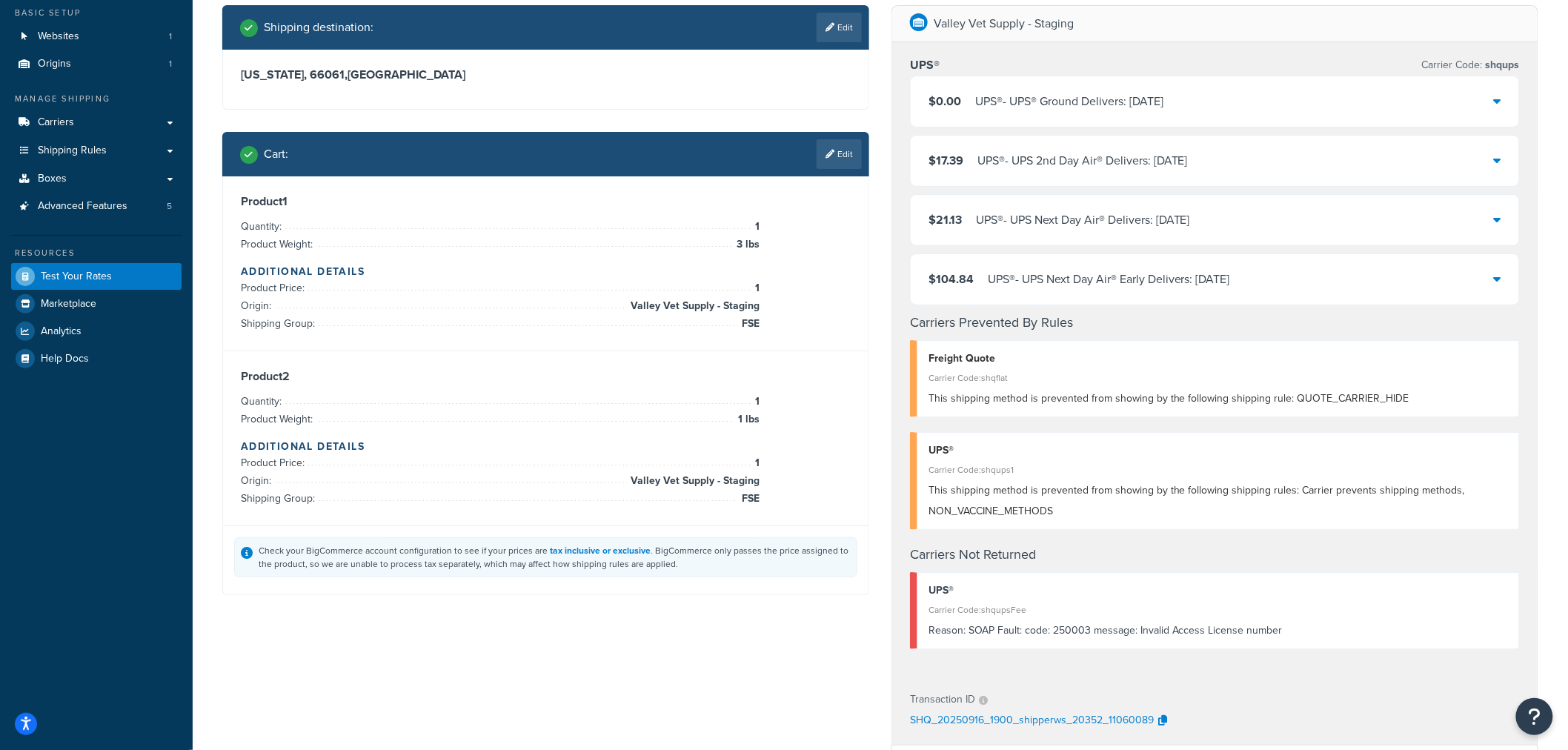
scroll to position [16, 0]
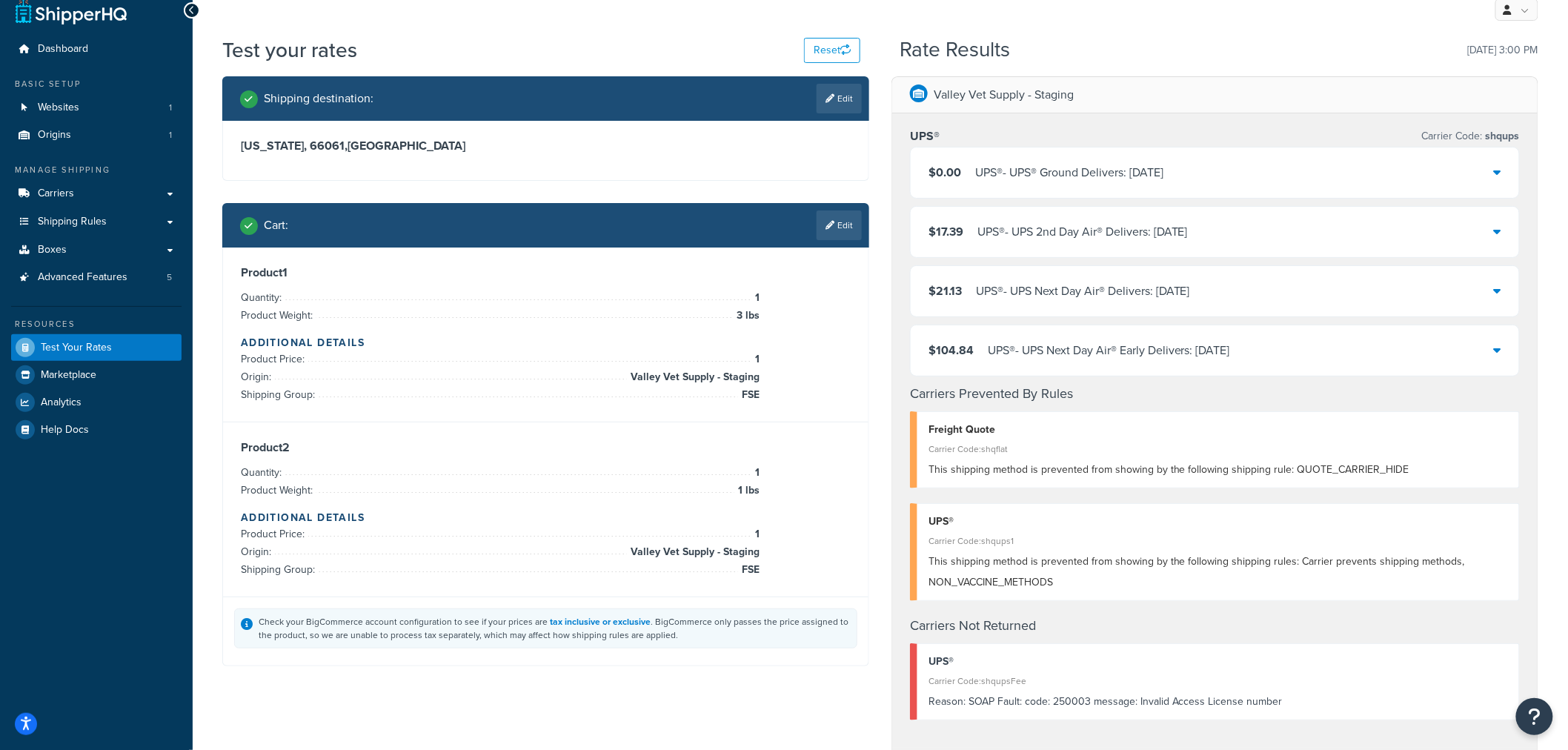
click at [1495, 173] on icon at bounding box center [1497, 172] width 8 height 12
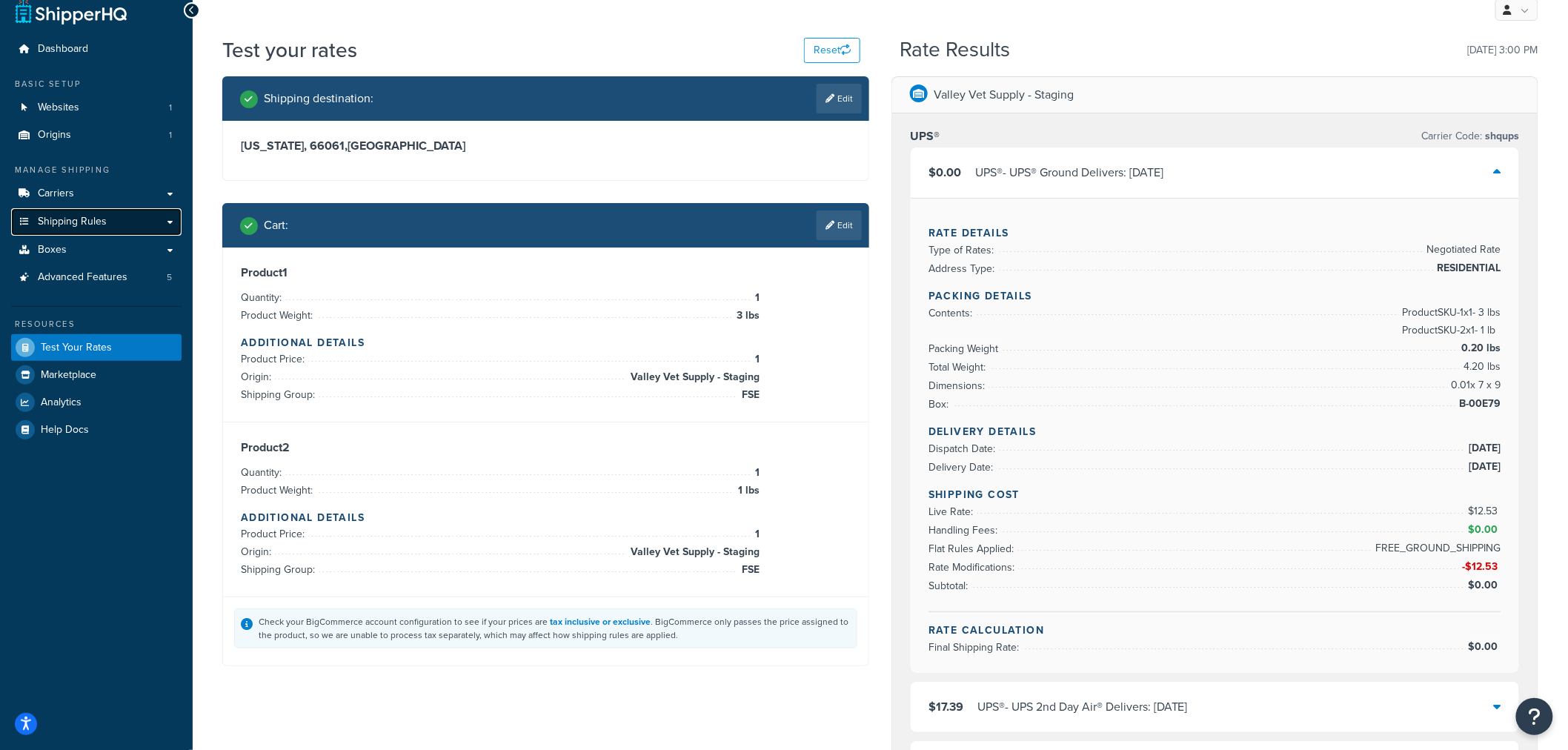
click at [107, 227] on link "Shipping Rules" at bounding box center [96, 222] width 170 height 28
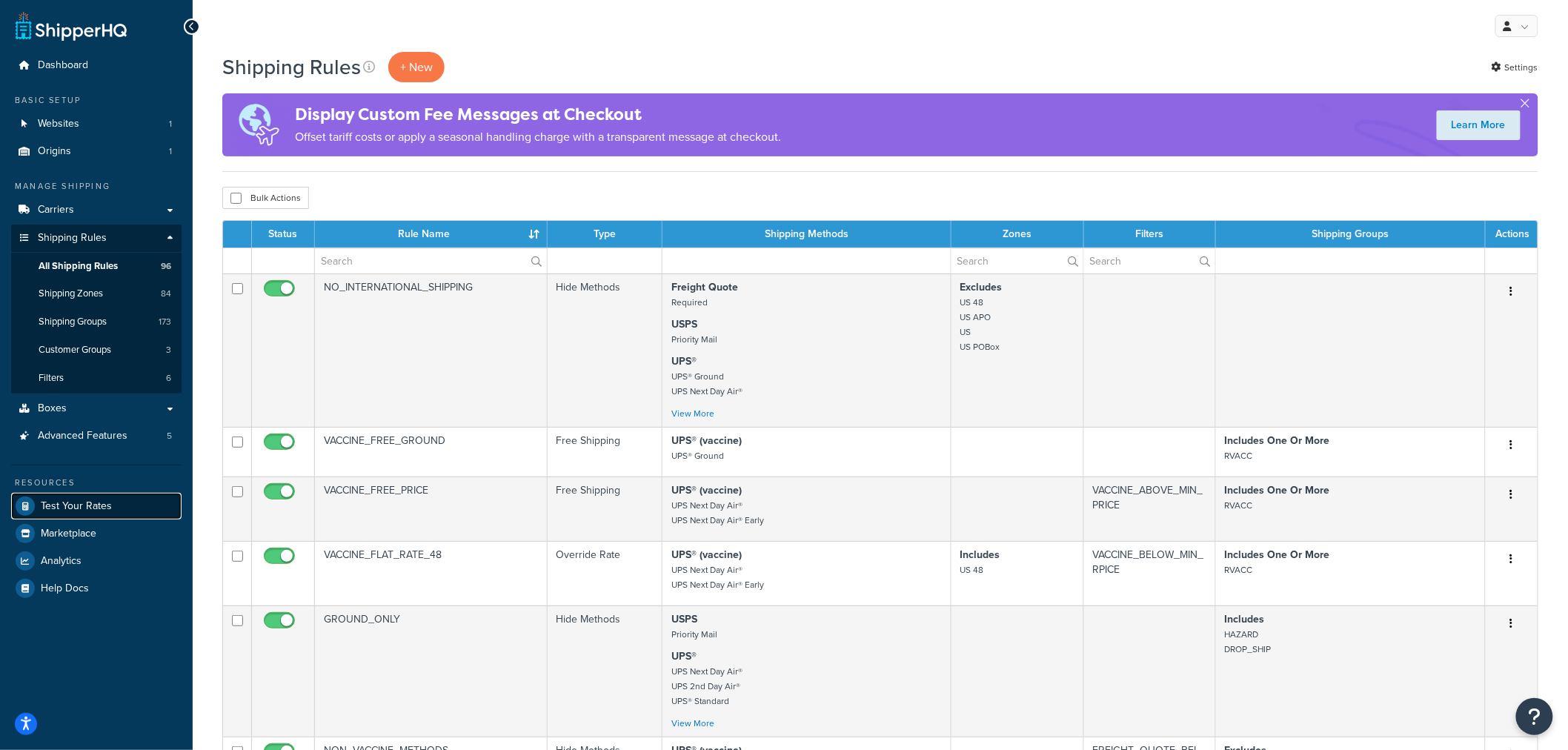
click at [84, 505] on span "Test Your Rates" at bounding box center [76, 506] width 71 height 13
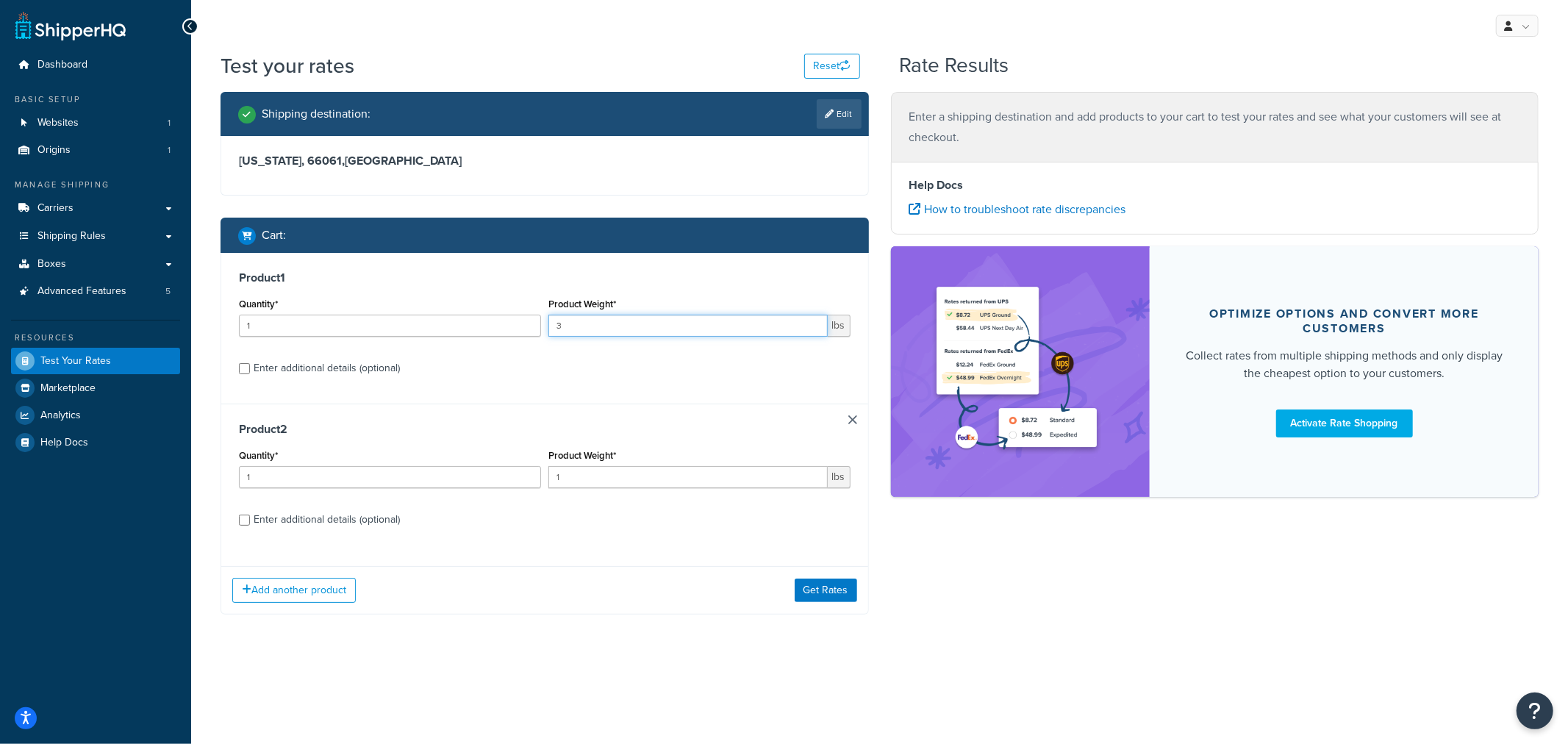
drag, startPoint x: 592, startPoint y: 329, endPoint x: 524, endPoint y: 325, distance: 68.1
click at [526, 325] on div "Quantity* 1 Product Weight* 3 lbs" at bounding box center [544, 320] width 619 height 54
type input "2"
click at [825, 587] on button "Get Rates" at bounding box center [825, 590] width 62 height 24
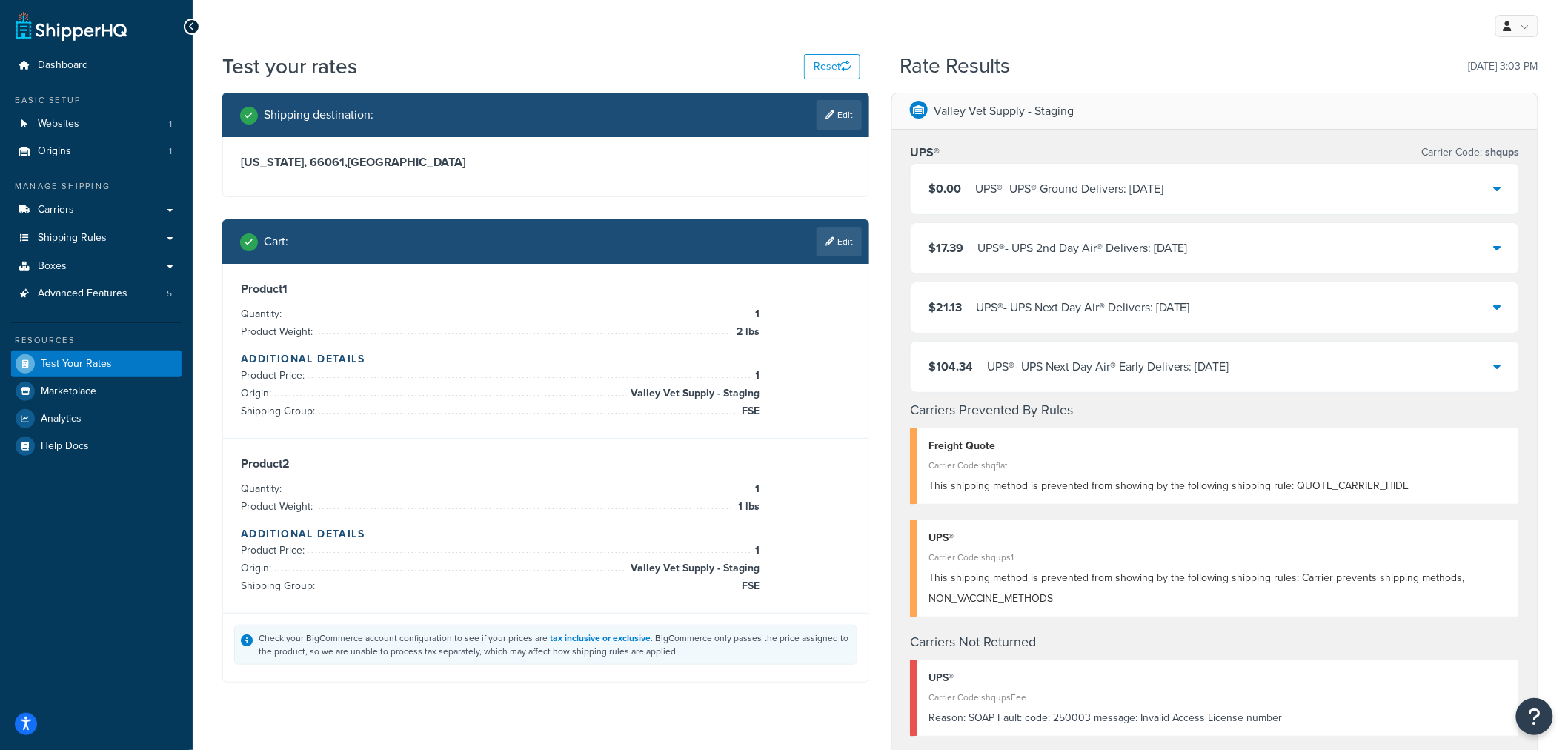
click at [1495, 191] on icon at bounding box center [1497, 189] width 8 height 12
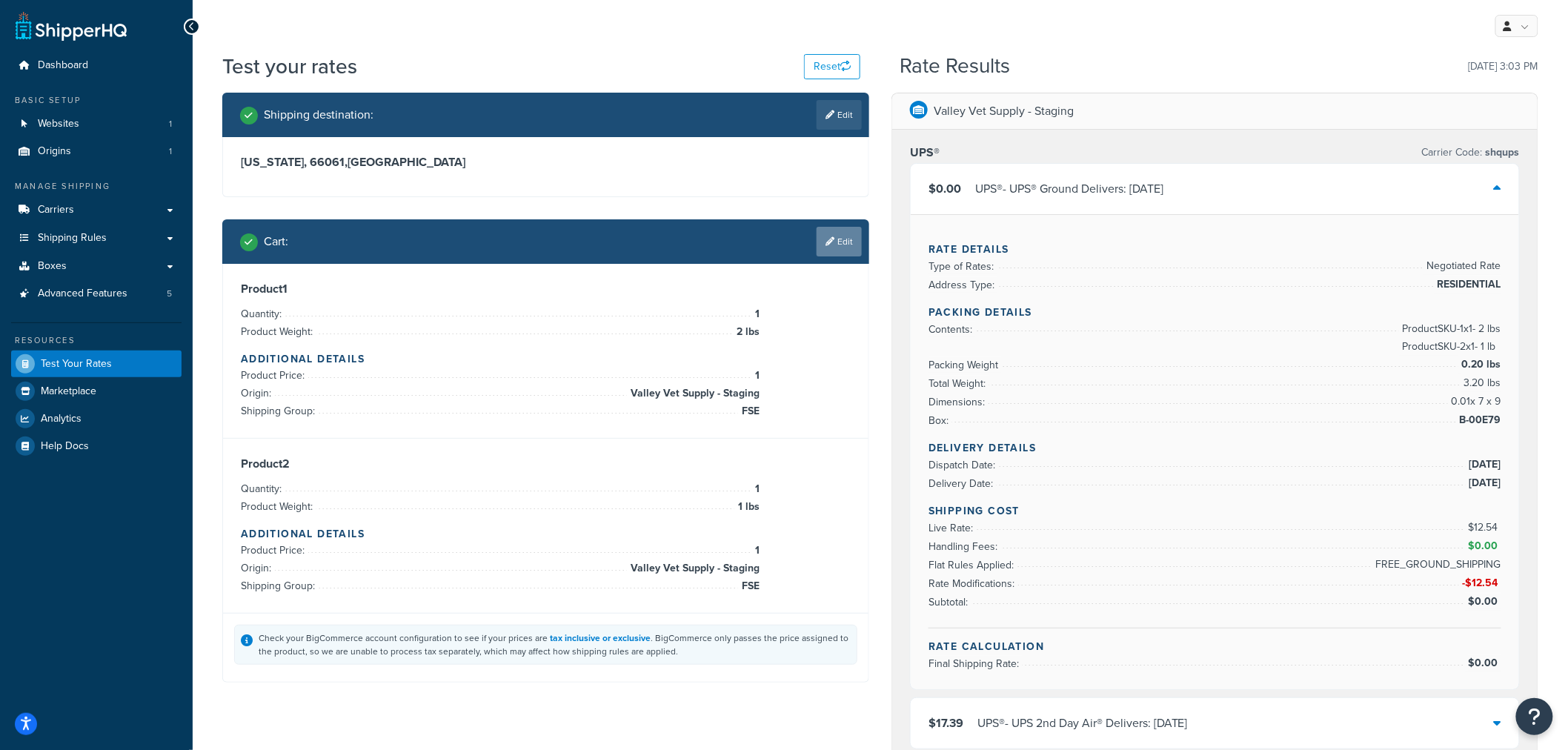
click at [833, 247] on link "Edit" at bounding box center [839, 241] width 45 height 29
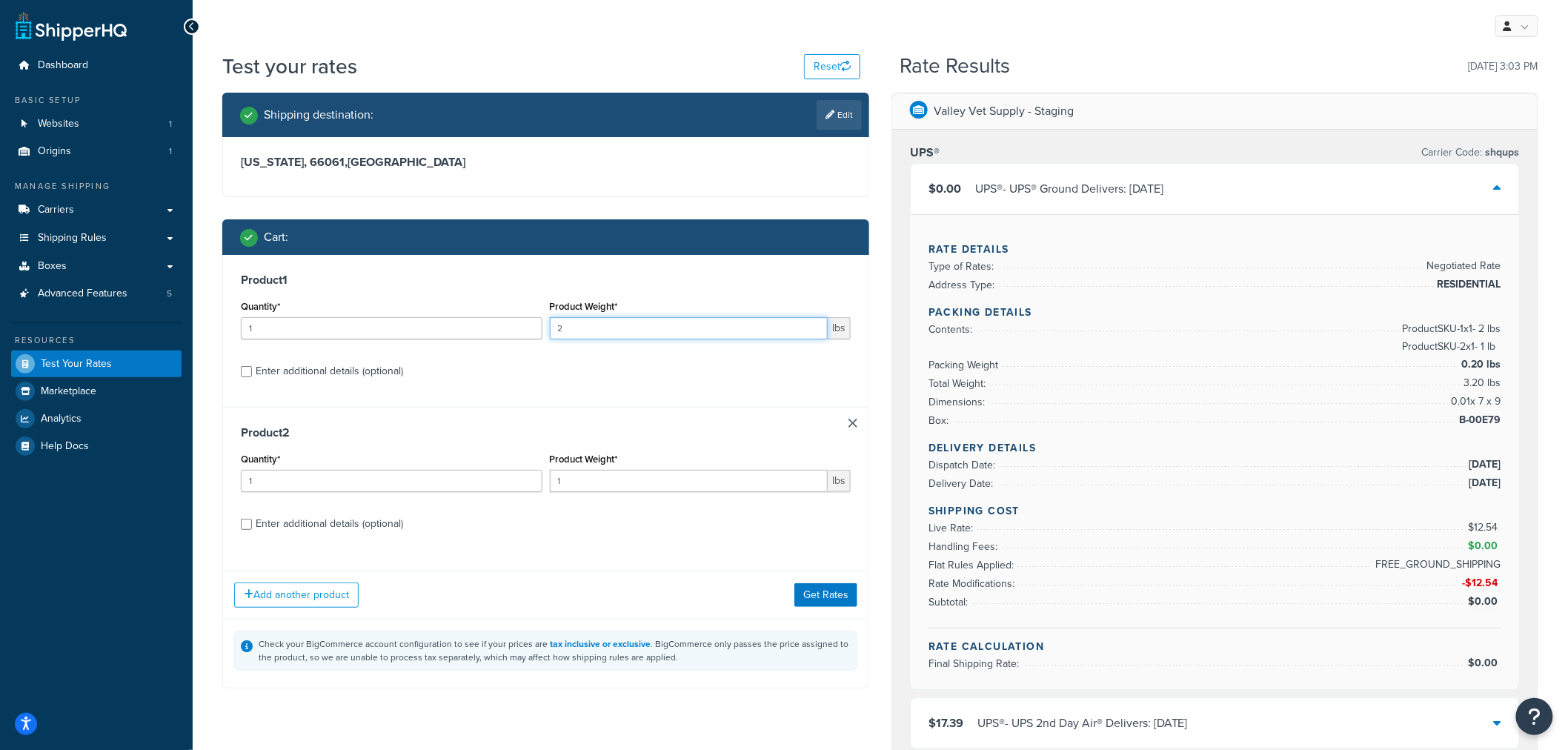
drag, startPoint x: 582, startPoint y: 329, endPoint x: 564, endPoint y: 329, distance: 18.0
click at [564, 329] on input "2" at bounding box center [690, 328] width 279 height 22
drag, startPoint x: 577, startPoint y: 329, endPoint x: 535, endPoint y: 328, distance: 42.0
click at [535, 328] on div "Quantity* 1 Product Weight* 2 lbs" at bounding box center [545, 323] width 617 height 54
type input "1"
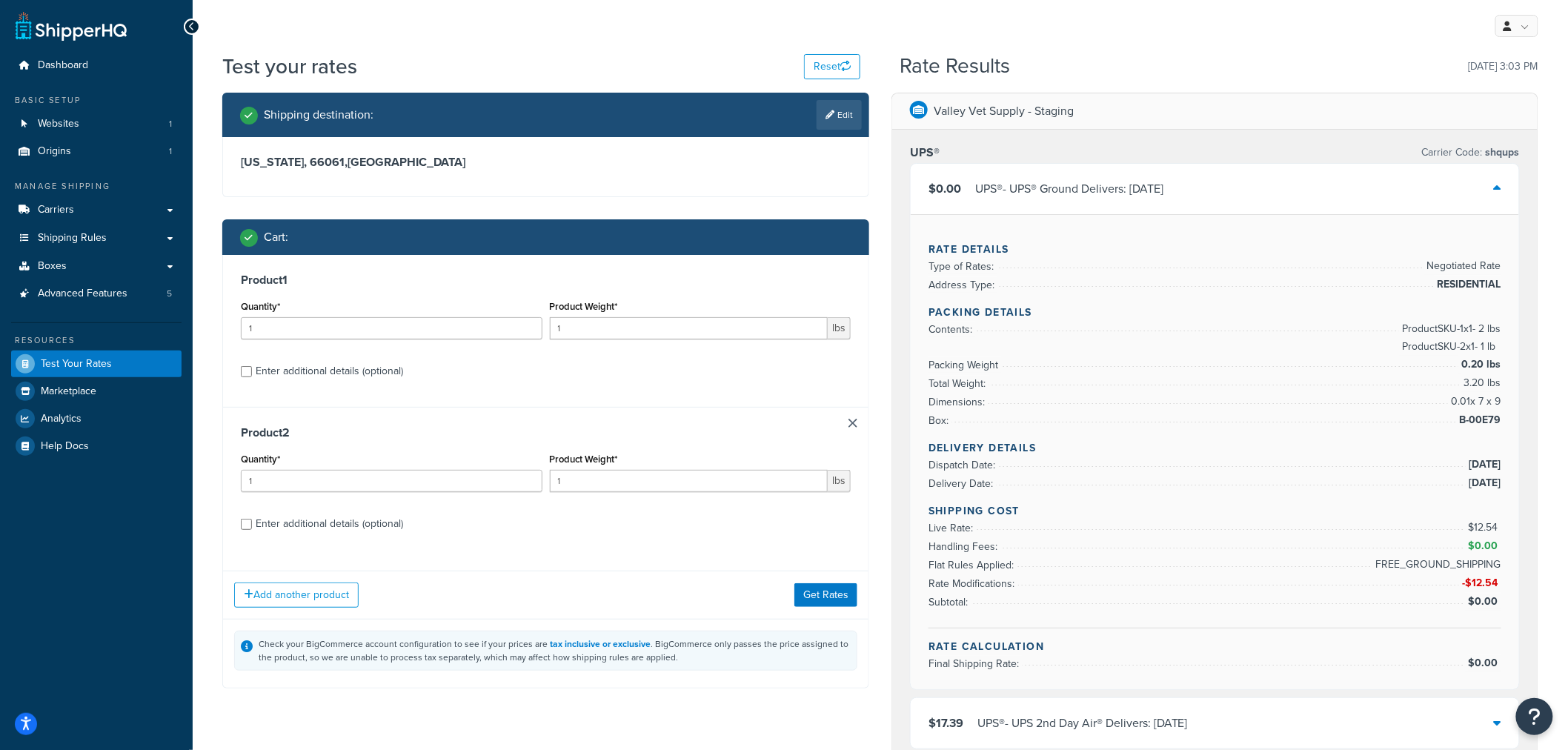
click at [879, 418] on div "Shipping destination : Edit Kansas, 66061 , United States Cart : Product 1 Quan…" at bounding box center [545, 402] width 669 height 618
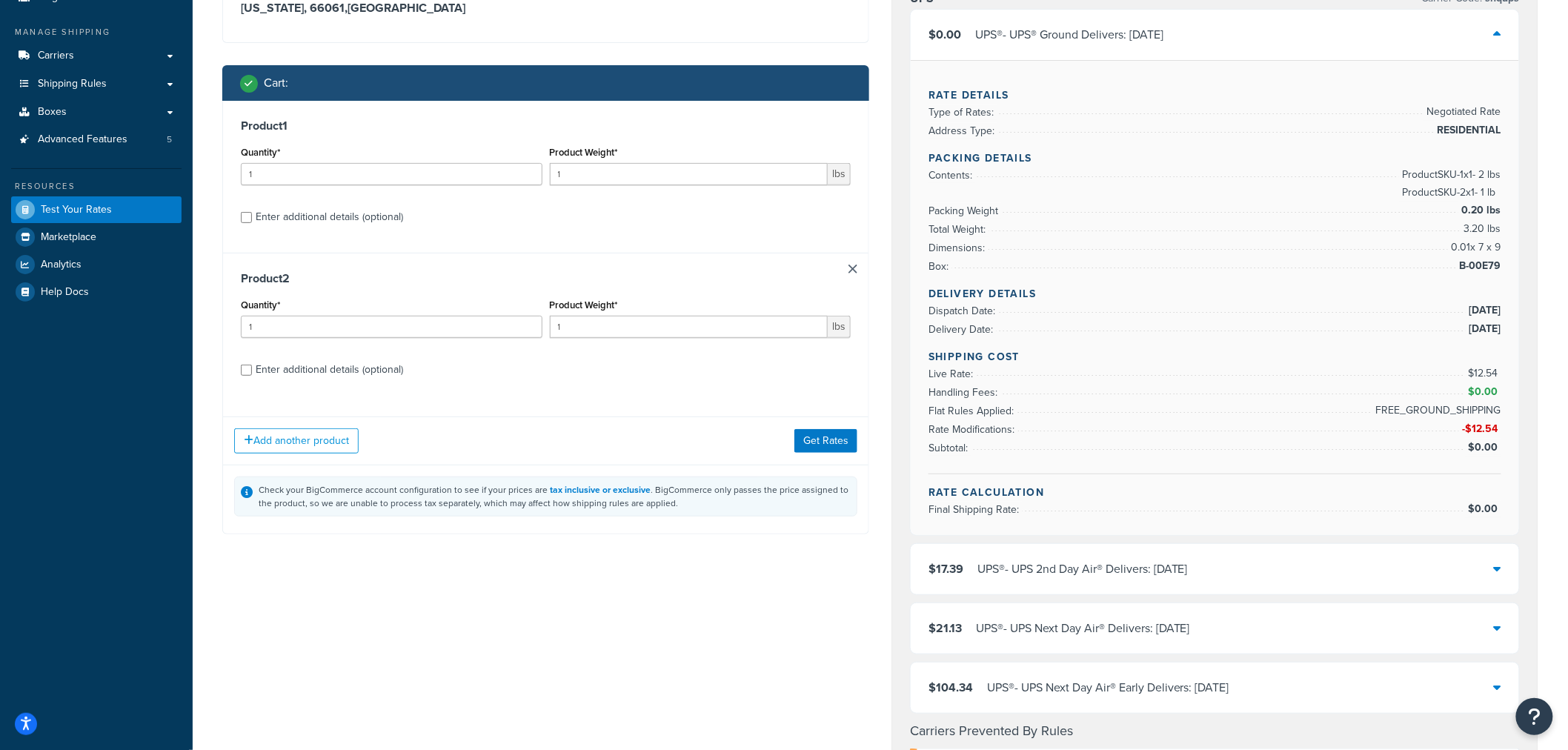
scroll to position [164, 0]
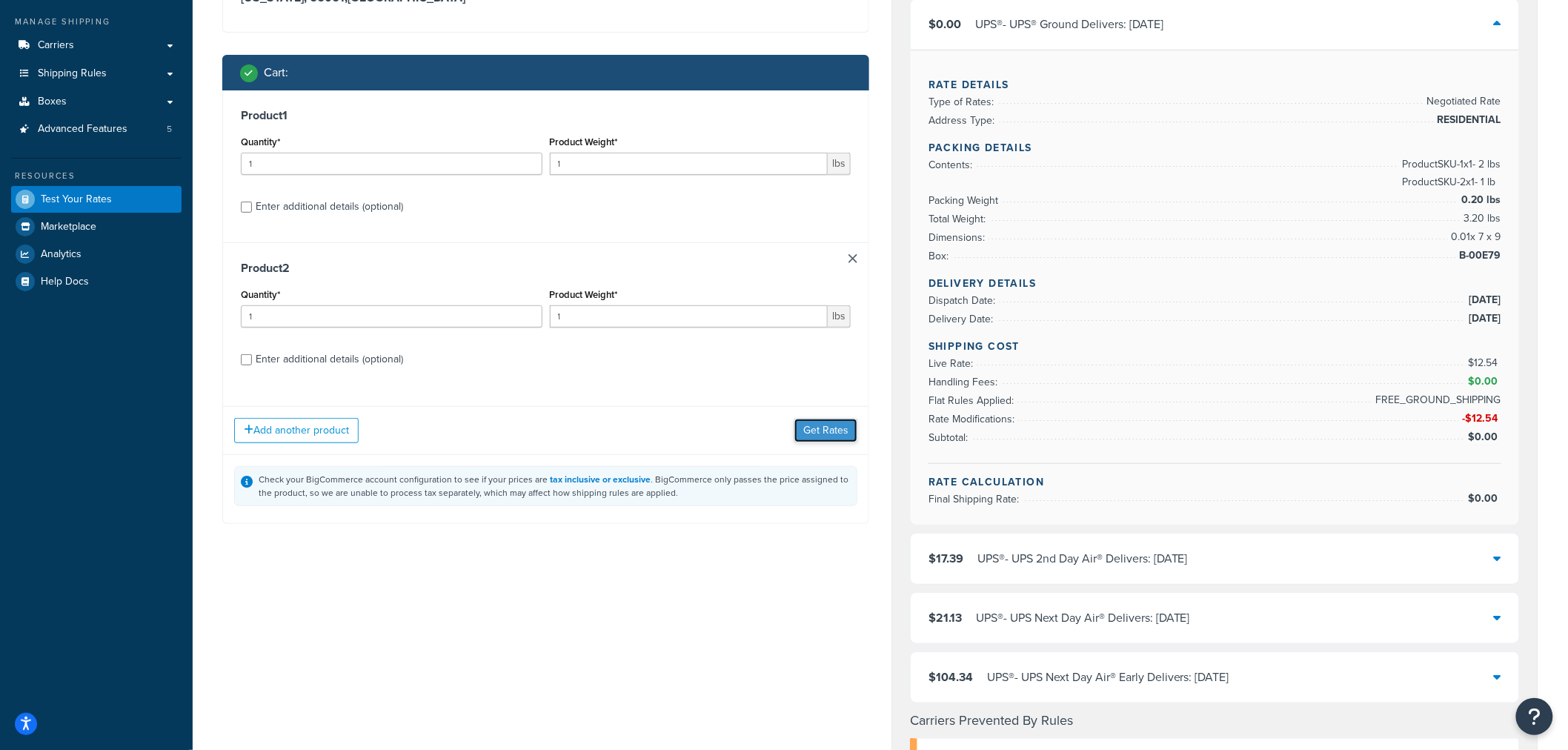
click at [827, 431] on button "Get Rates" at bounding box center [826, 431] width 63 height 24
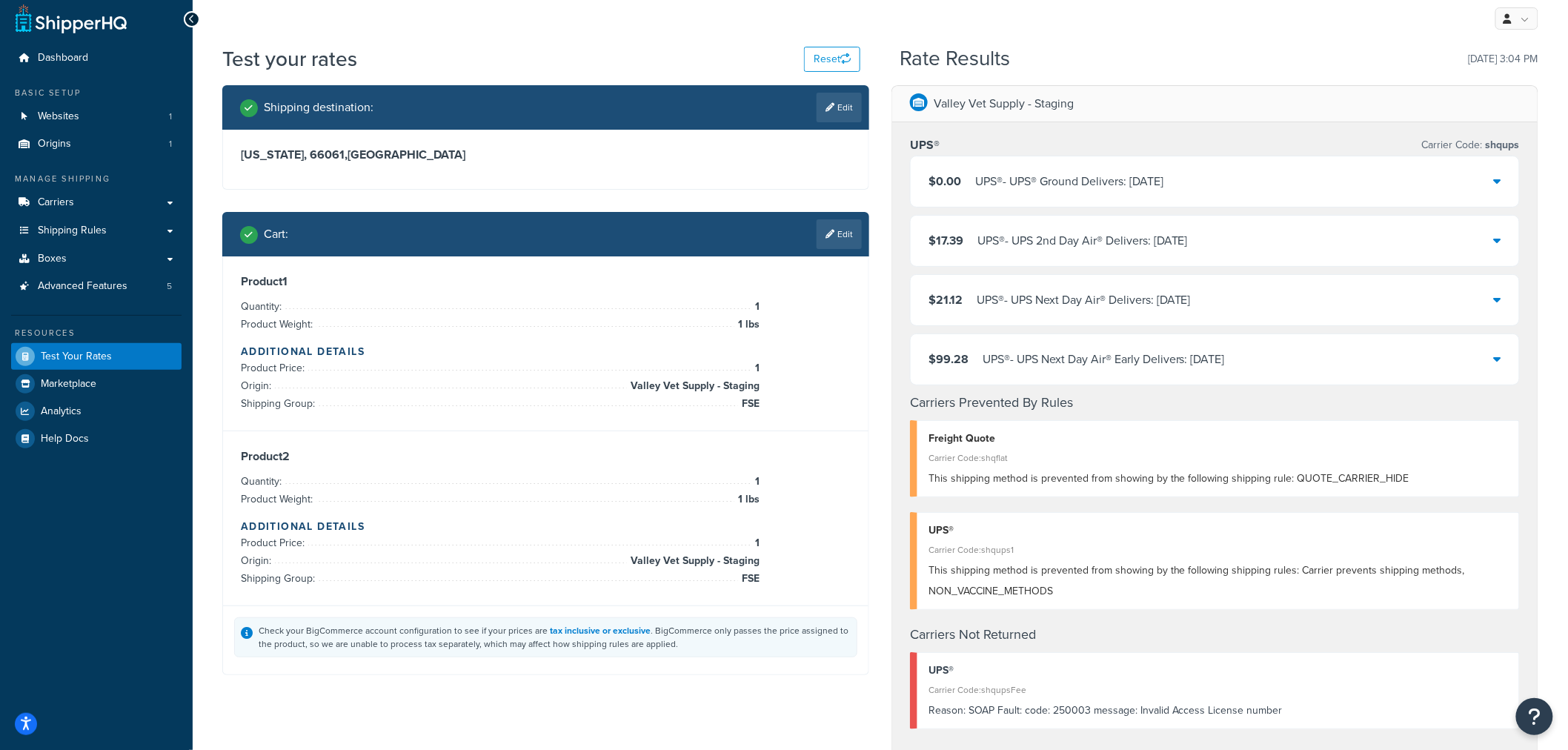
scroll to position [0, 0]
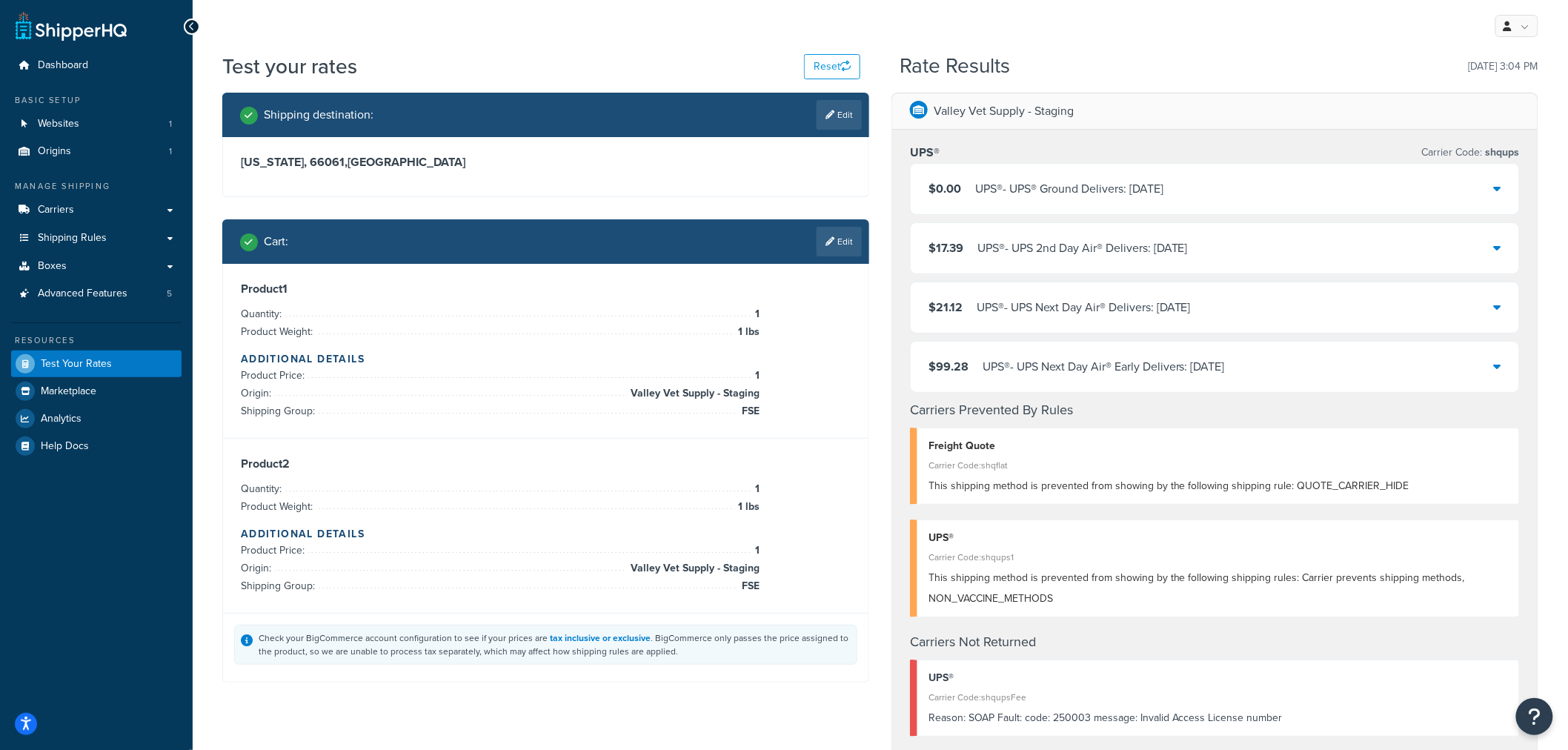
click at [1503, 190] on div "$0.00 UPS® - UPS® Ground Delivers: Thu, Sep 18" at bounding box center [1215, 189] width 609 height 51
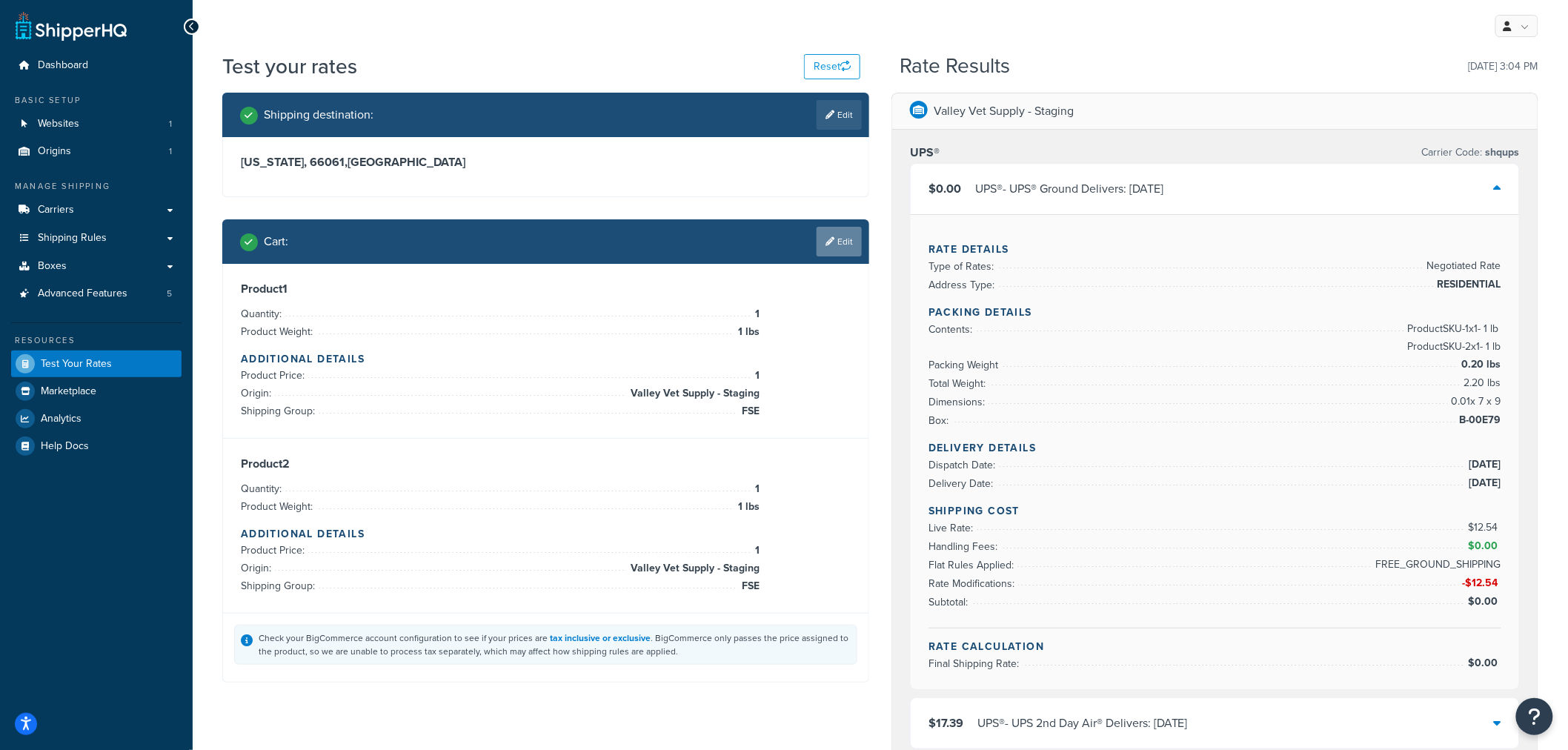
click at [842, 249] on link "Edit" at bounding box center [839, 241] width 45 height 29
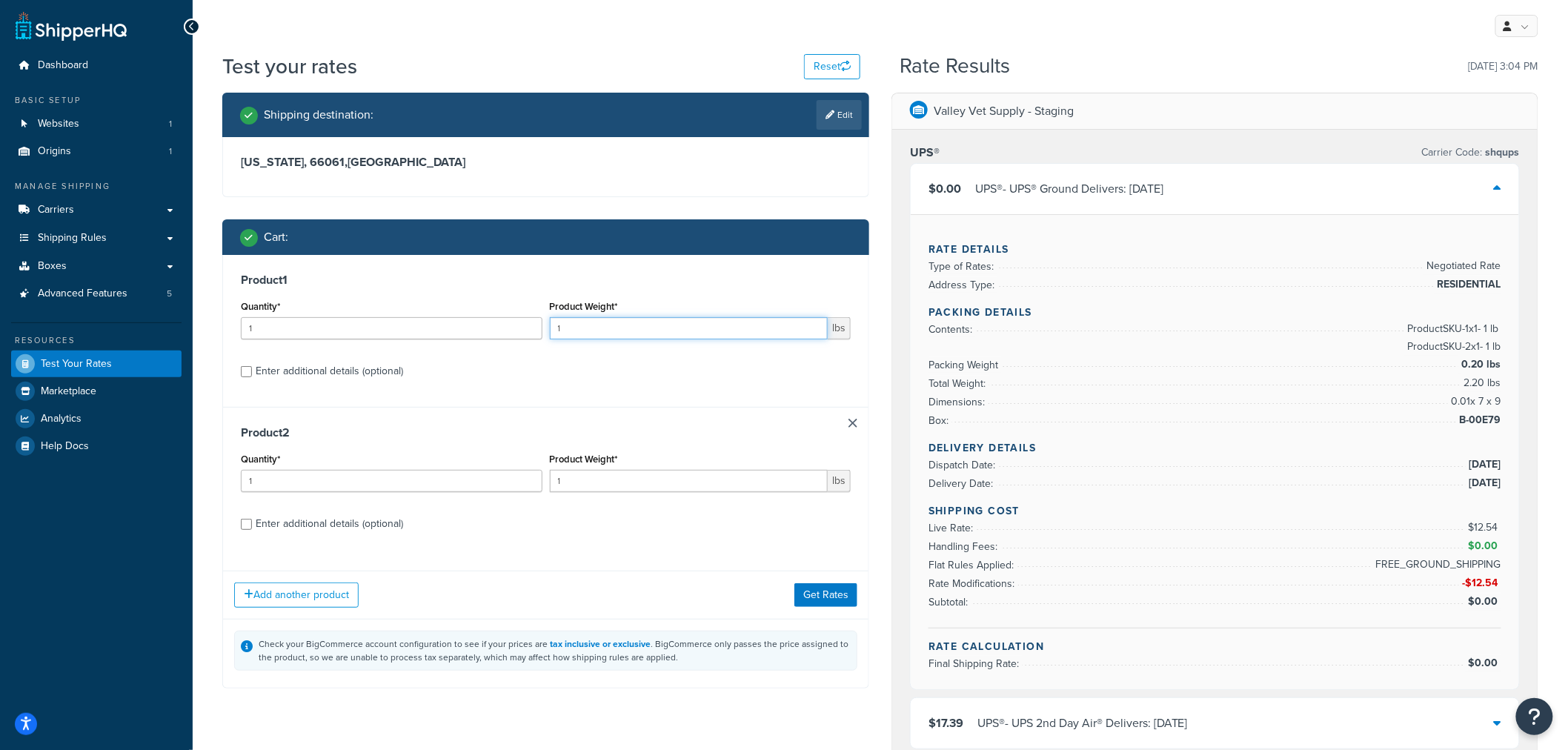
drag, startPoint x: 576, startPoint y: 330, endPoint x: 535, endPoint y: 331, distance: 41.0
click at [535, 330] on div "Quantity* 1 Product Weight* 1 lbs" at bounding box center [545, 323] width 617 height 54
type input "2"
click at [827, 593] on button "Get Rates" at bounding box center [826, 595] width 63 height 24
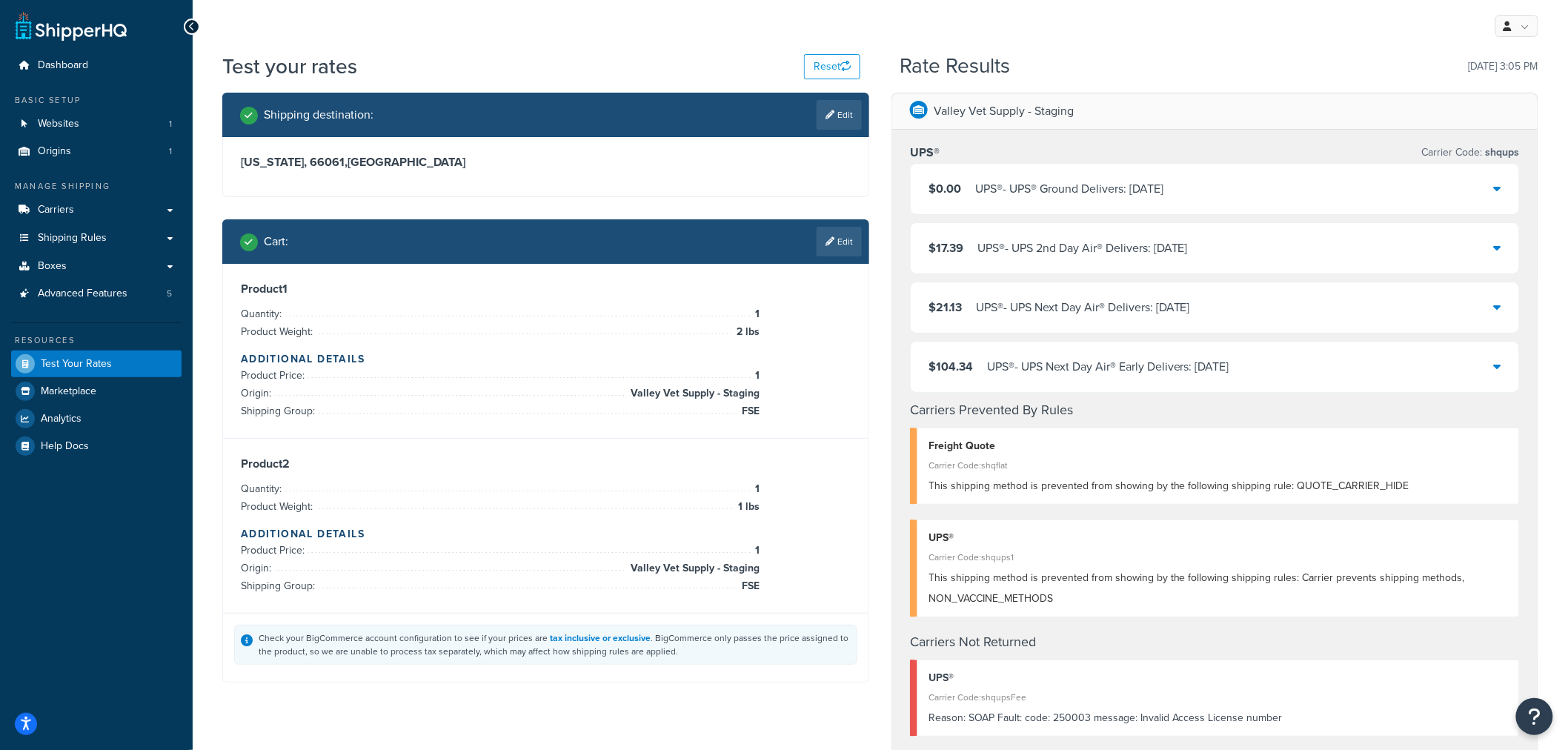
click at [1506, 186] on div "$0.00 UPS® - UPS® Ground Delivers: Thu, Sep 18" at bounding box center [1215, 189] width 609 height 51
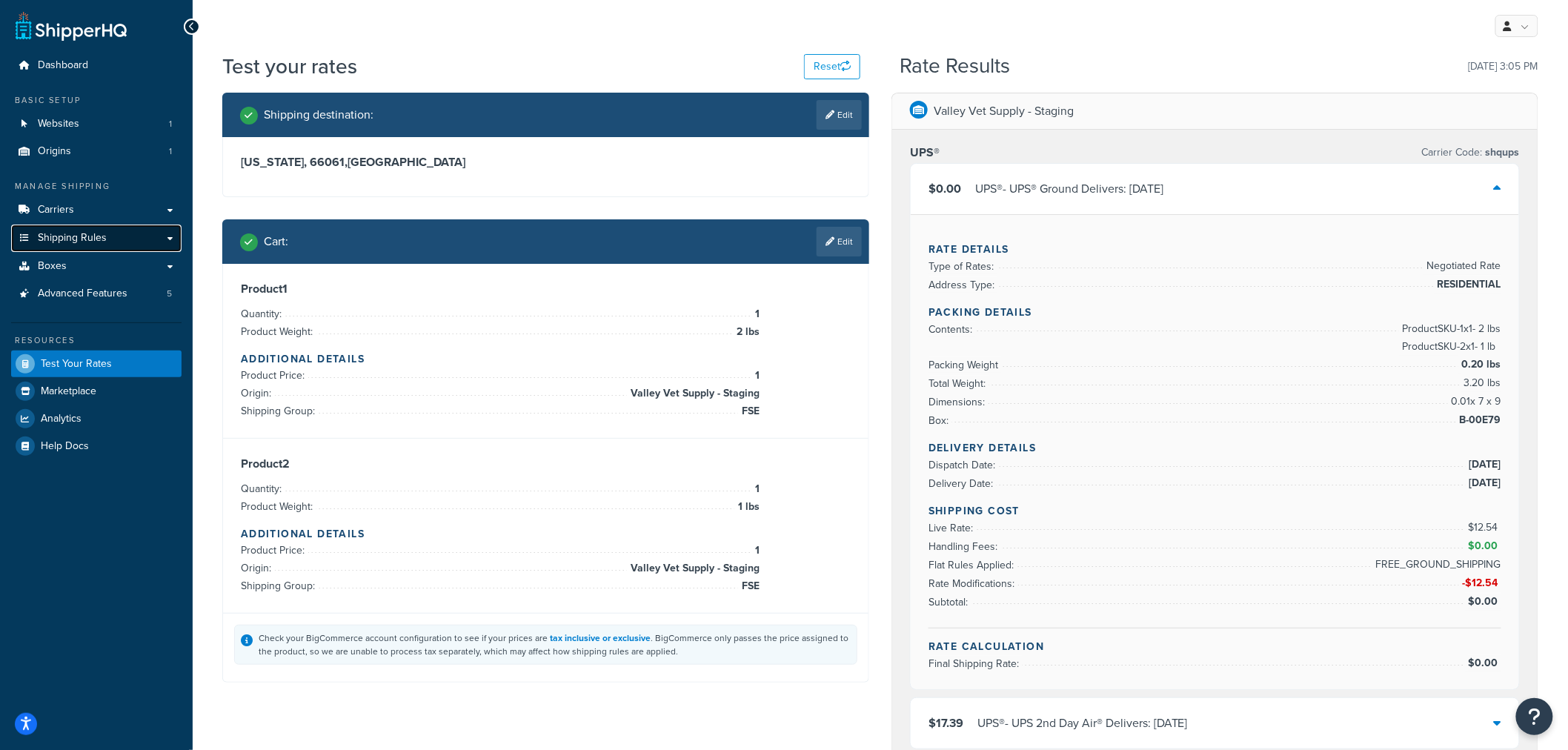
click at [166, 231] on link "Shipping Rules" at bounding box center [96, 239] width 170 height 28
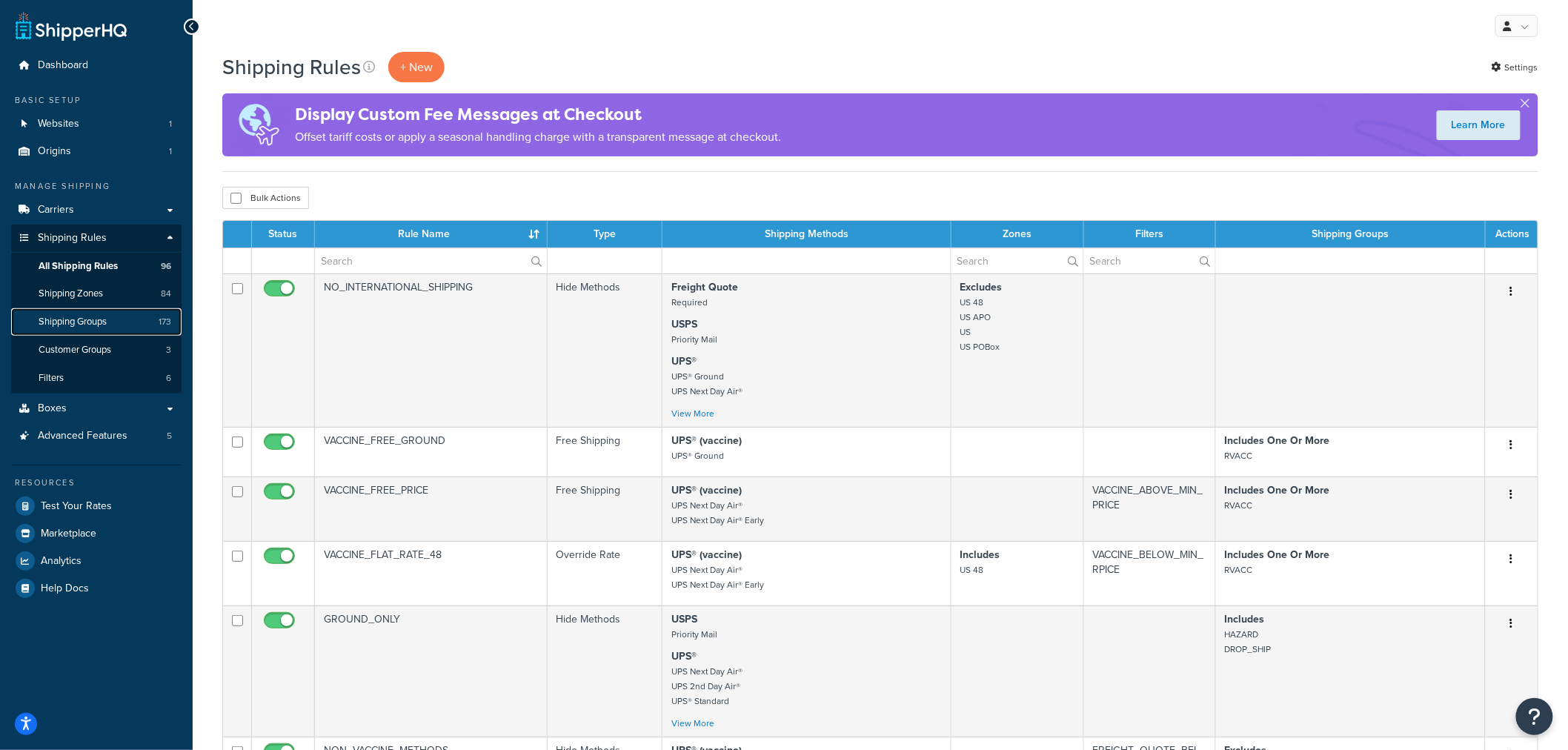
click at [93, 316] on span "Shipping Groups" at bounding box center [72, 322] width 68 height 13
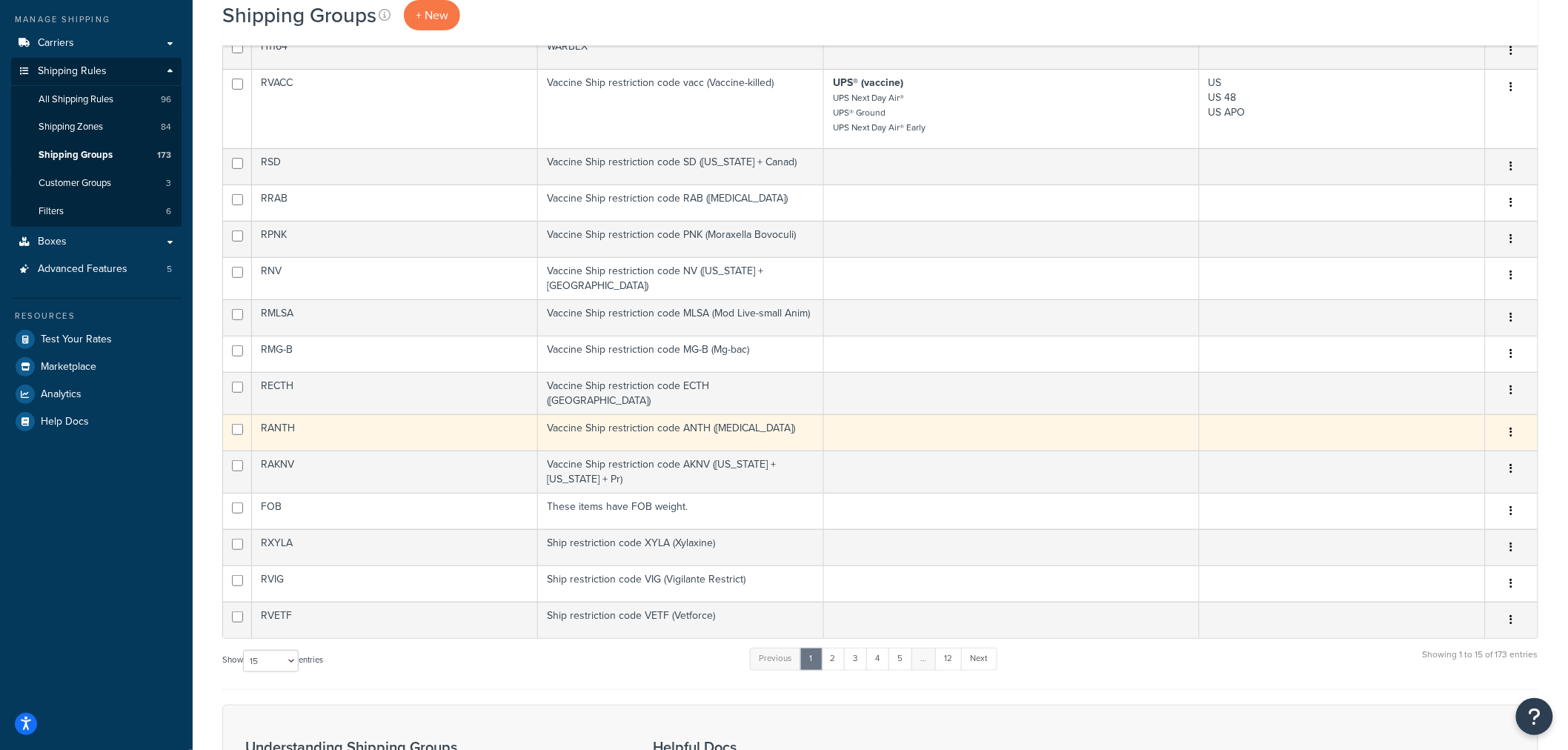
scroll to position [164, 0]
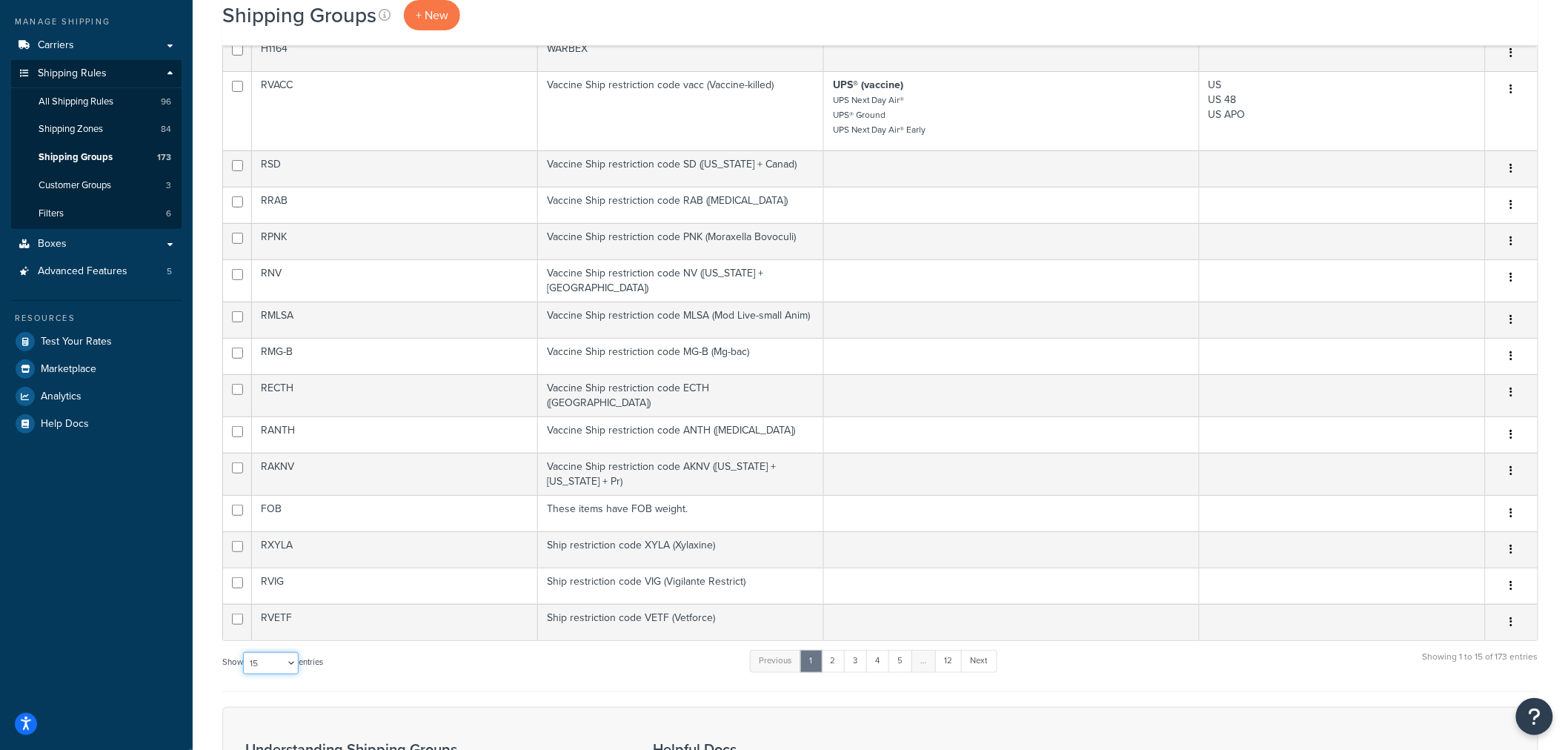
click at [295, 652] on select "10 15 25 50 100" at bounding box center [270, 663] width 56 height 22
select select "100"
click at [245, 674] on select "10 15 25 50 100" at bounding box center [270, 663] width 56 height 22
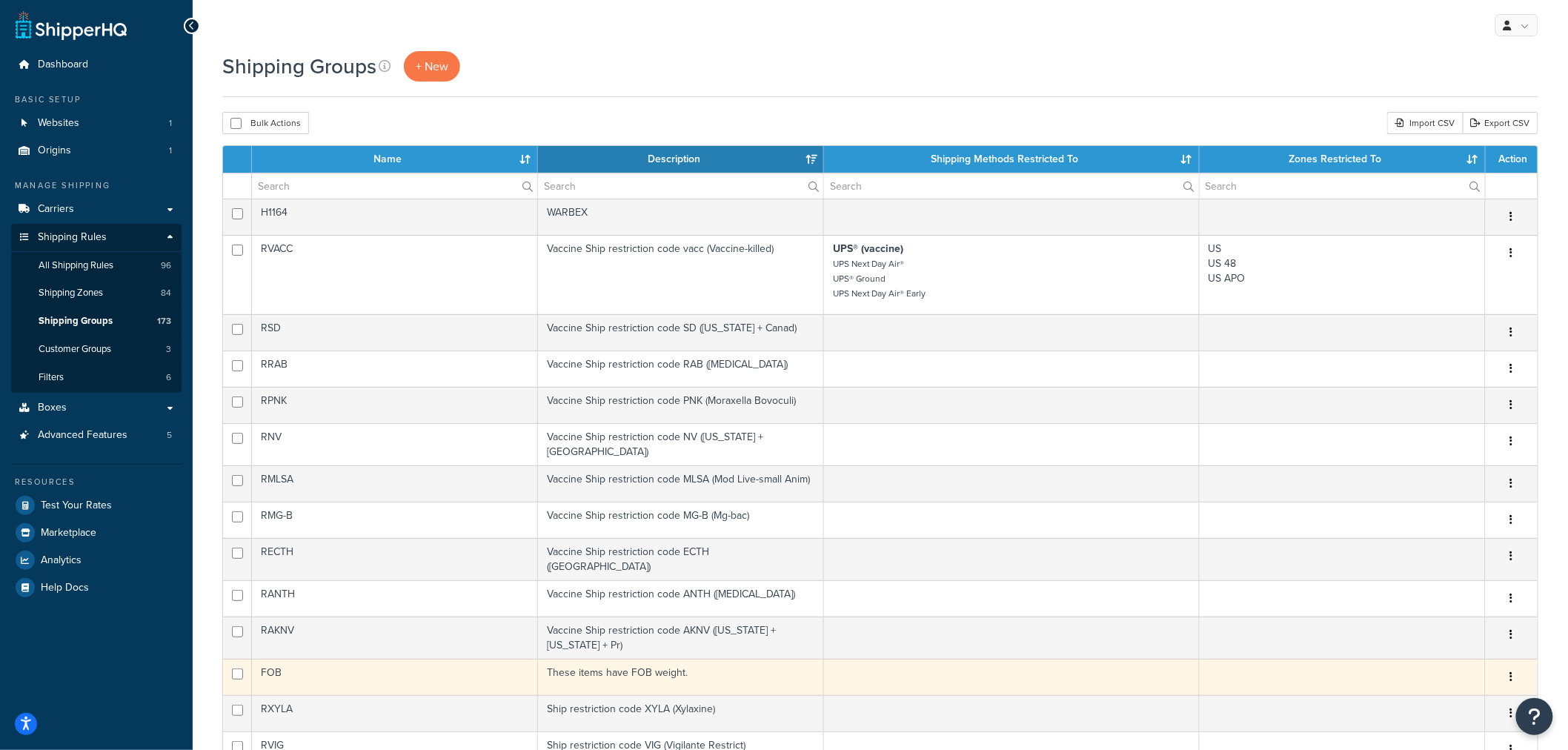
scroll to position [0, 0]
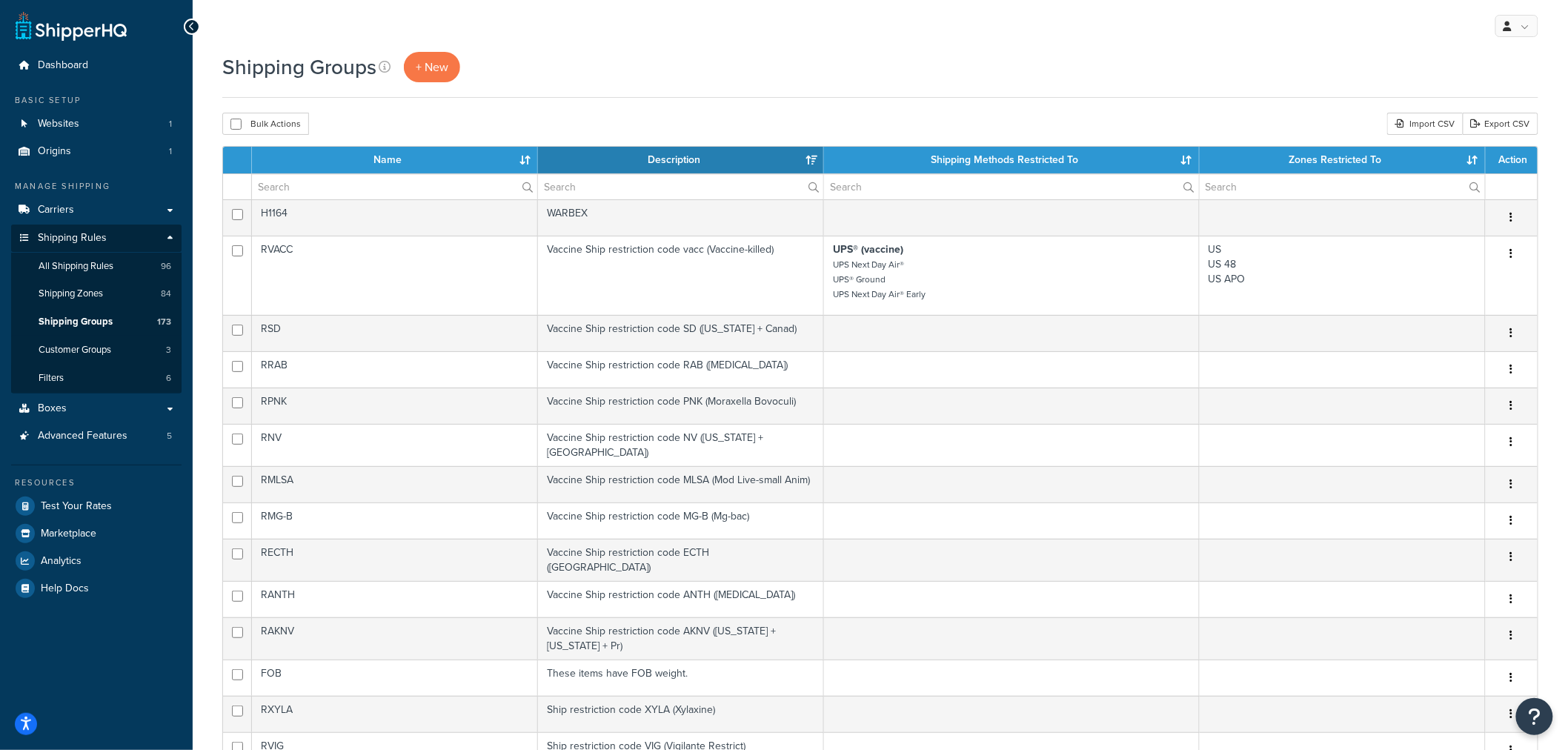
click at [401, 160] on th "Name" at bounding box center [395, 159] width 286 height 27
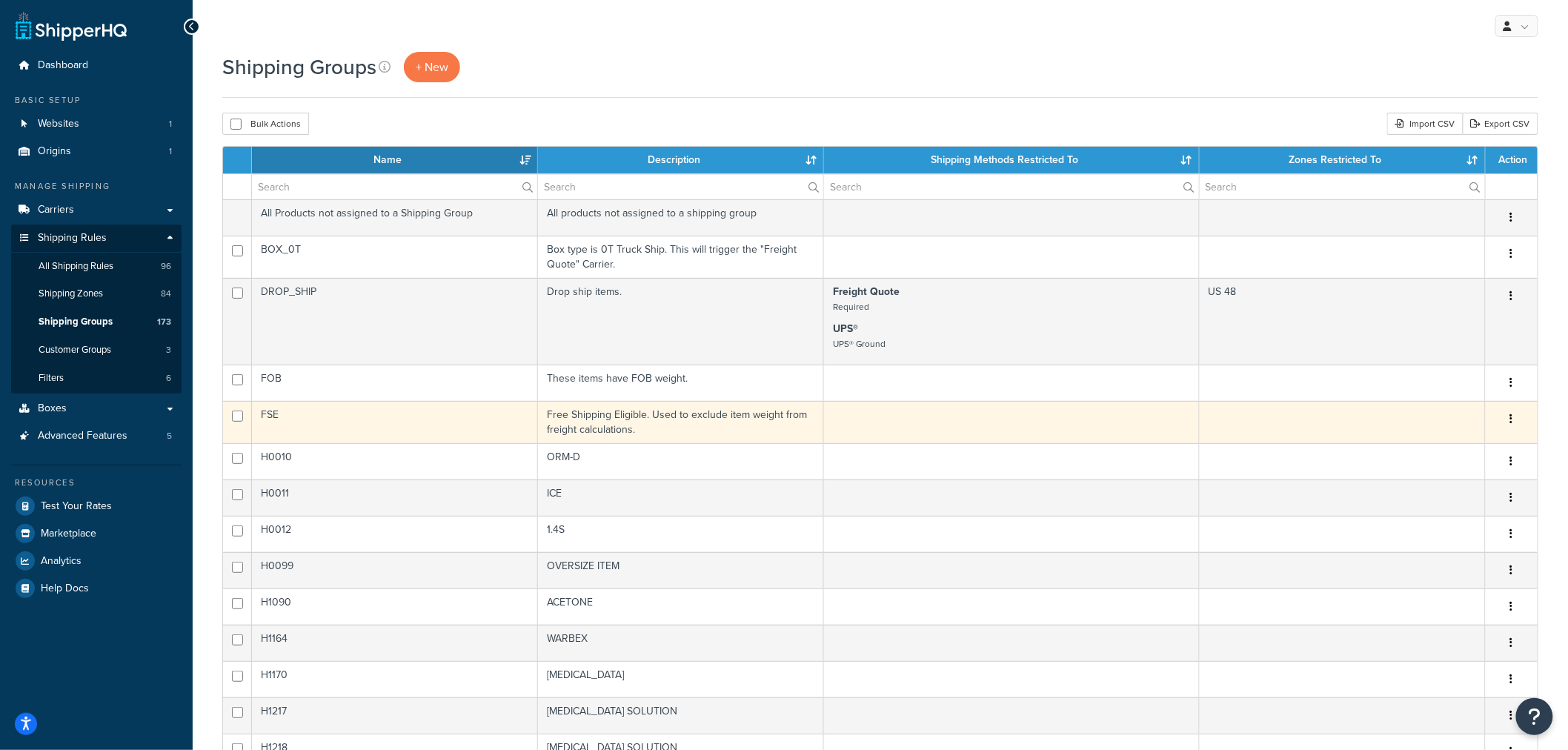
click at [438, 421] on td "FSE" at bounding box center [395, 422] width 286 height 42
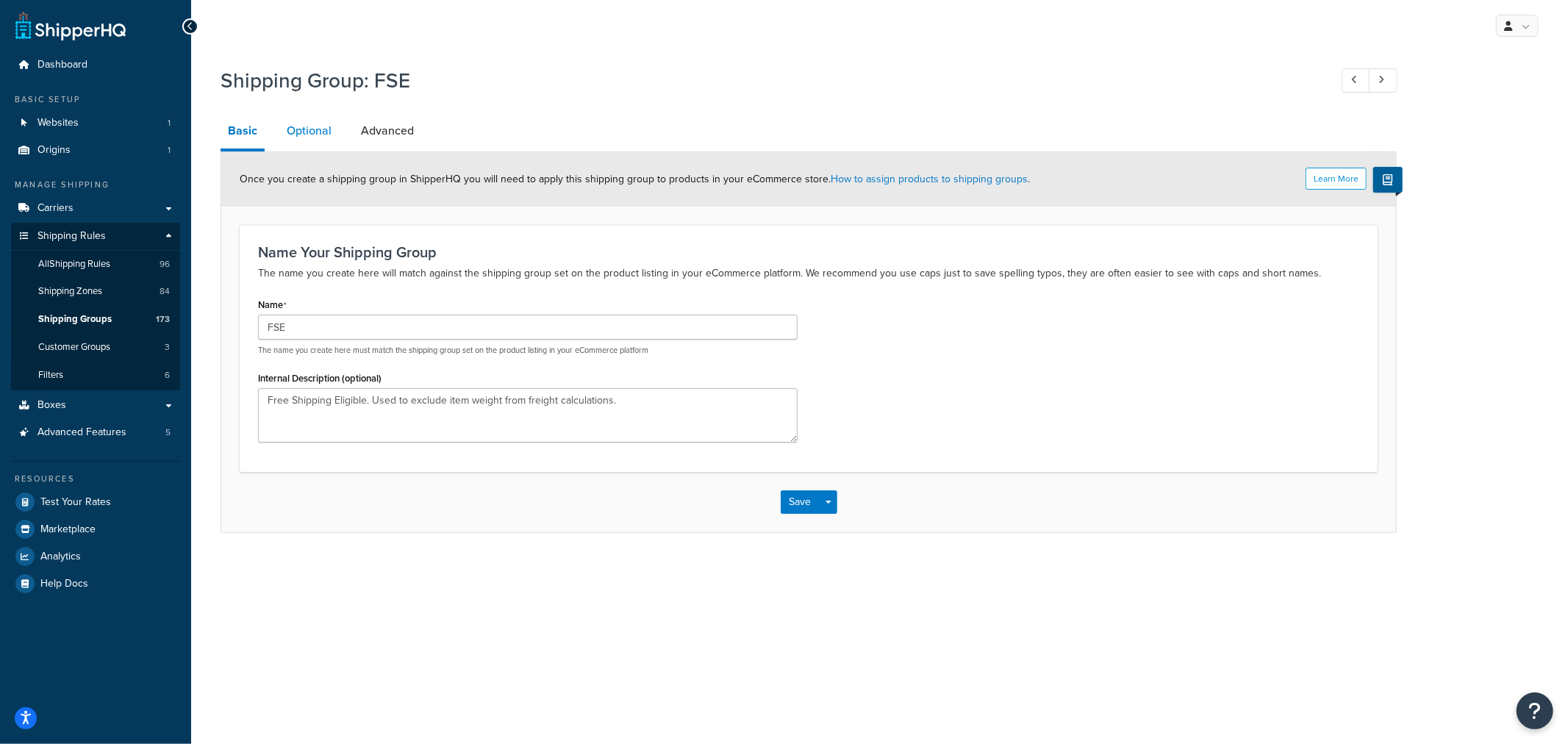
click at [310, 133] on link "Optional" at bounding box center [309, 131] width 60 height 35
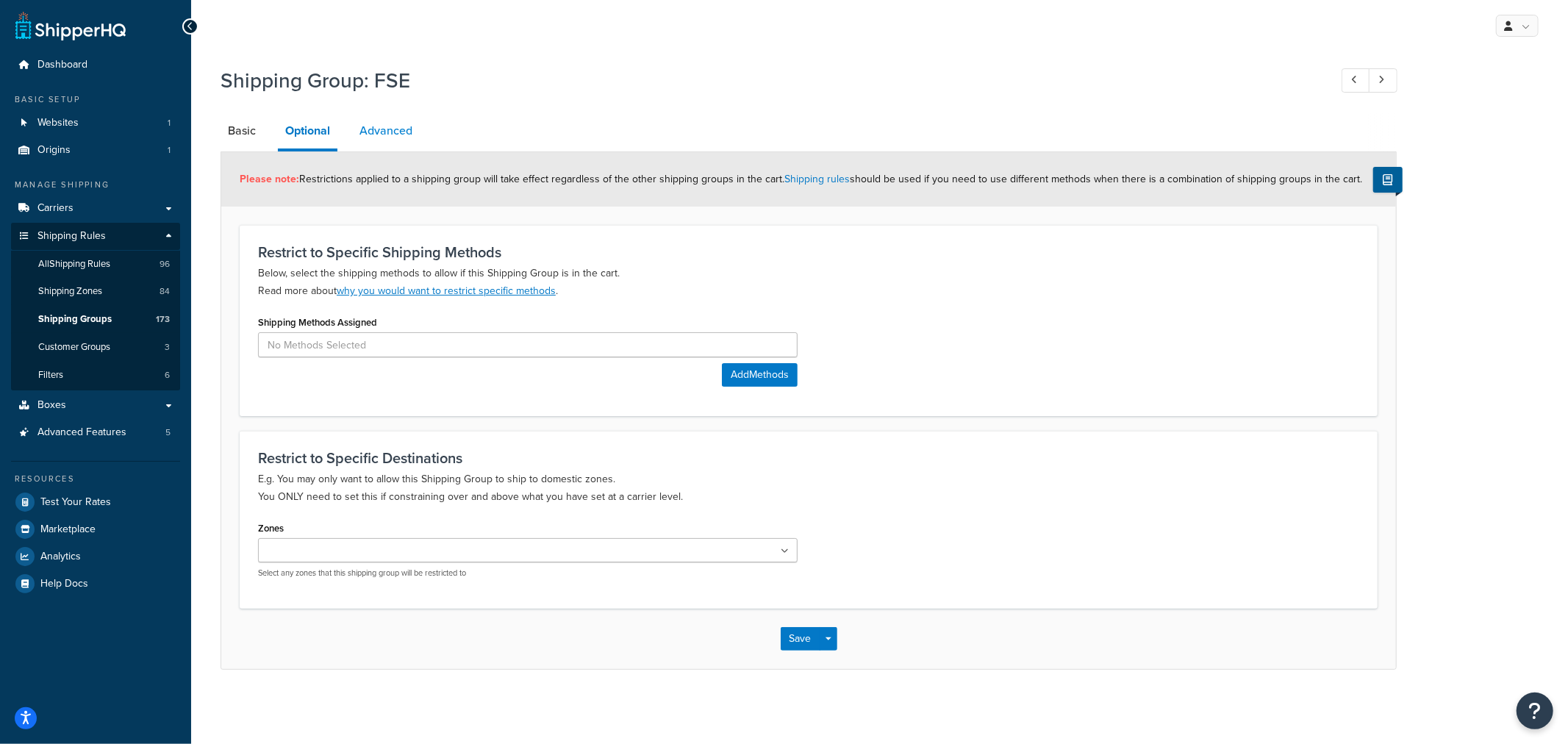
click at [375, 134] on link "Advanced" at bounding box center [385, 131] width 67 height 35
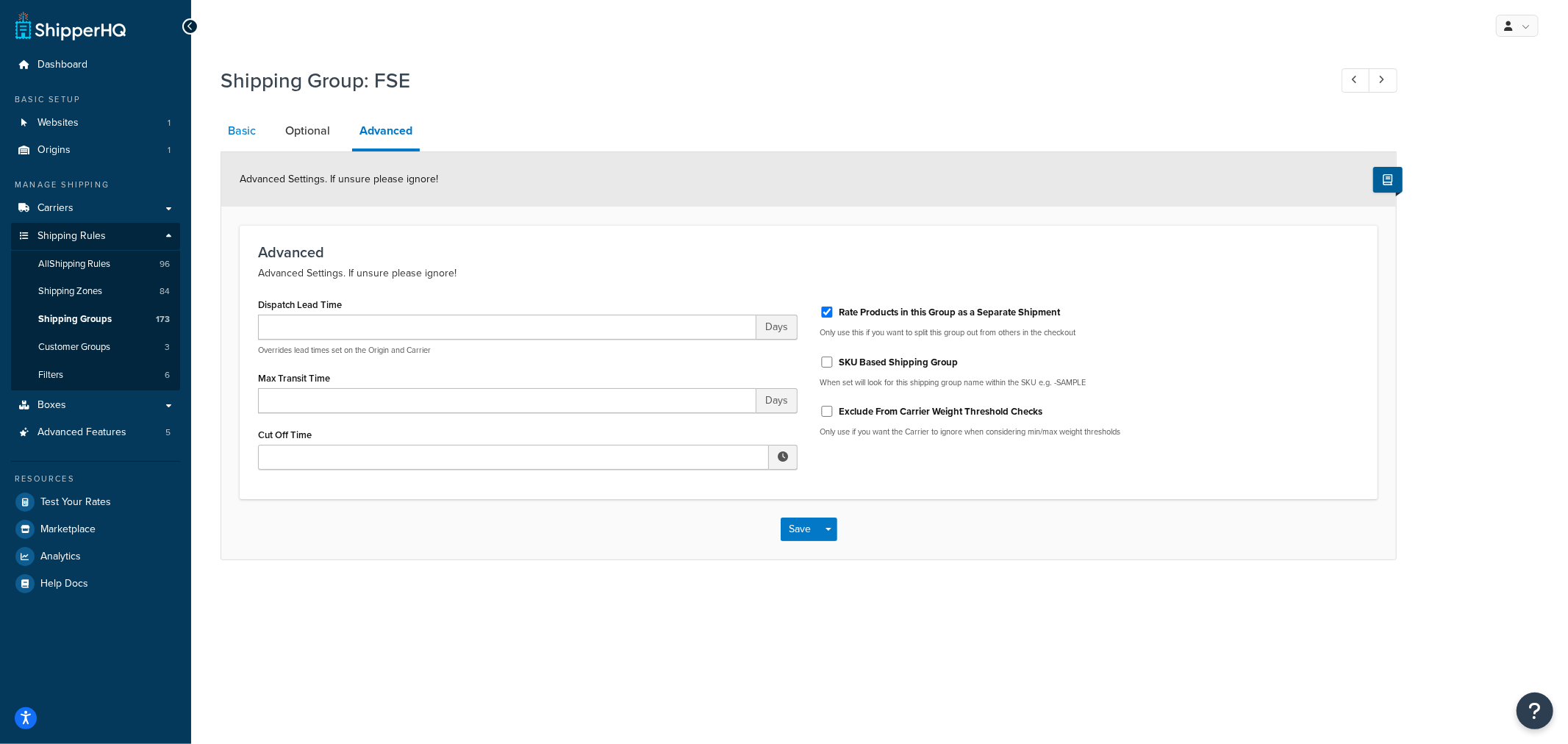
click at [240, 131] on link "Basic" at bounding box center [242, 131] width 43 height 35
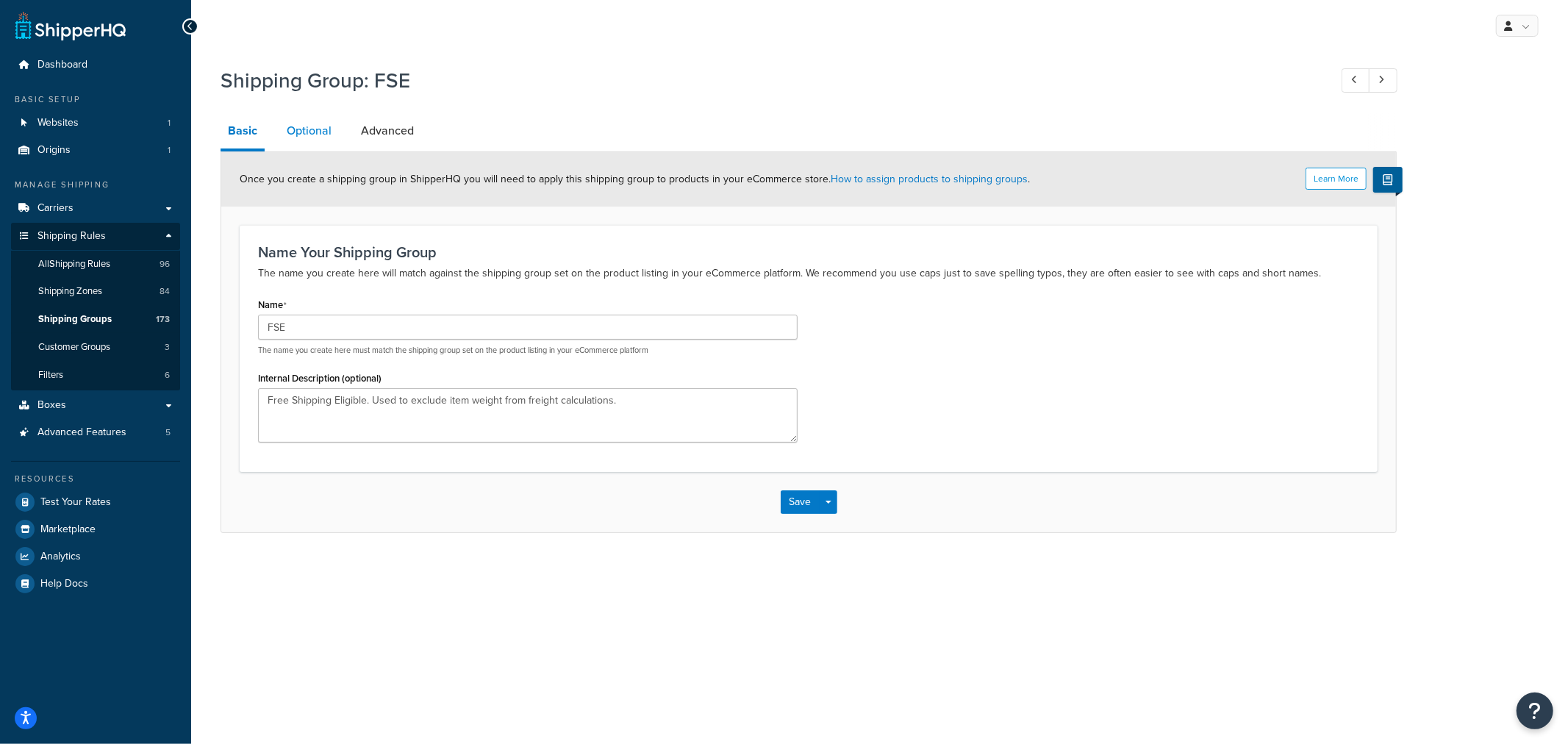
click at [302, 137] on link "Optional" at bounding box center [309, 131] width 60 height 35
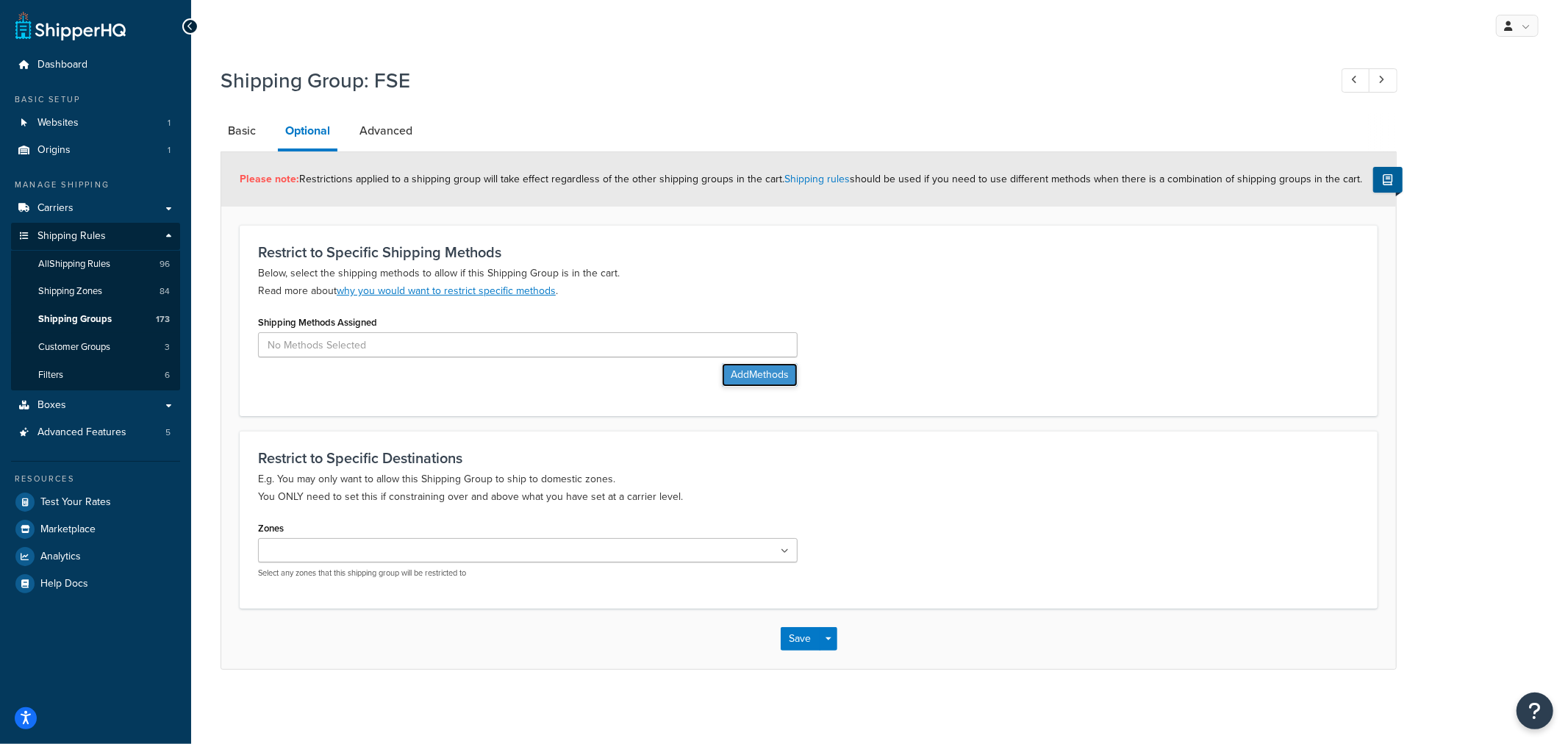
click at [746, 376] on button "Add Methods" at bounding box center [759, 375] width 76 height 24
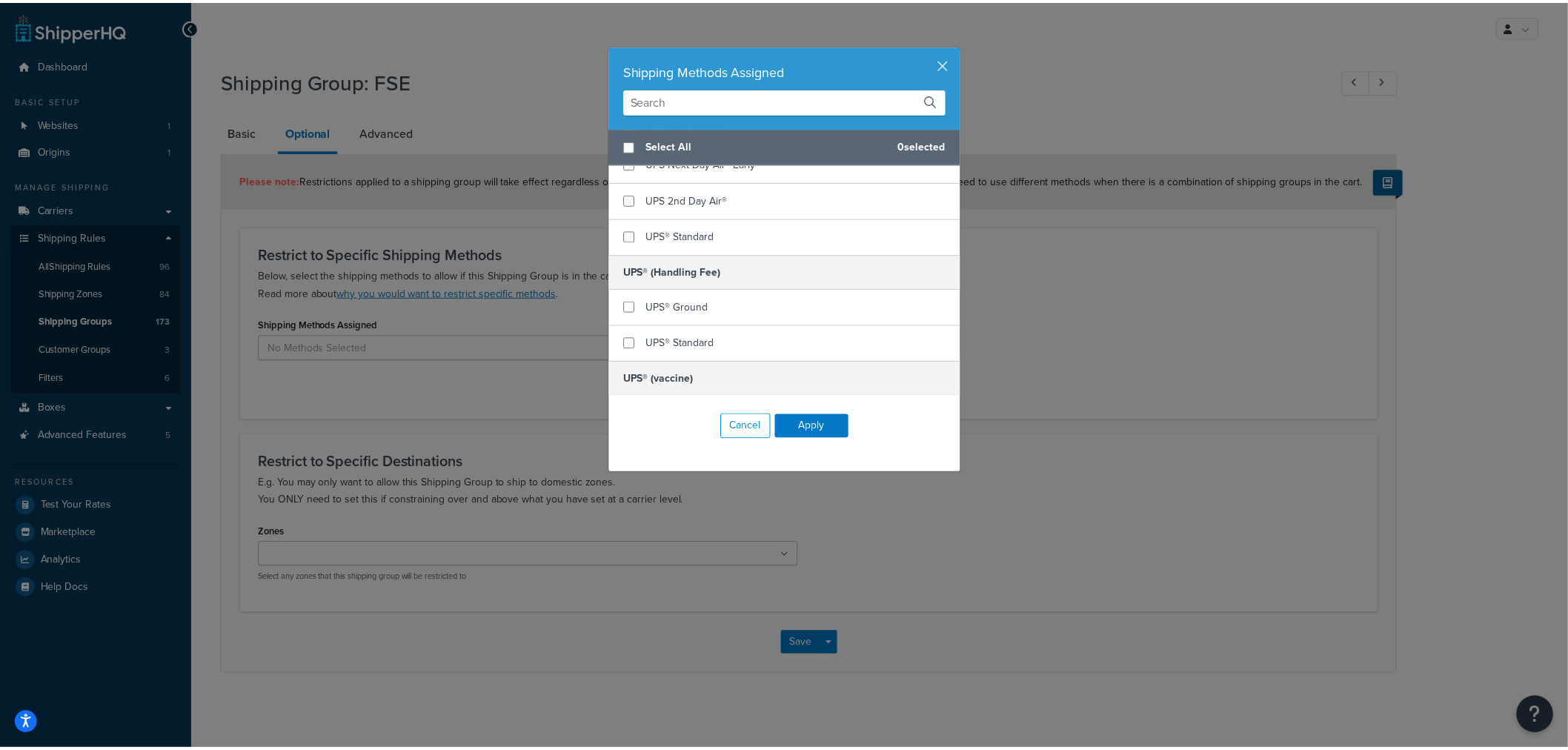
scroll to position [658, 0]
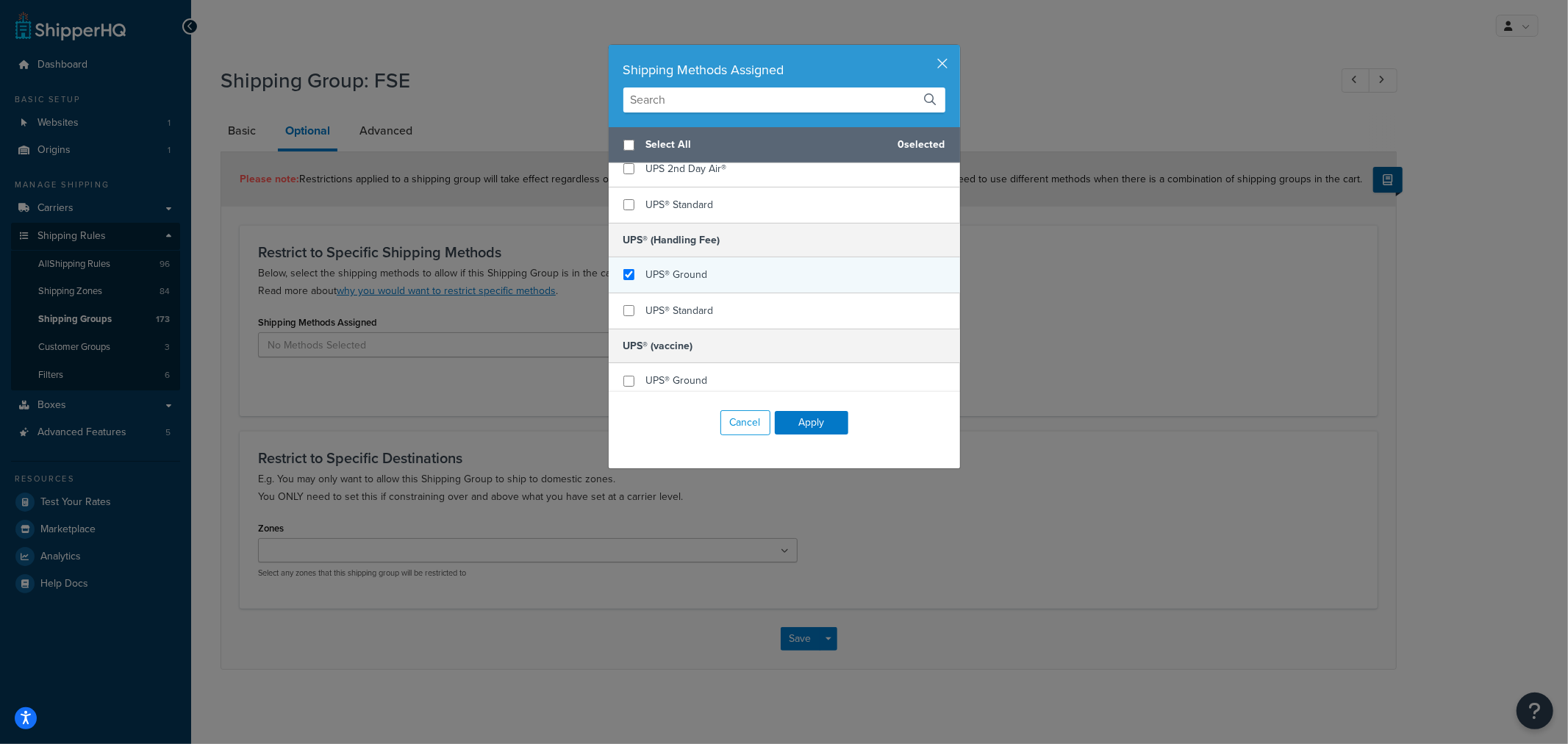
checkbox input "true"
click at [666, 275] on span "UPS® Ground" at bounding box center [677, 274] width 61 height 15
click at [821, 423] on button "Apply" at bounding box center [811, 423] width 73 height 24
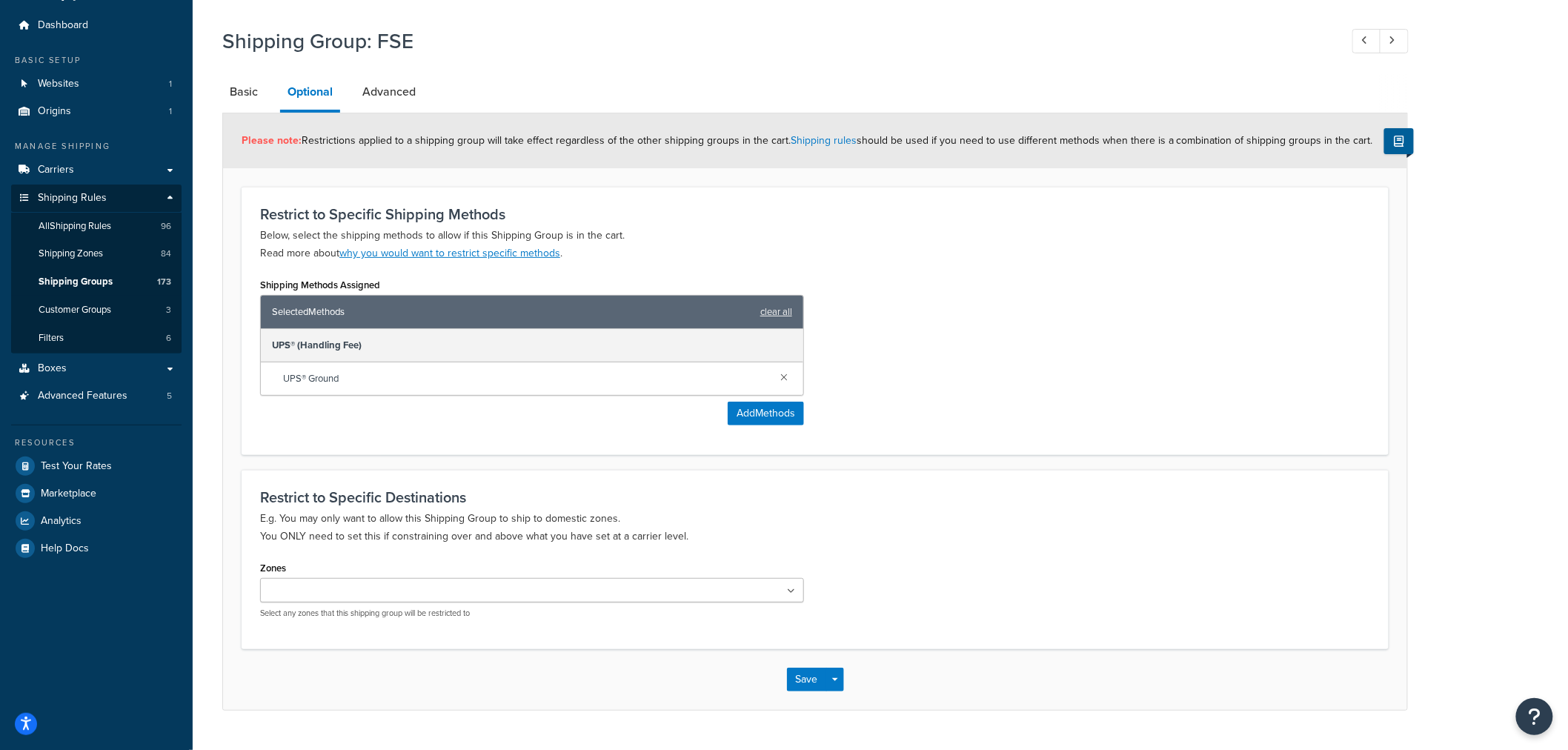
scroll to position [74, 0]
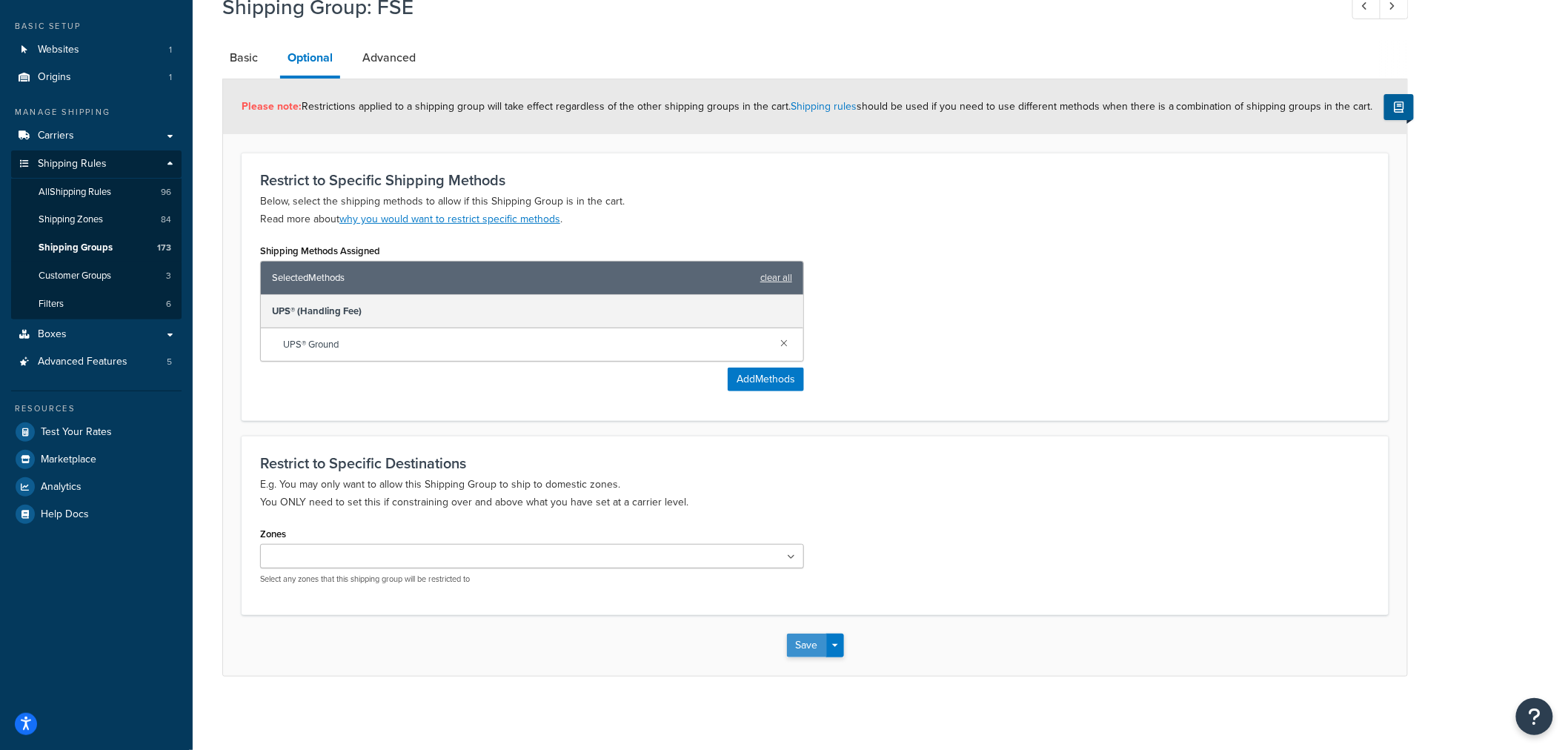
click at [805, 649] on button "Save" at bounding box center [807, 646] width 40 height 24
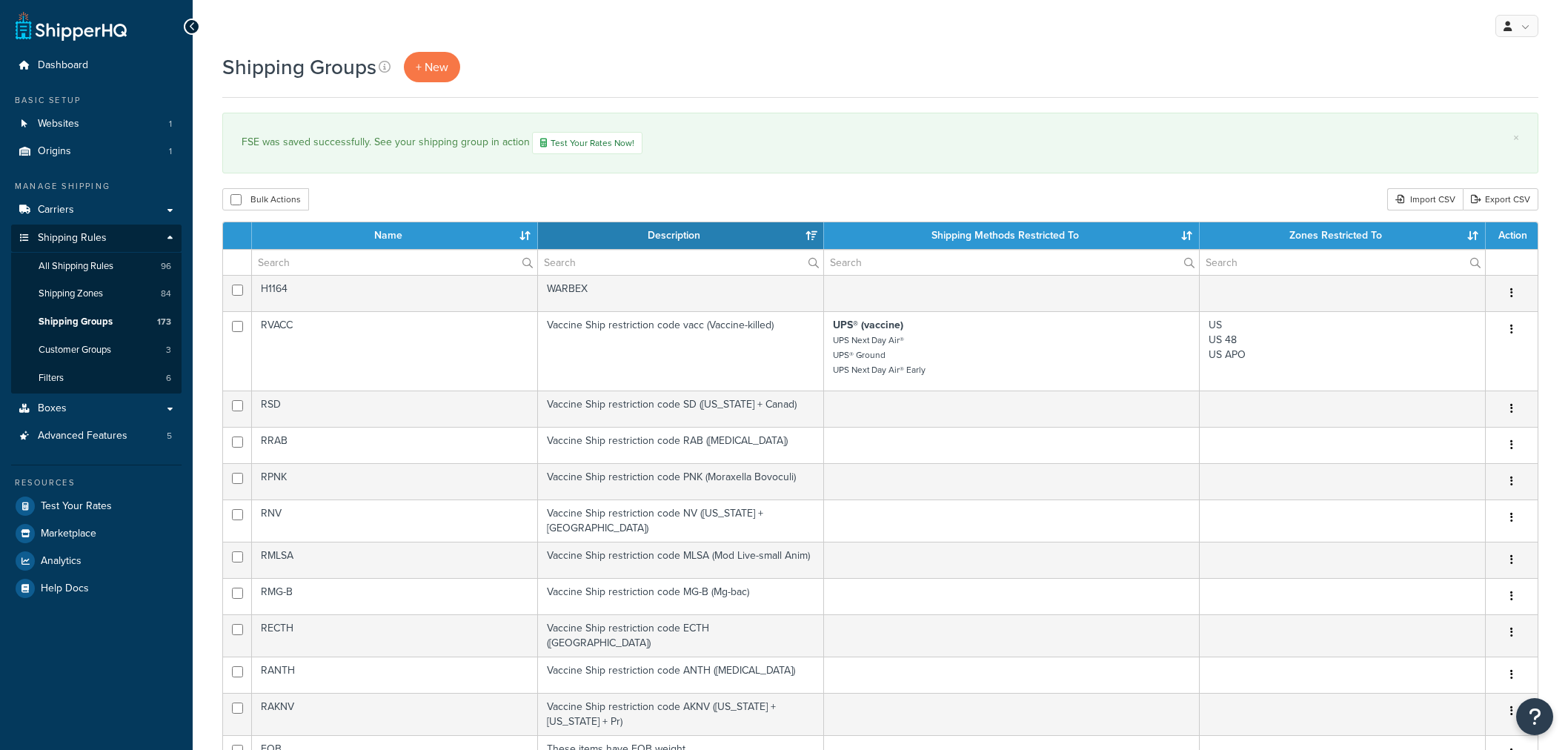
select select "15"
click at [92, 500] on span "Test Your Rates" at bounding box center [76, 506] width 71 height 13
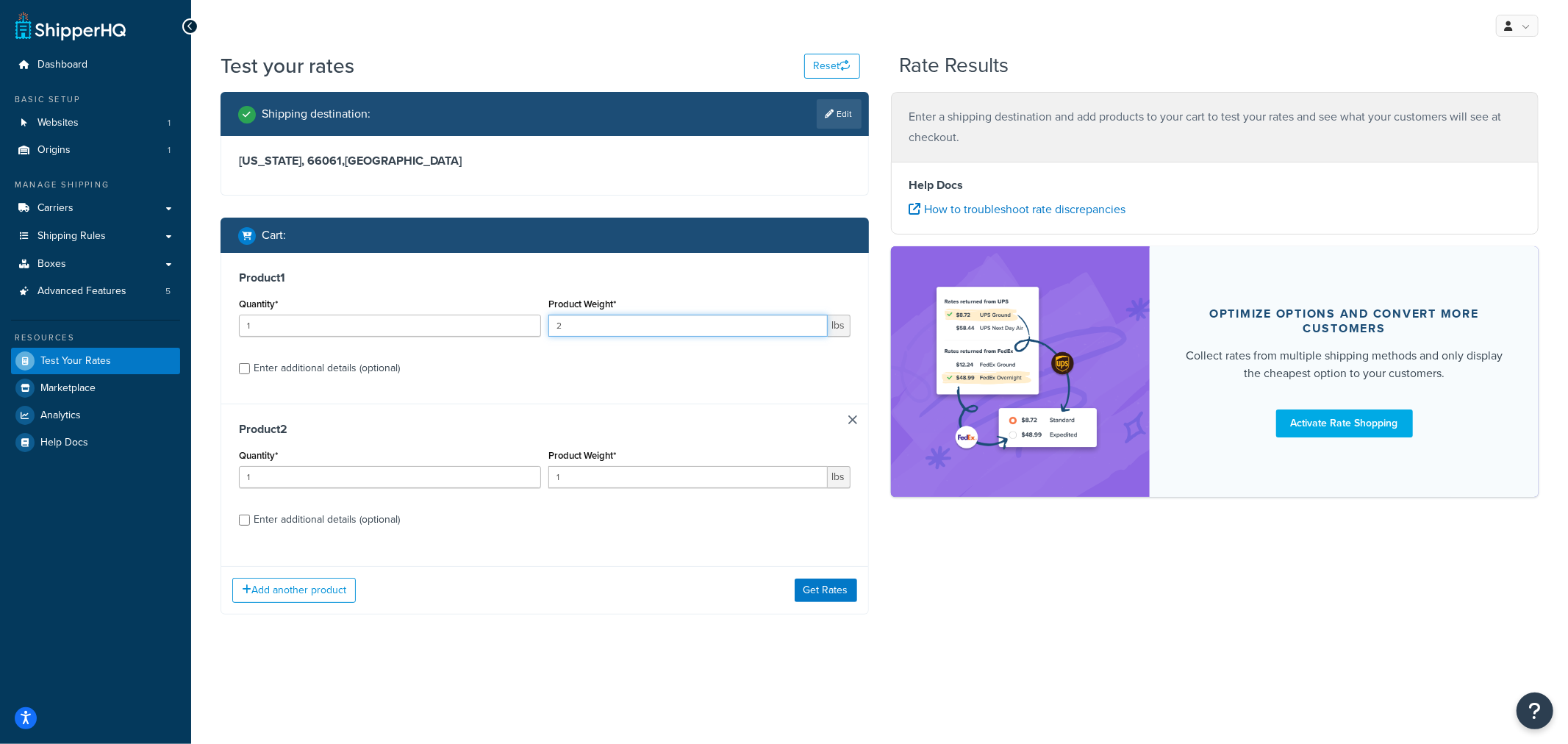
drag, startPoint x: 578, startPoint y: 321, endPoint x: 535, endPoint y: 324, distance: 43.1
click at [536, 321] on div "Quantity* 1 Product Weight* 2 lbs" at bounding box center [544, 320] width 619 height 54
type input "1"
click at [828, 593] on button "Get Rates" at bounding box center [825, 590] width 62 height 24
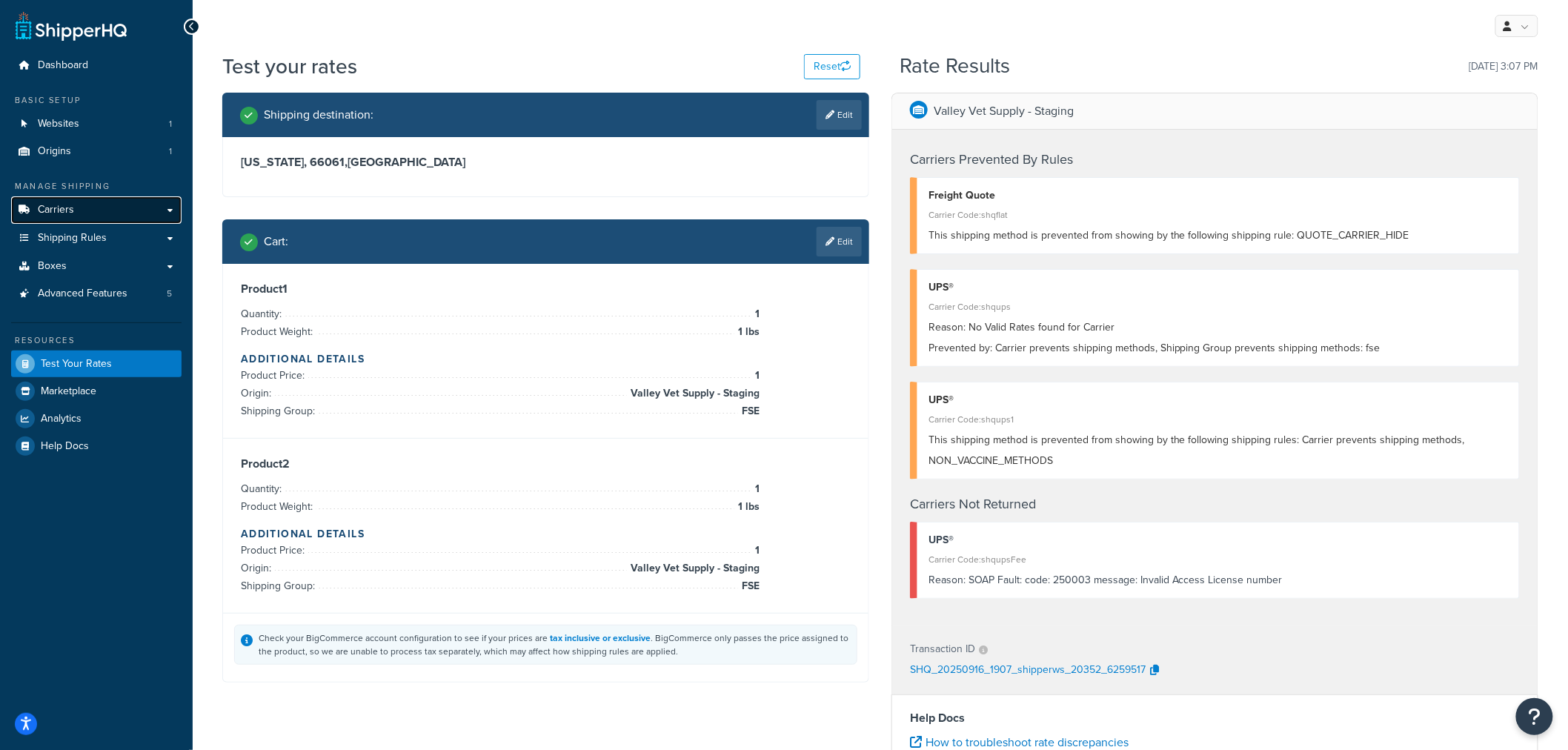
click at [141, 208] on link "Carriers" at bounding box center [96, 210] width 170 height 28
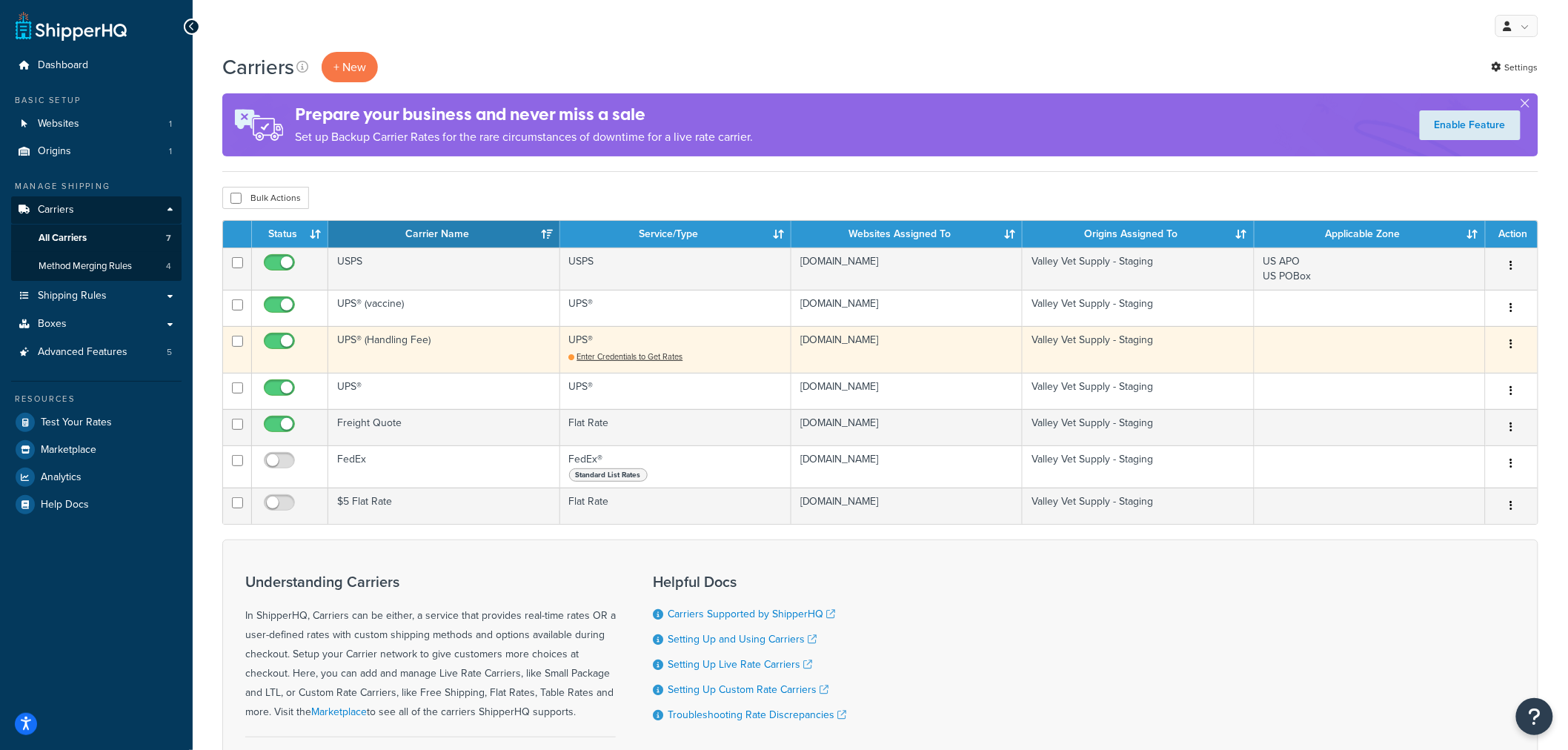
click at [376, 338] on td "UPS® (Handling Fee)" at bounding box center [443, 350] width 232 height 46
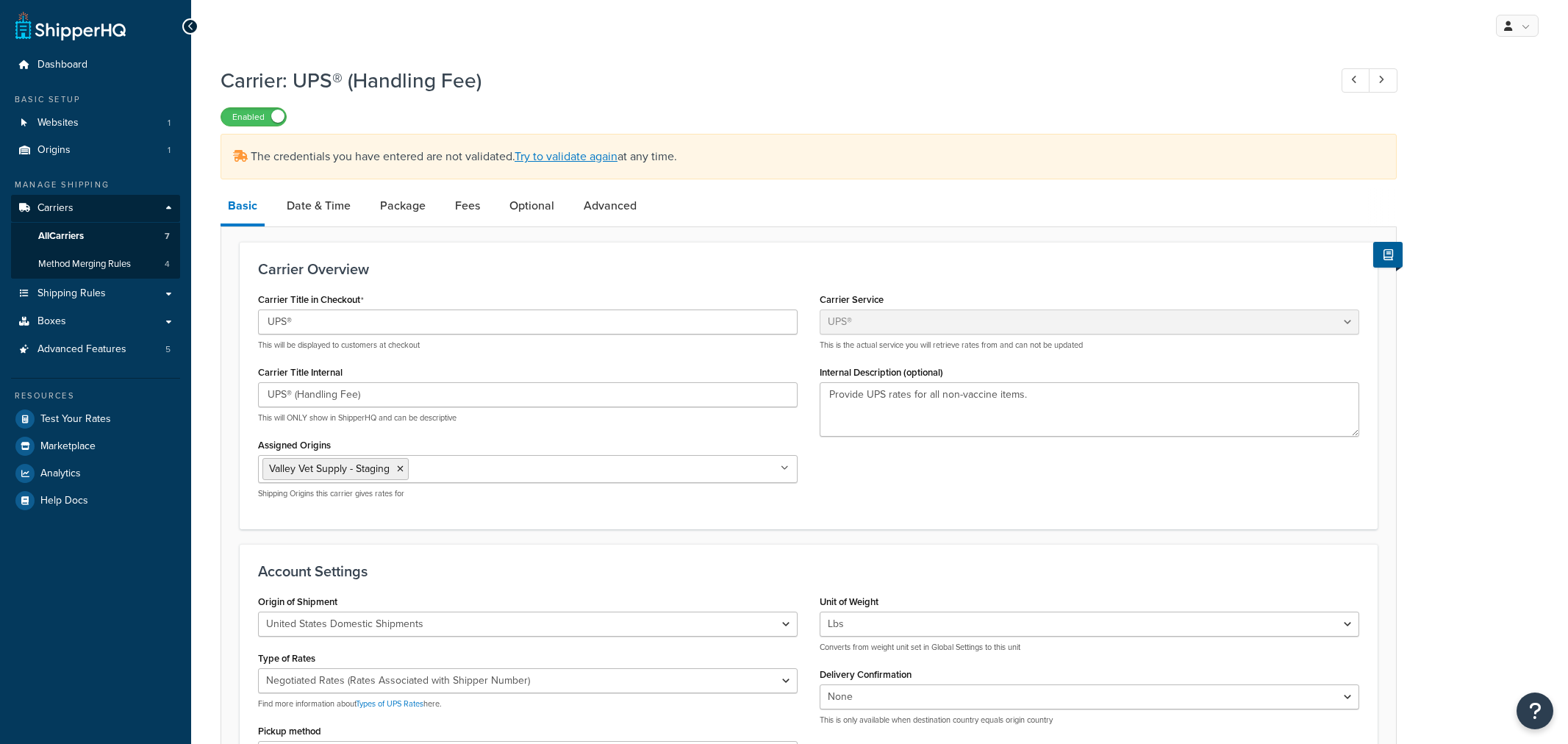
select select "ups"
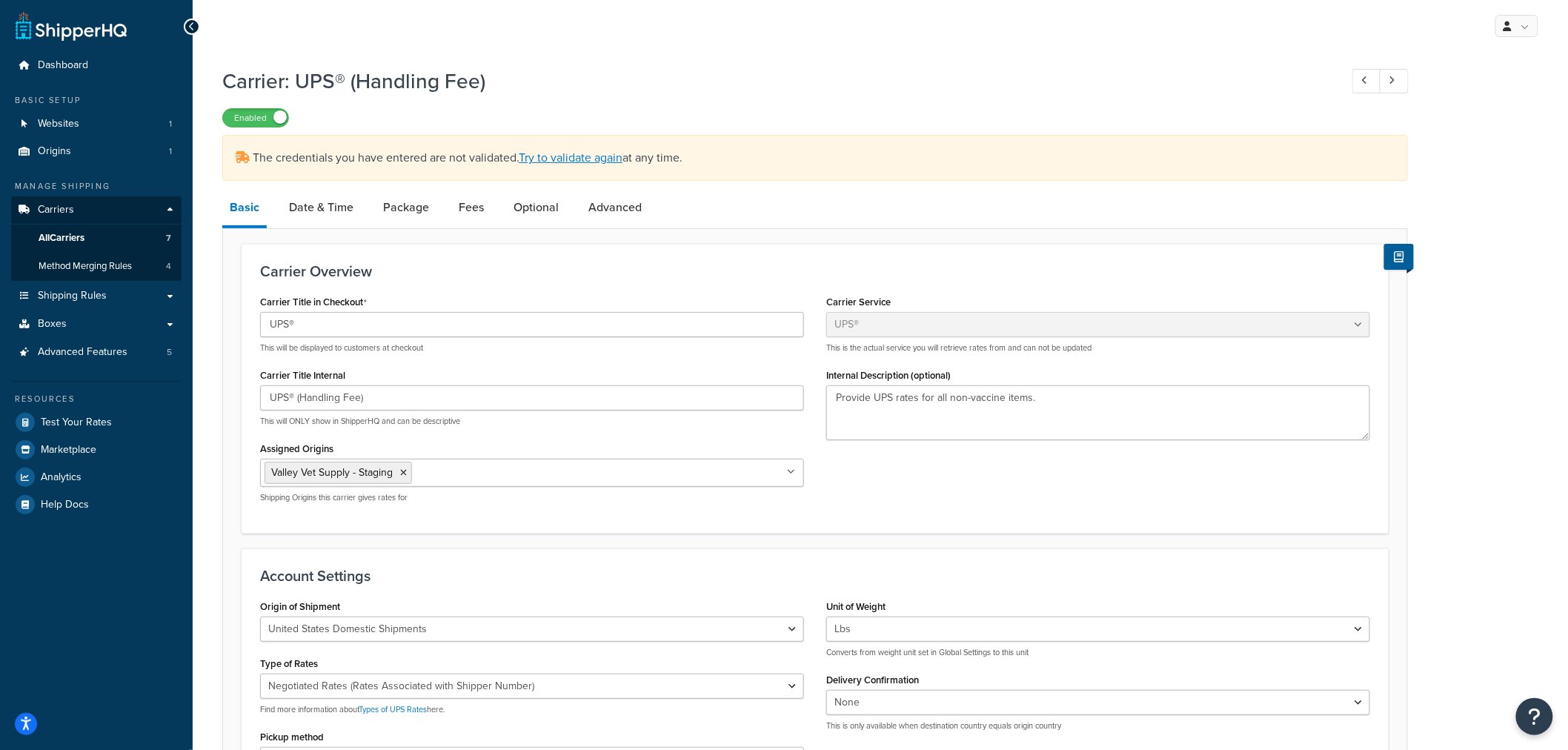
click at [728, 97] on div "Carrier: UPS® (Handling Fee) Enabled" at bounding box center [815, 93] width 1186 height 68
click at [587, 157] on link "Try to validate again" at bounding box center [570, 158] width 103 height 17
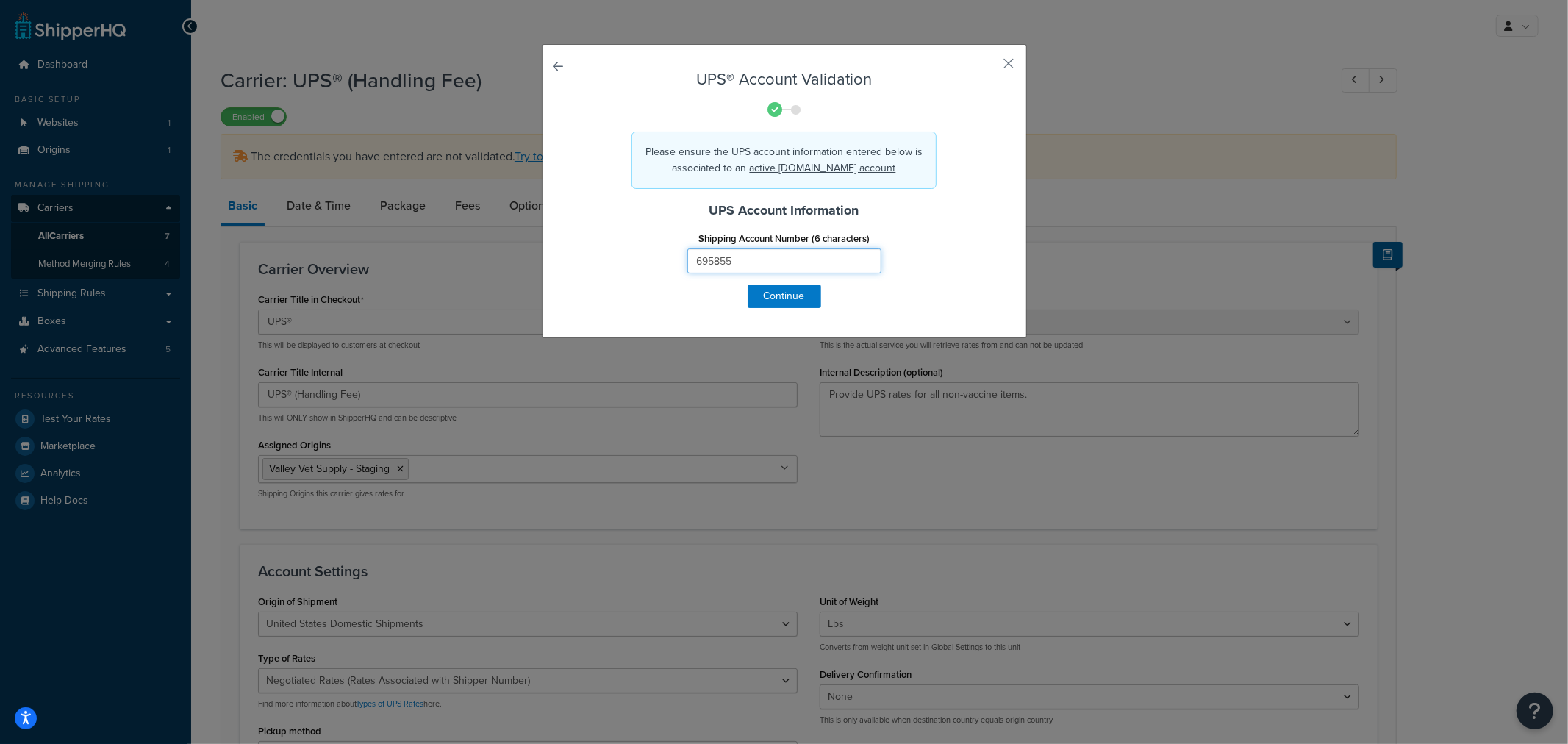
drag, startPoint x: 758, startPoint y: 262, endPoint x: 627, endPoint y: 262, distance: 131.0
click at [627, 262] on div "Shipping Account Number (6 characters) 695855" at bounding box center [784, 256] width 432 height 56
click at [776, 295] on form "UPS® Account Validation Please ensure the UPS account information entered below…" at bounding box center [784, 190] width 410 height 237
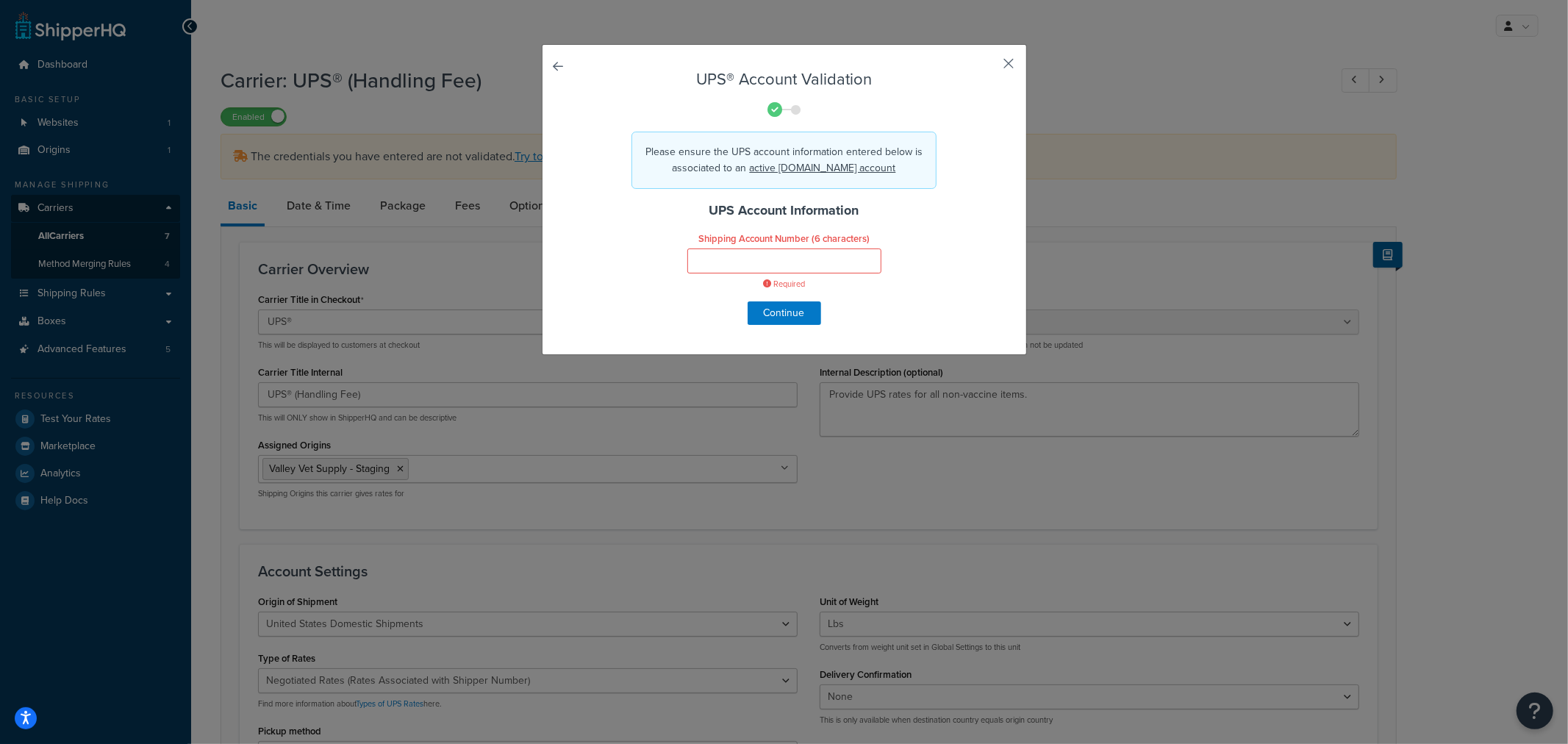
click at [989, 67] on button "button" at bounding box center [987, 68] width 3 height 3
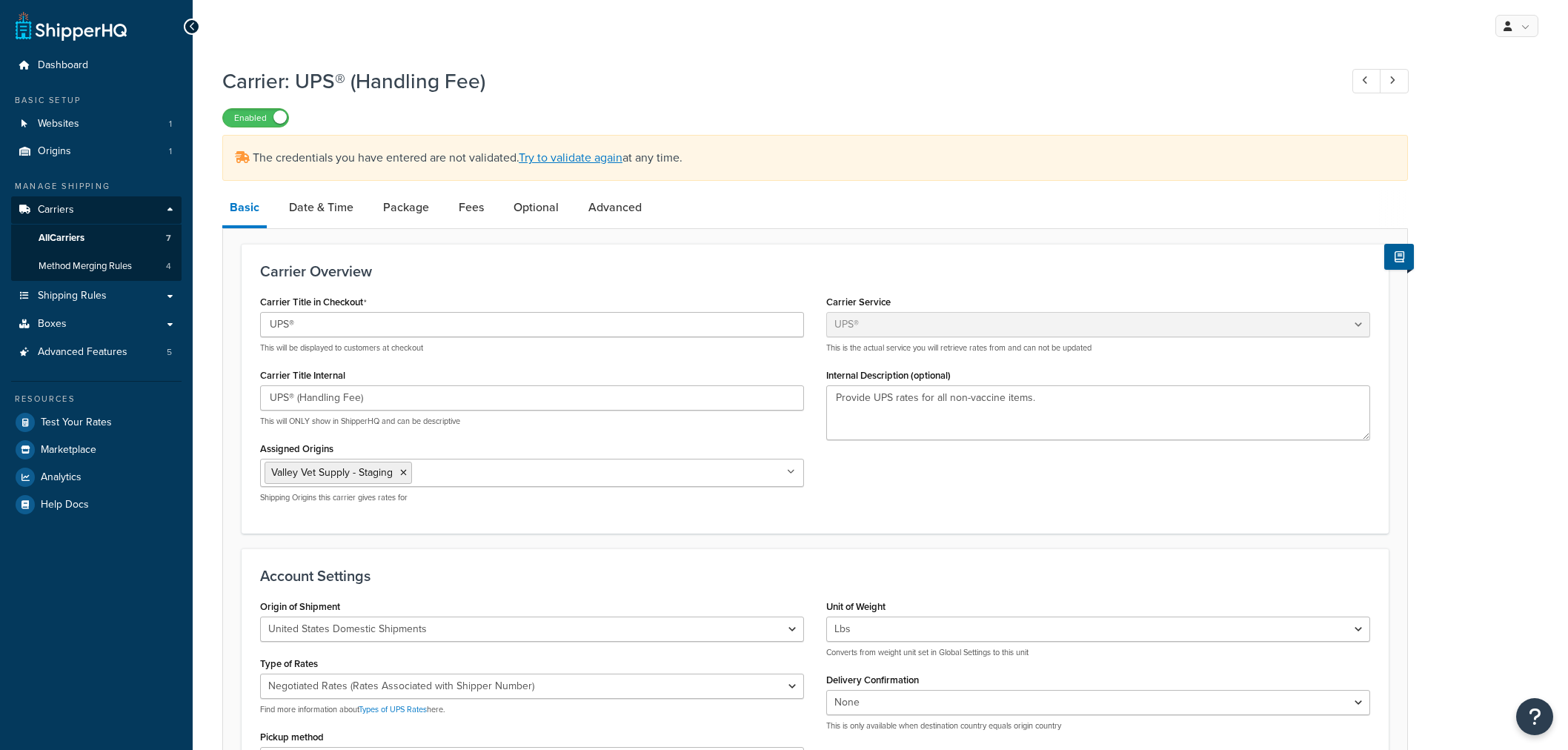
select select "ups"
click at [597, 204] on link "Advanced" at bounding box center [615, 207] width 68 height 35
select select "false"
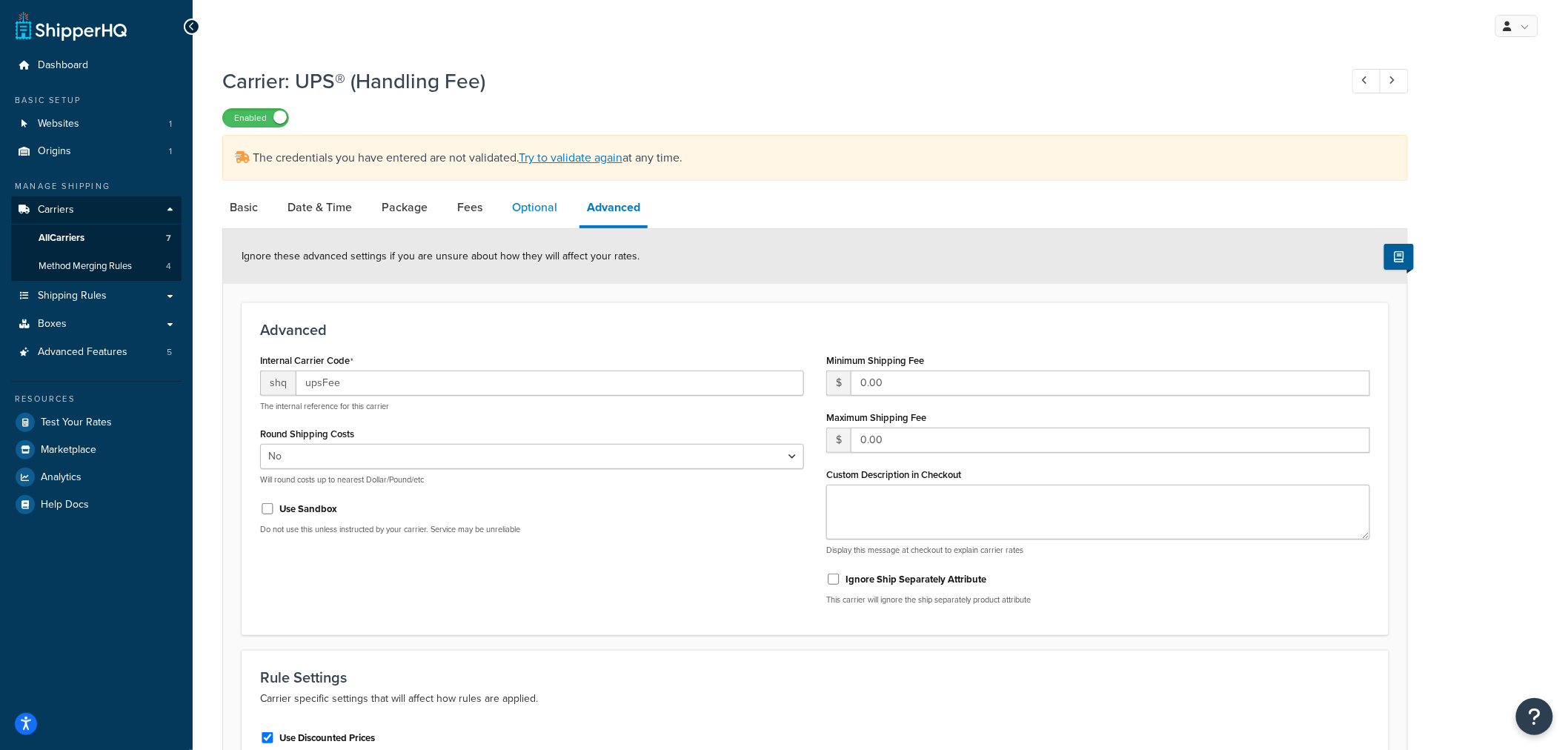
click at [540, 206] on link "Optional" at bounding box center [535, 207] width 60 height 35
select select "residential"
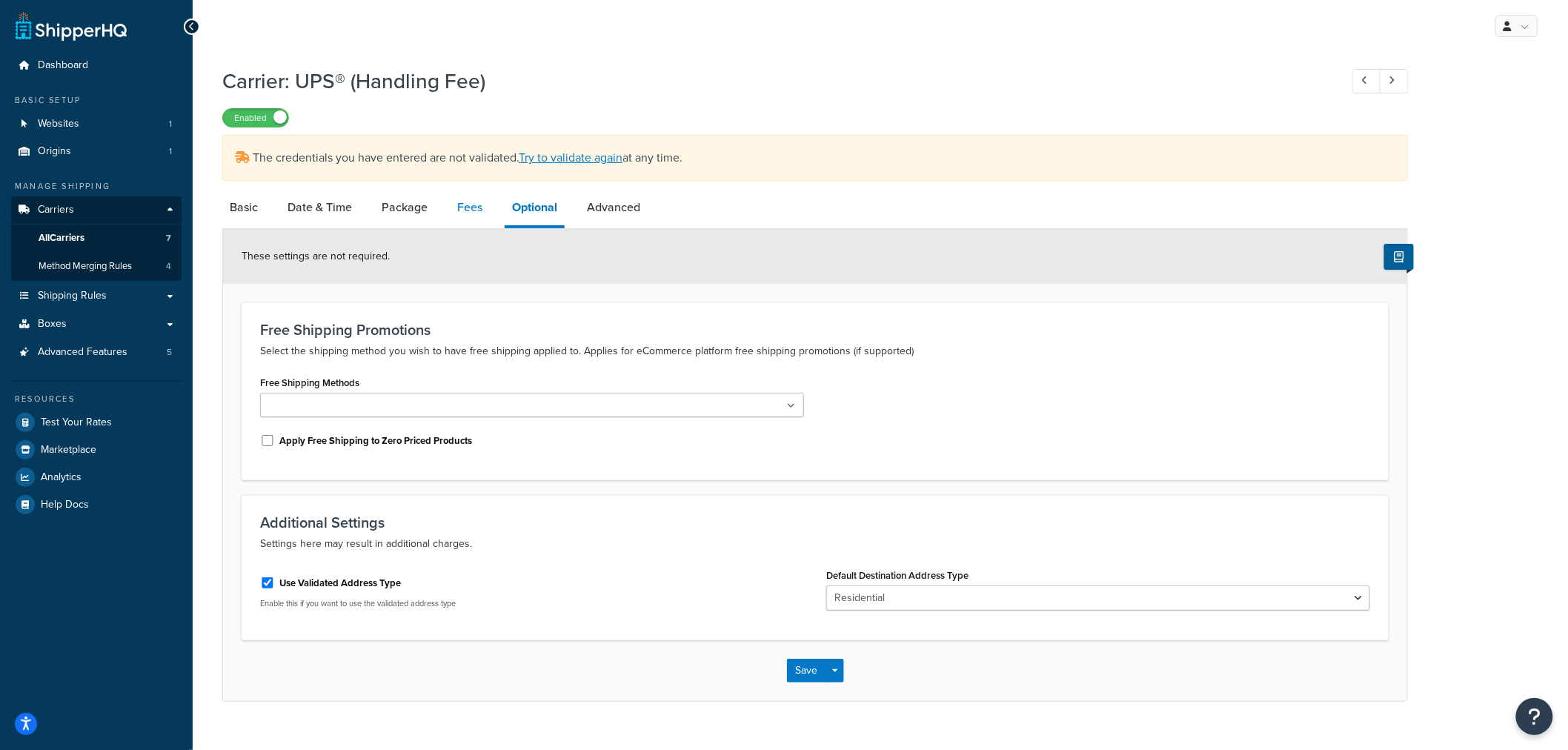
click at [462, 206] on link "Fees" at bounding box center [469, 207] width 40 height 35
select select "AFTER"
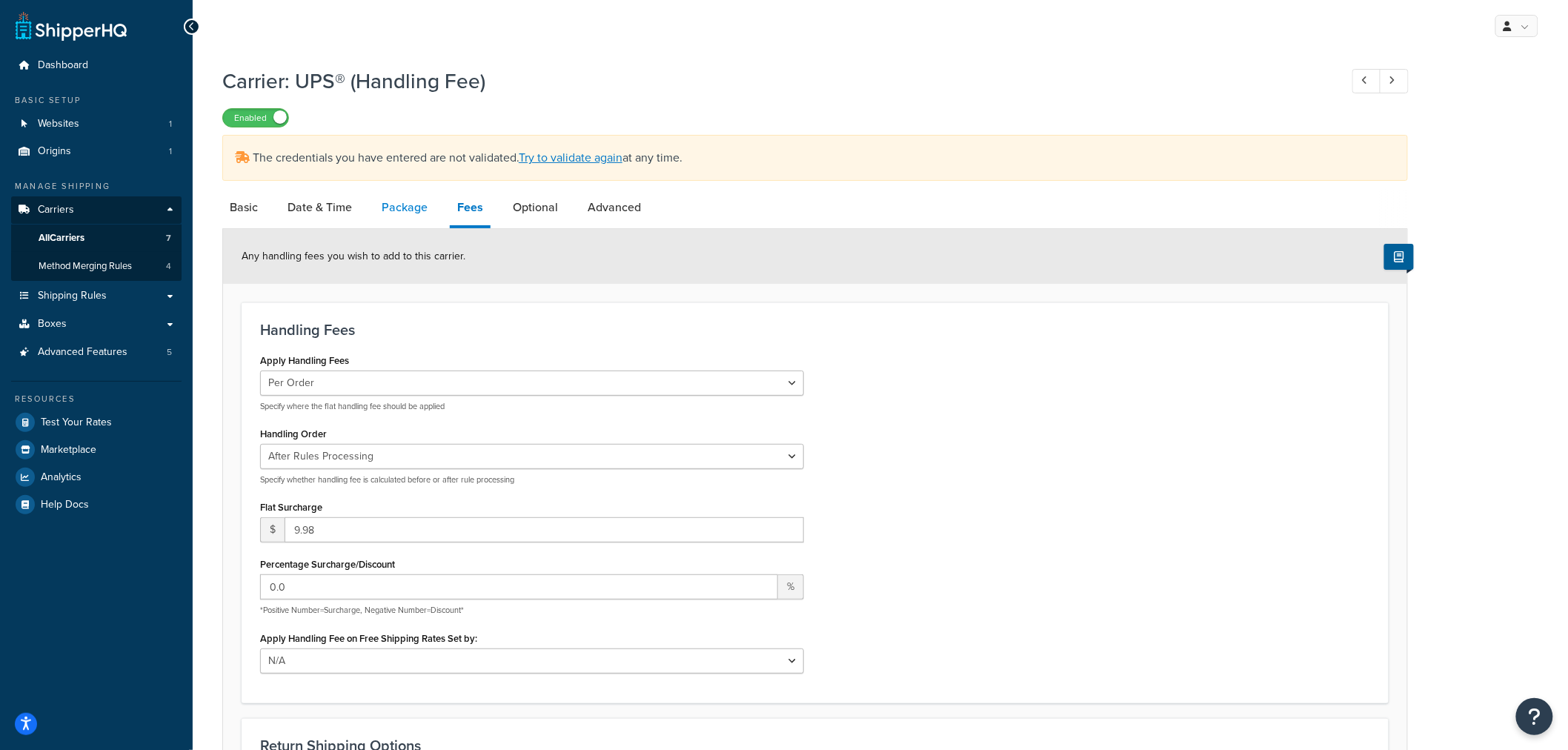
click at [407, 209] on link "Package" at bounding box center [405, 207] width 61 height 35
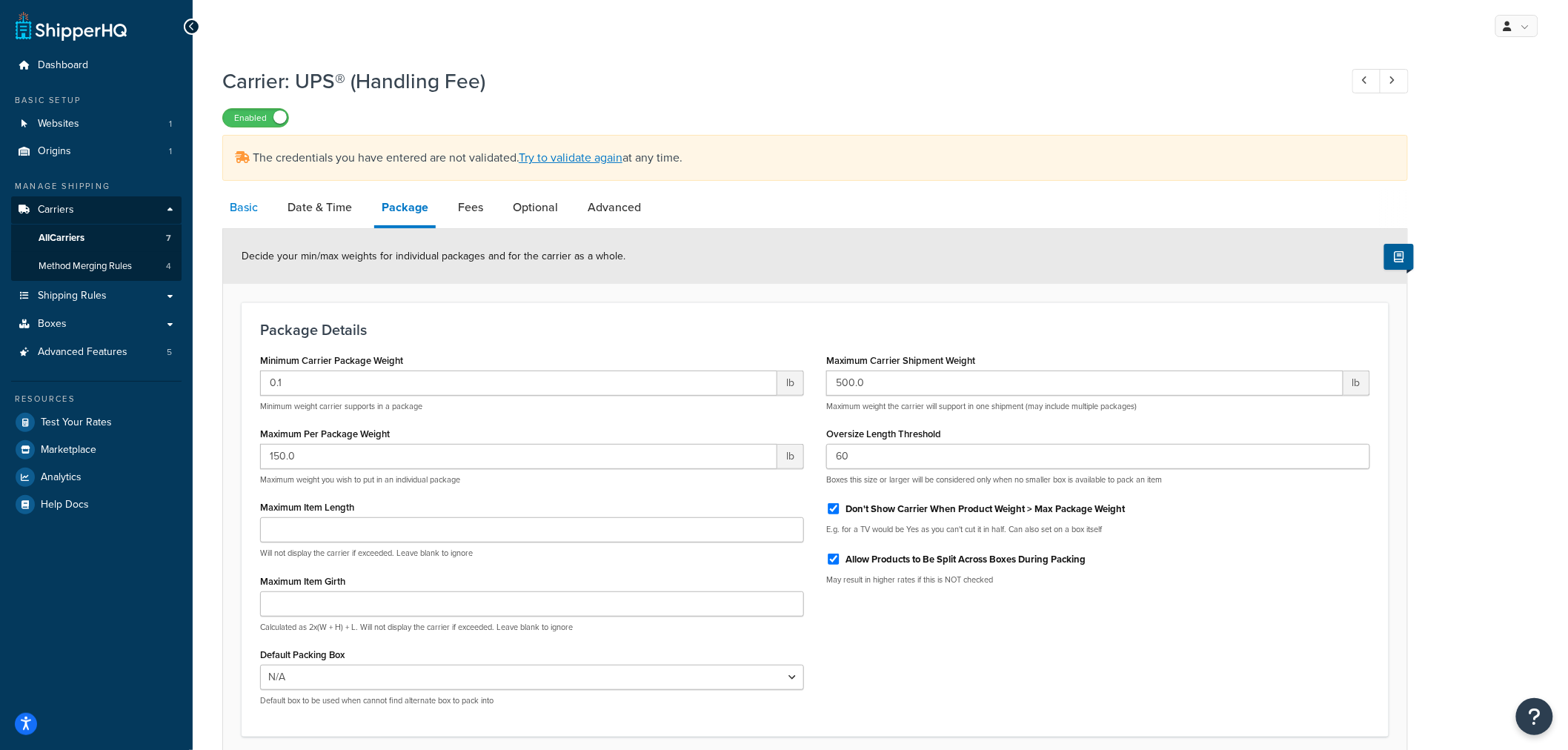
click at [242, 199] on link "Basic" at bounding box center [244, 207] width 43 height 35
select select "ups"
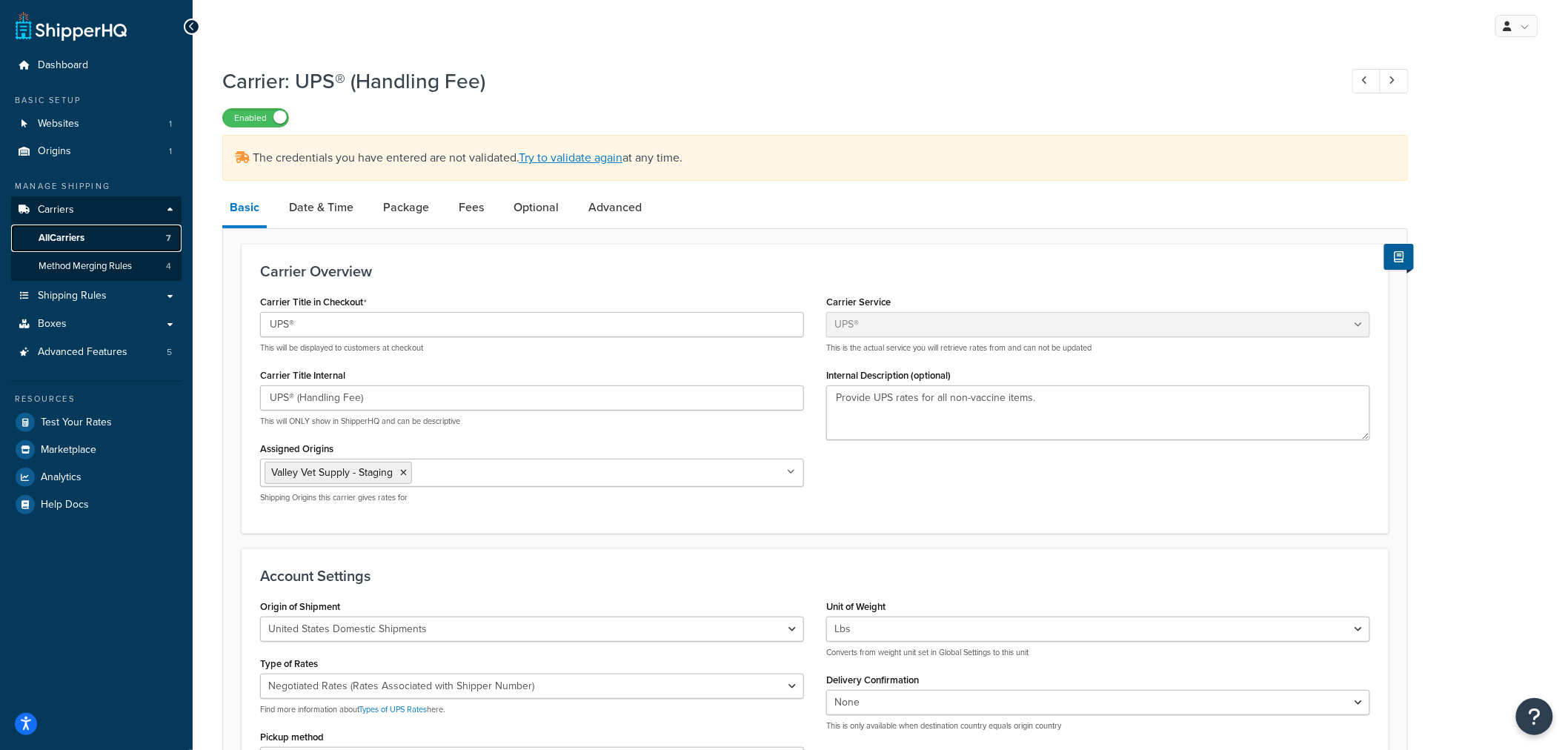
click at [63, 232] on span "All Carriers" at bounding box center [61, 238] width 46 height 13
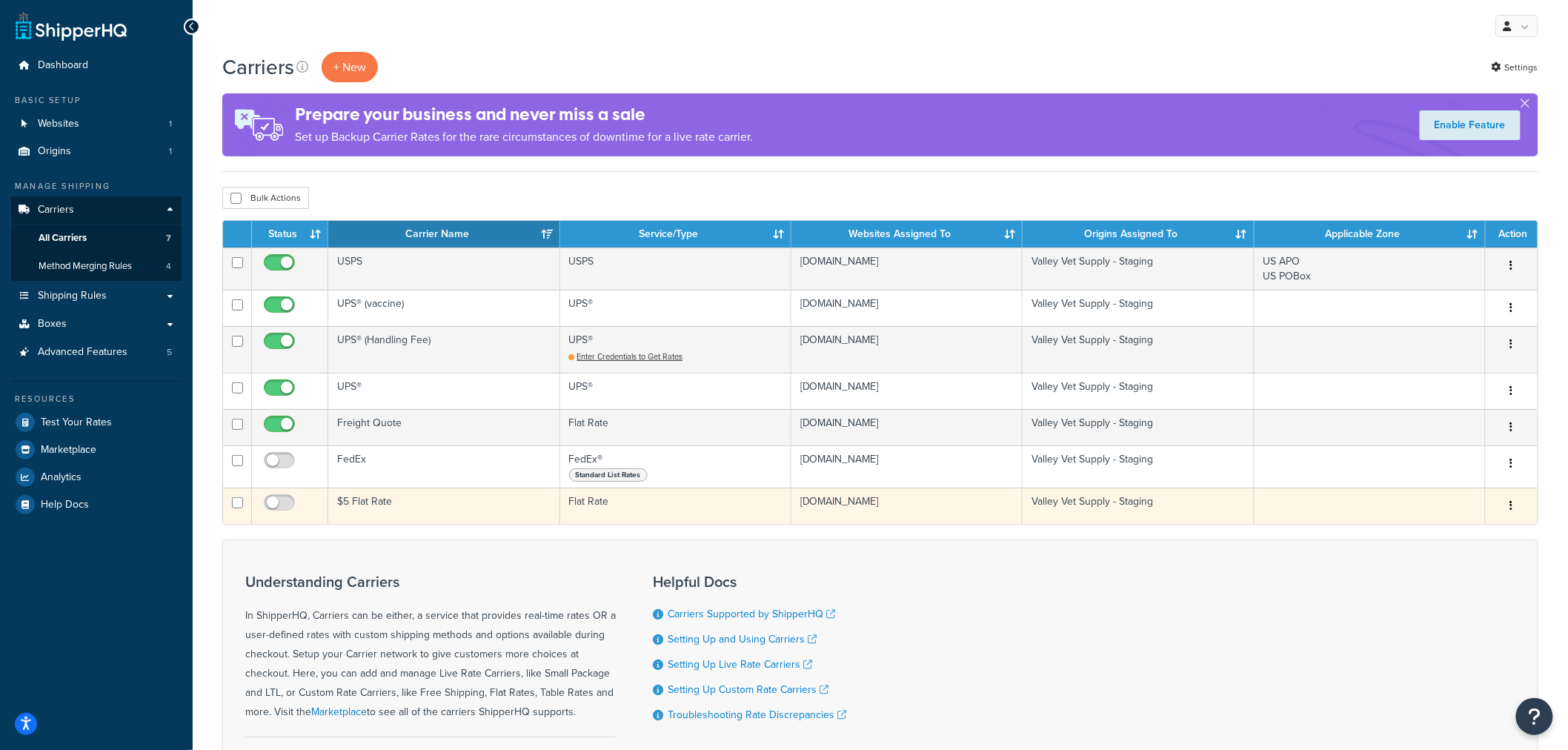
click at [371, 498] on td "$5 Flat Rate" at bounding box center [443, 505] width 232 height 36
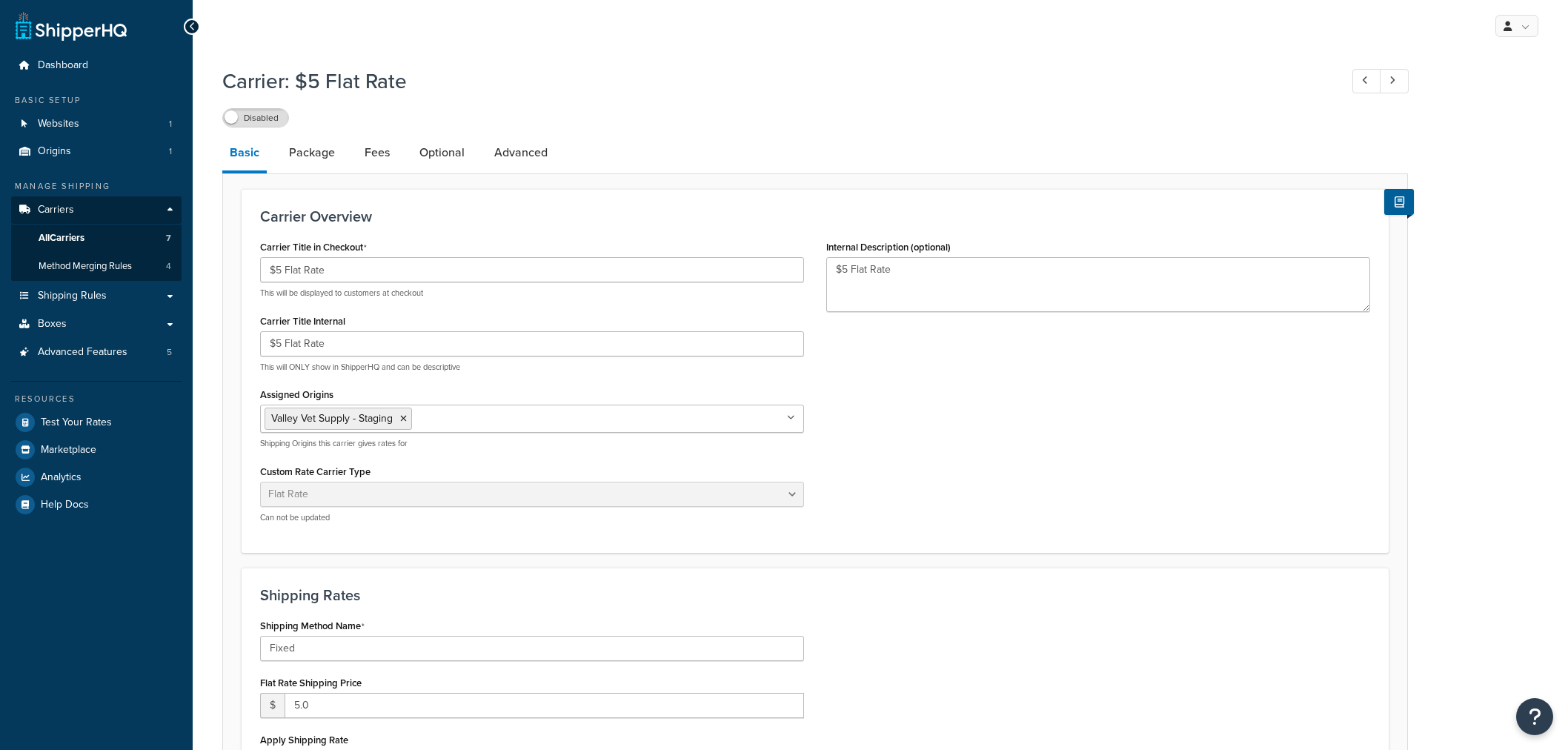
select select "flat"
click at [241, 116] on label "Disabled" at bounding box center [256, 118] width 65 height 18
click at [84, 237] on span "All Carriers" at bounding box center [61, 238] width 46 height 13
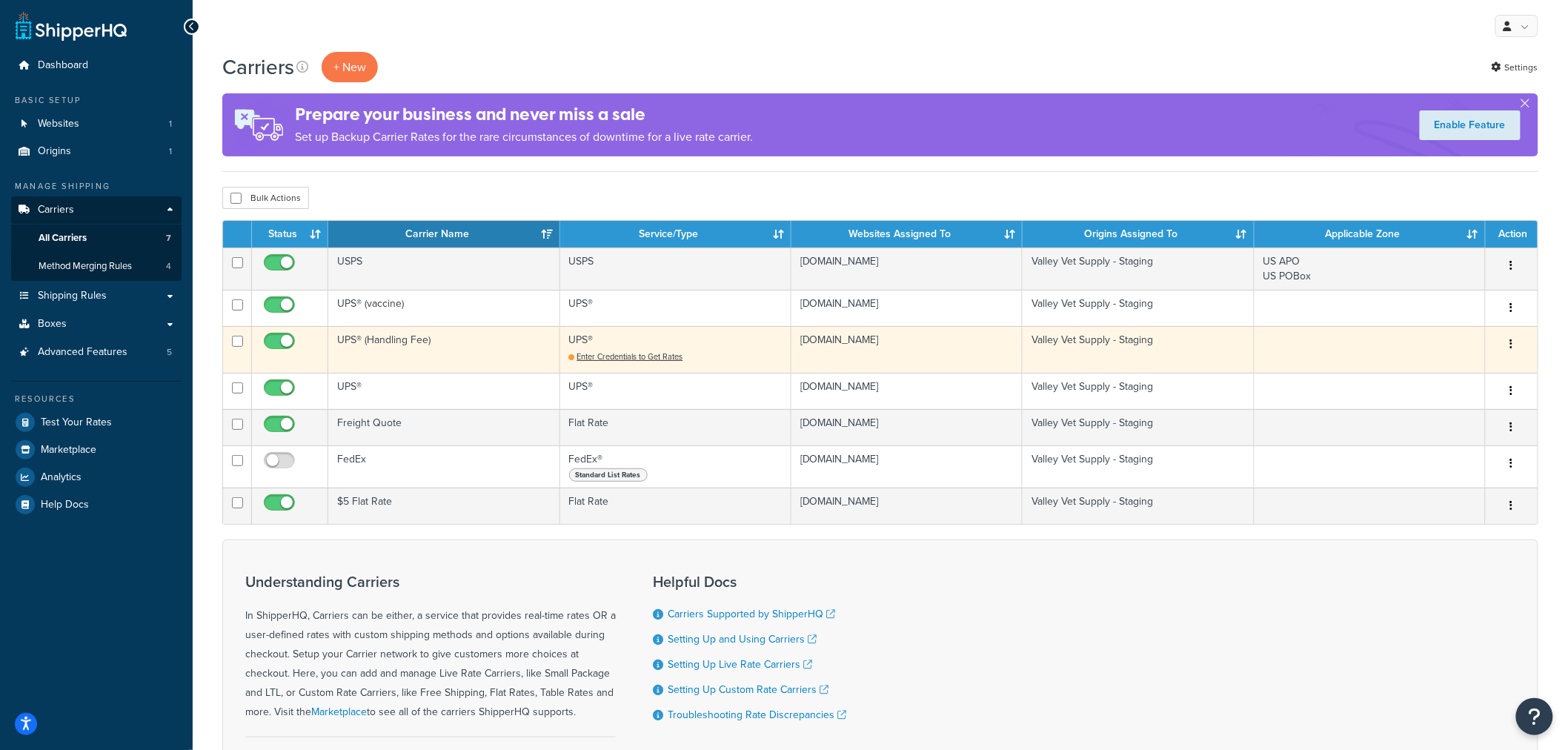
click at [284, 338] on input "checkbox" at bounding box center [281, 345] width 40 height 19
checkbox input "false"
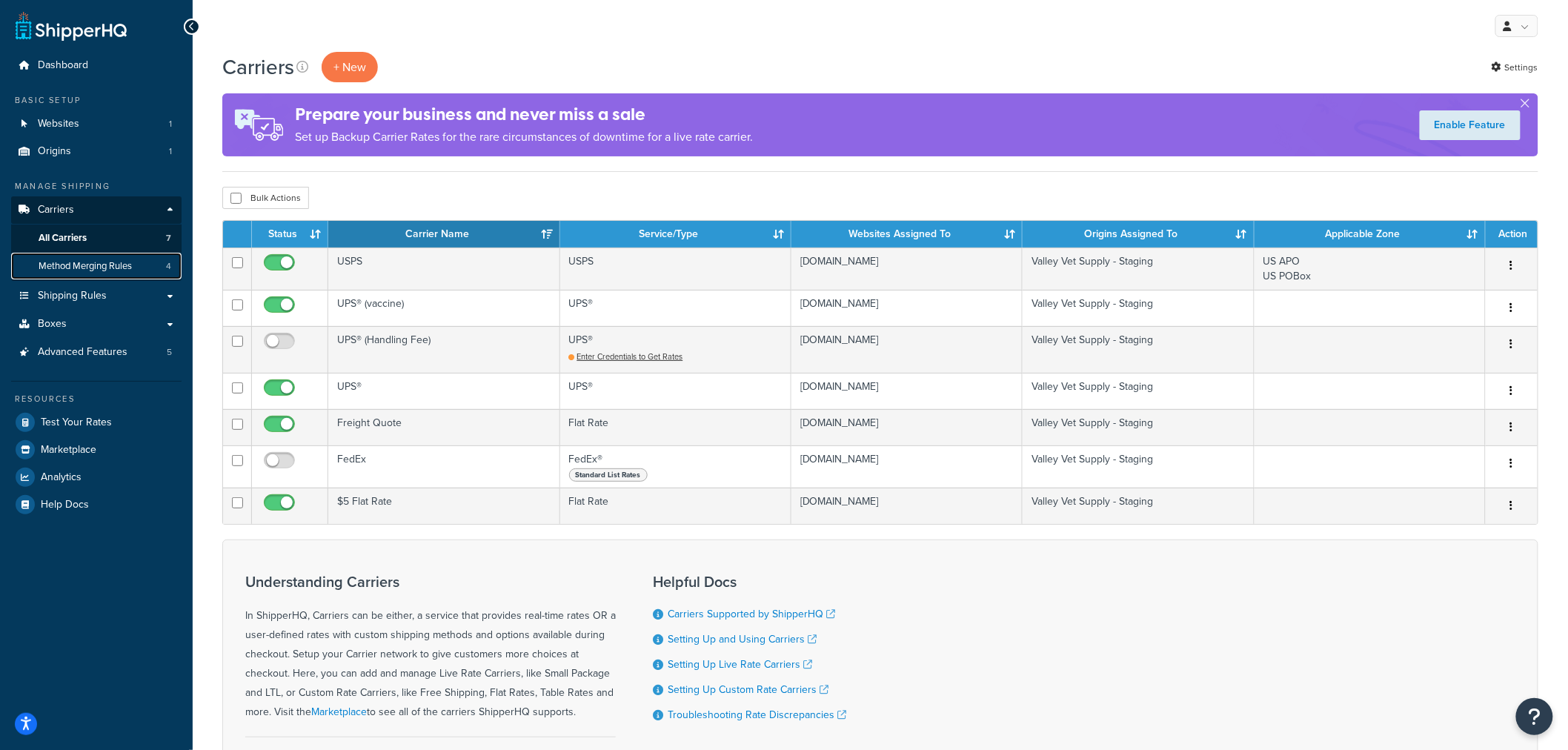
click at [80, 268] on span "Method Merging Rules" at bounding box center [85, 266] width 93 height 13
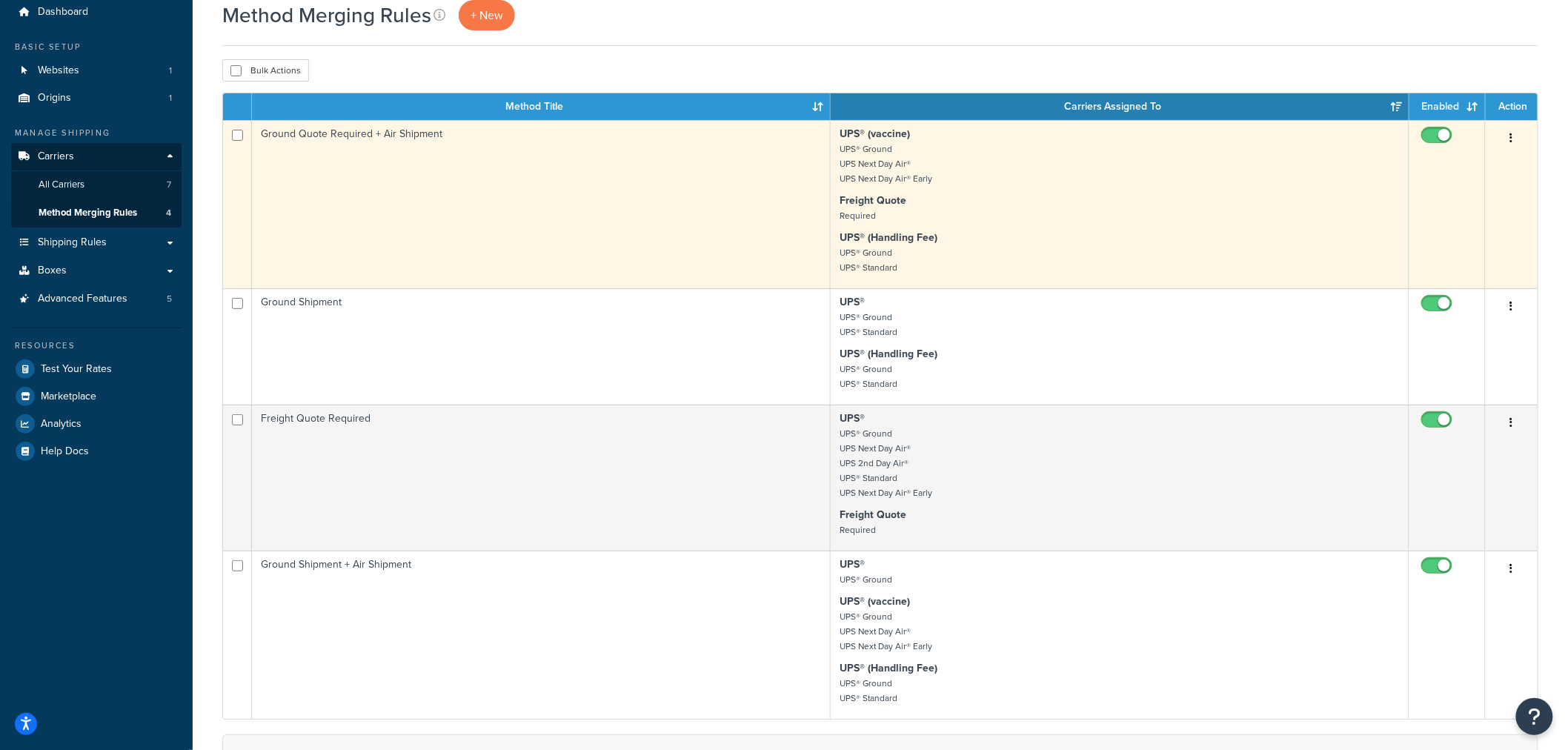
scroll to position [83, 0]
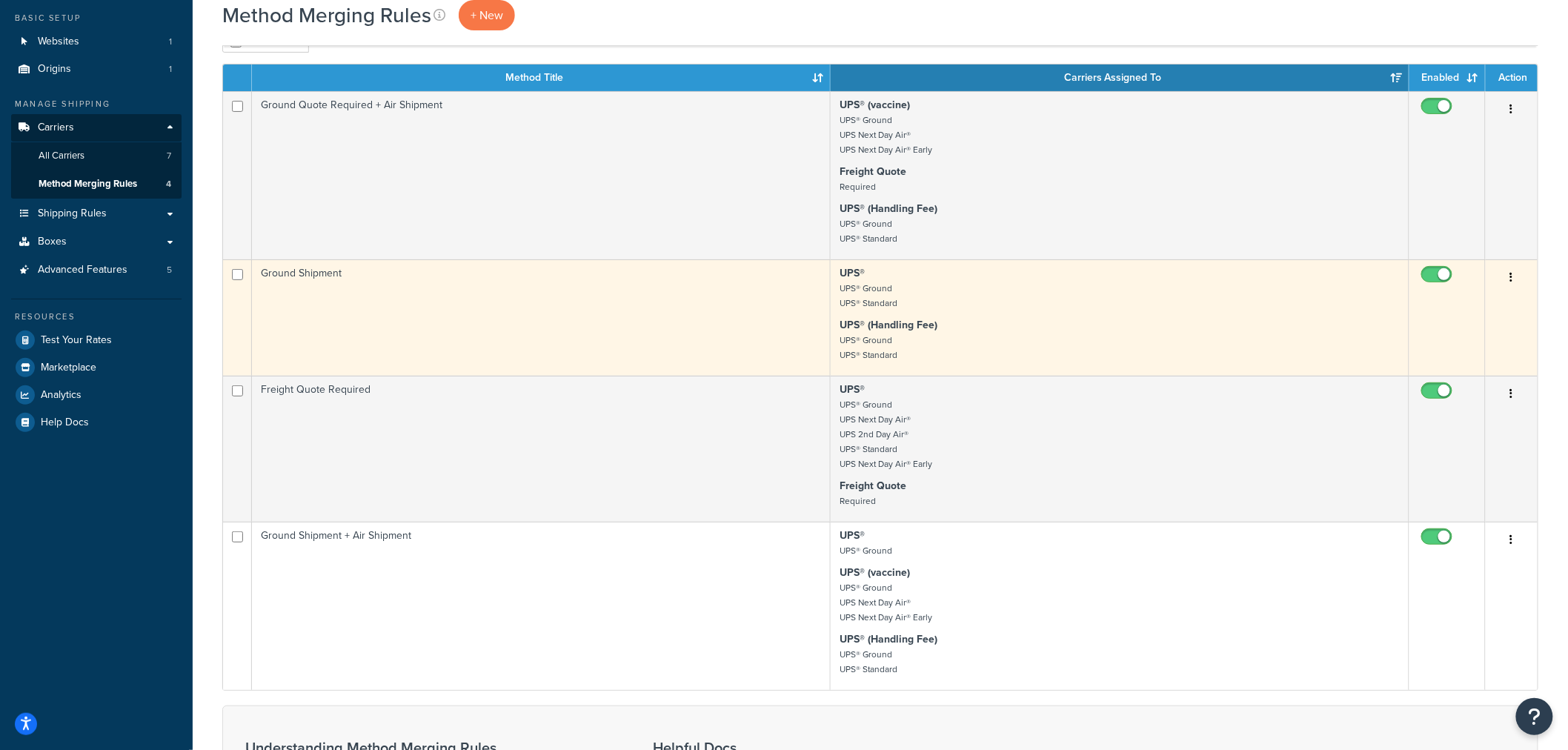
click at [316, 272] on td "Ground Shipment" at bounding box center [542, 317] width 579 height 116
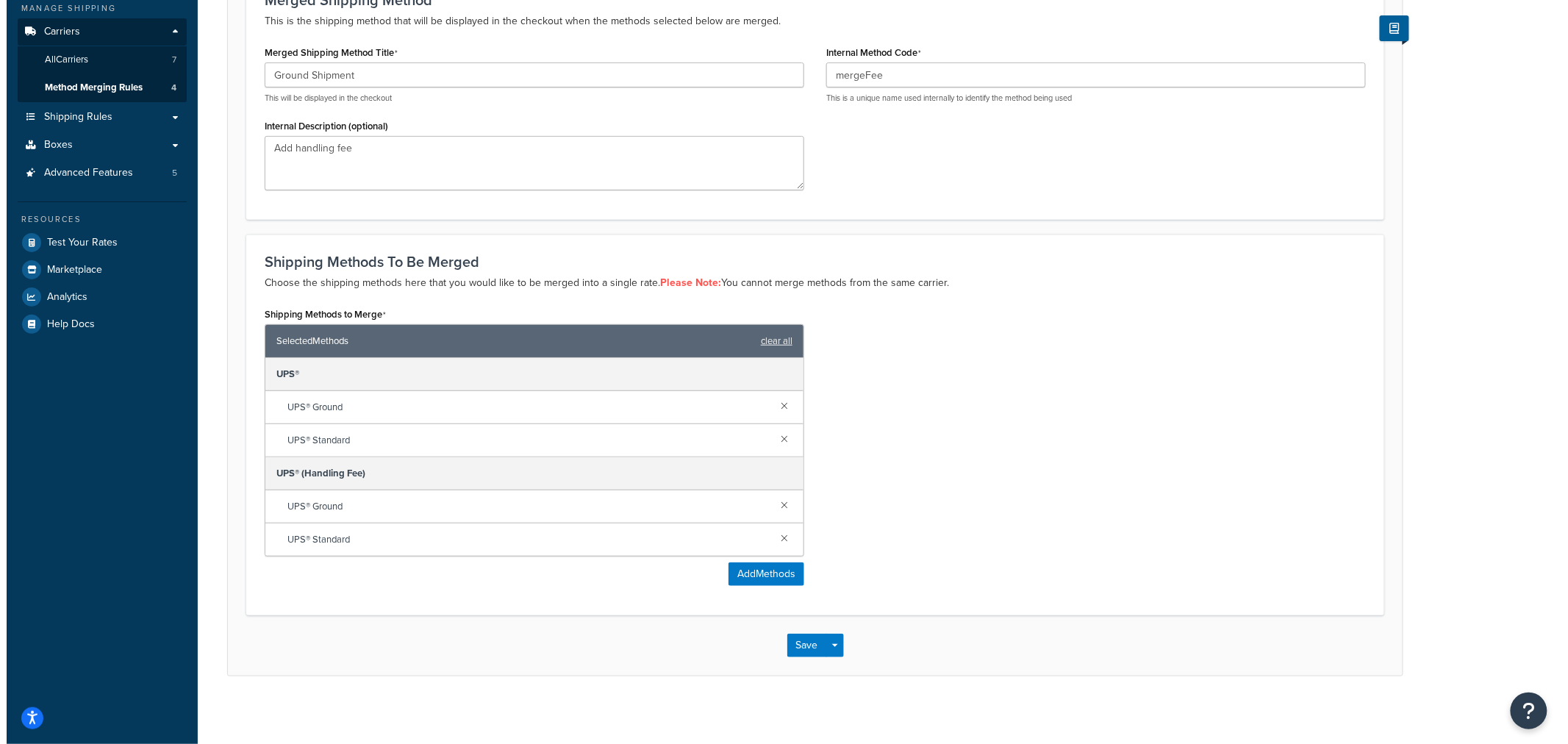
scroll to position [182, 0]
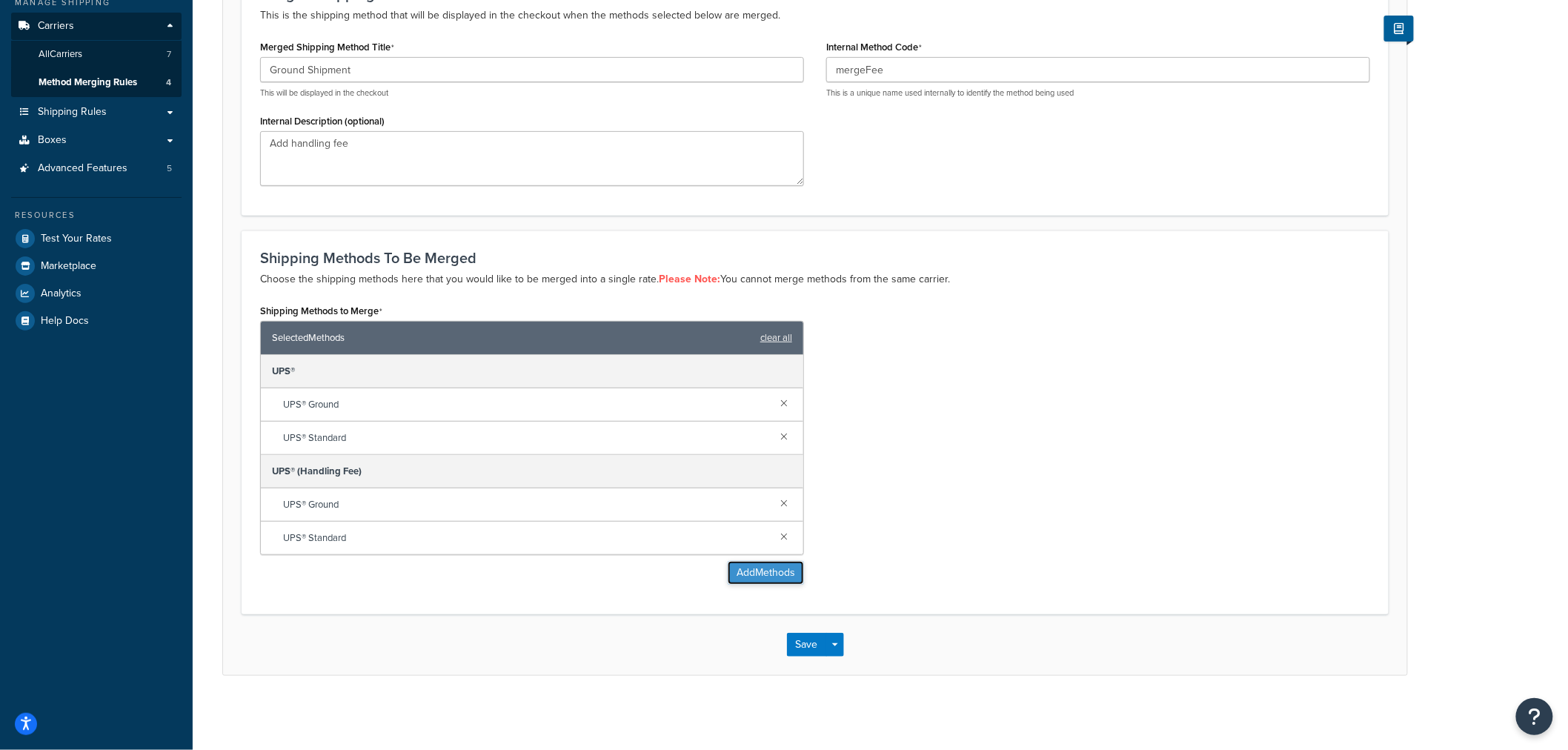
click at [768, 573] on button "Add Methods" at bounding box center [765, 573] width 77 height 24
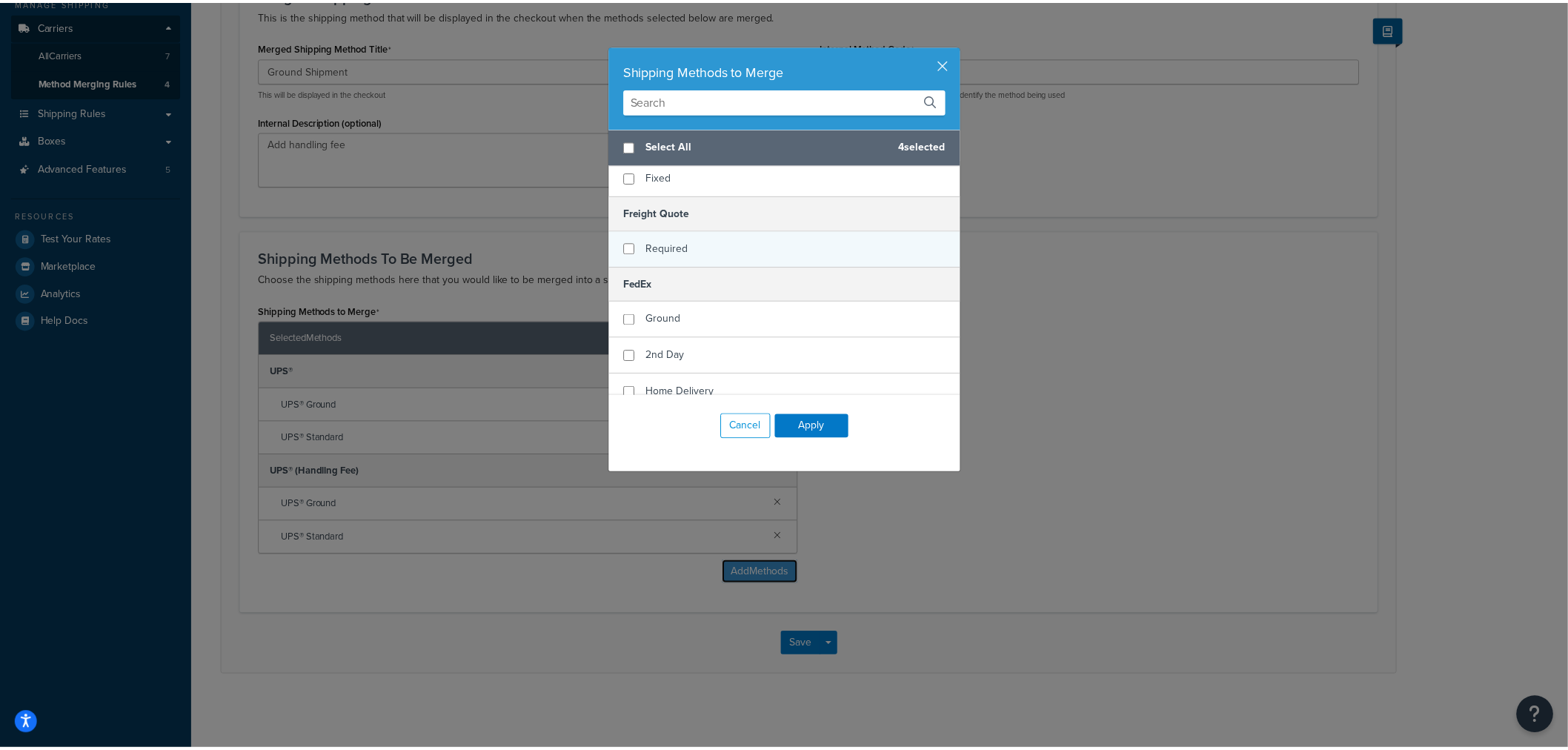
scroll to position [0, 0]
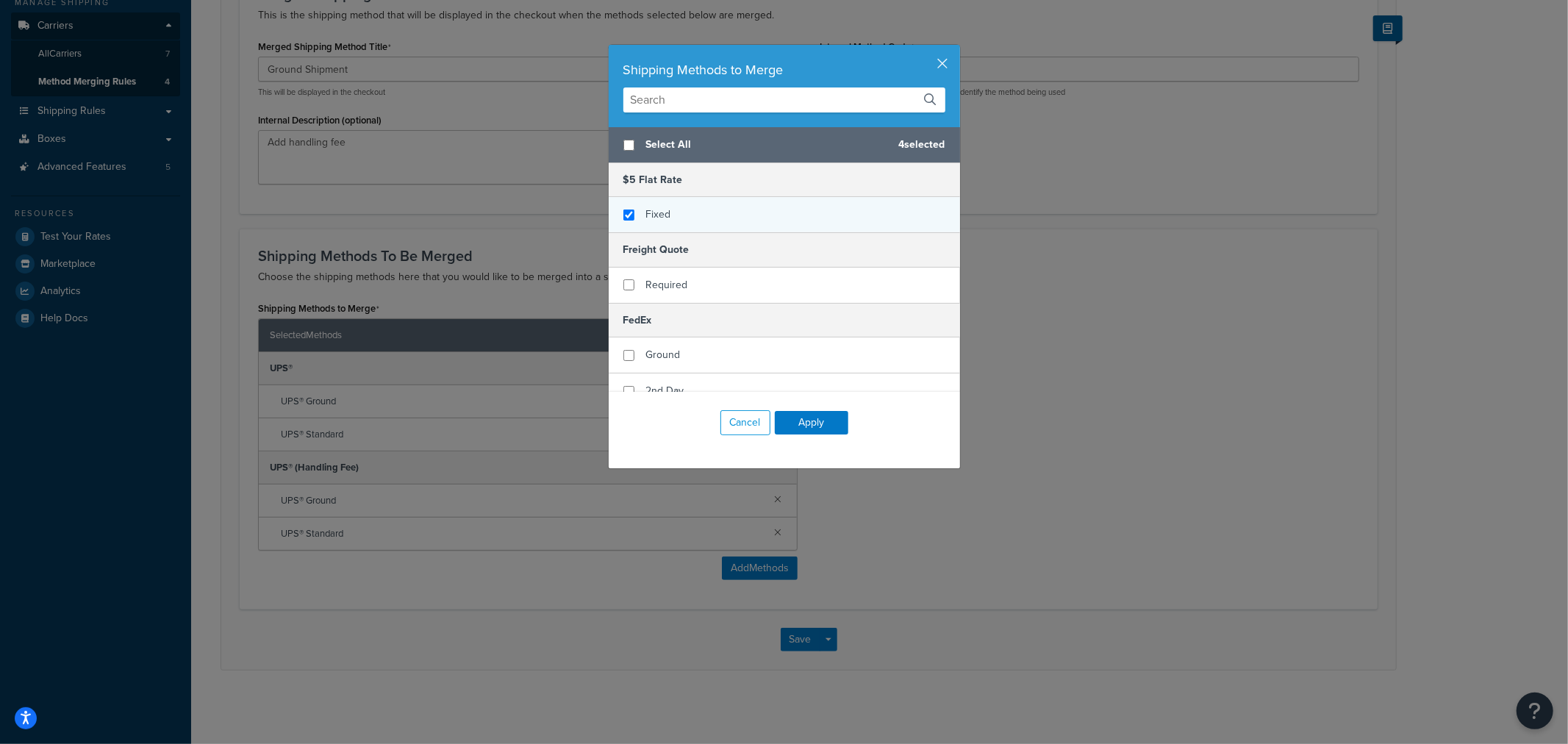
checkbox input "true"
click at [647, 212] on span "Fixed" at bounding box center [658, 214] width 25 height 15
click at [793, 423] on button "Apply" at bounding box center [811, 423] width 73 height 24
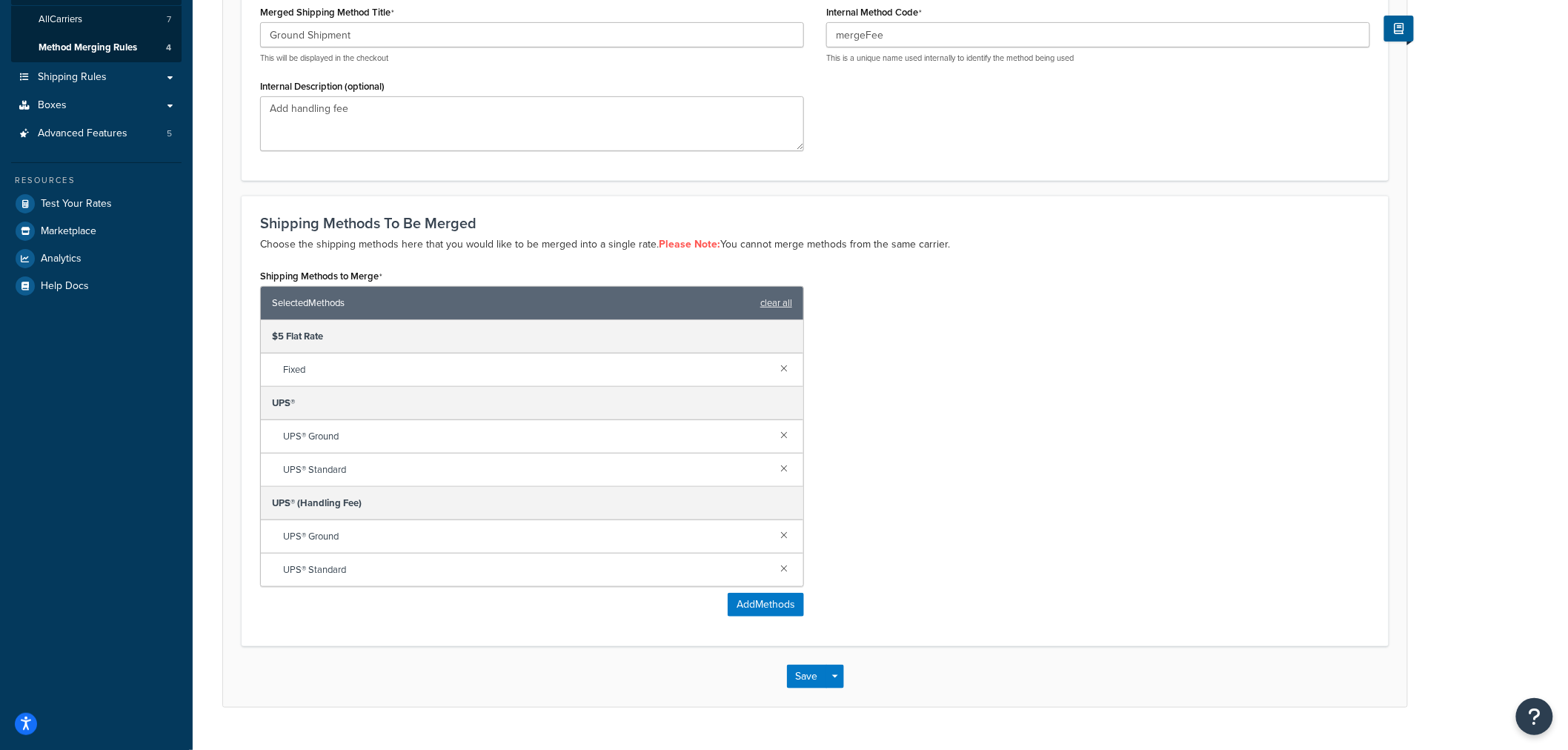
scroll to position [251, 0]
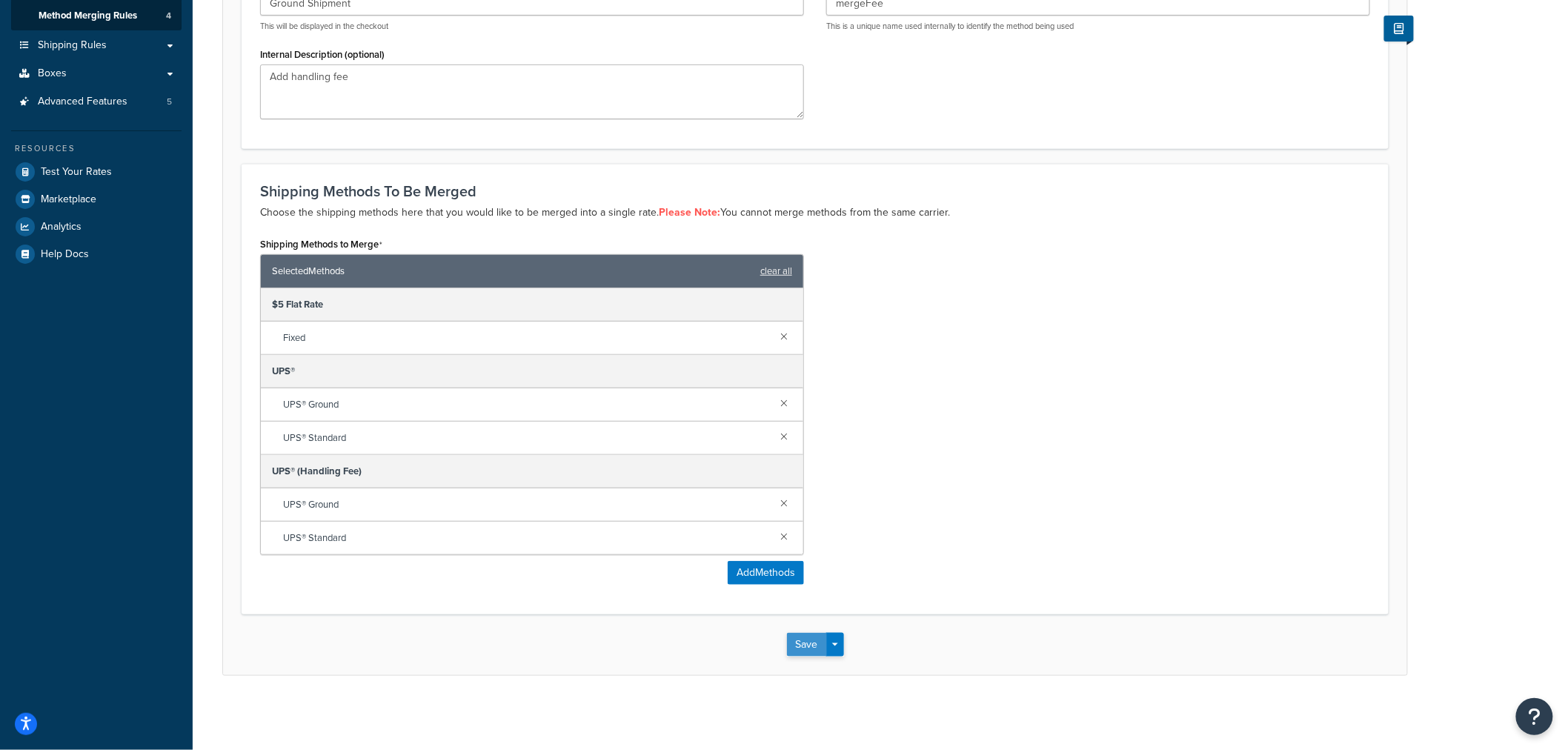
click at [806, 642] on button "Save" at bounding box center [807, 645] width 40 height 24
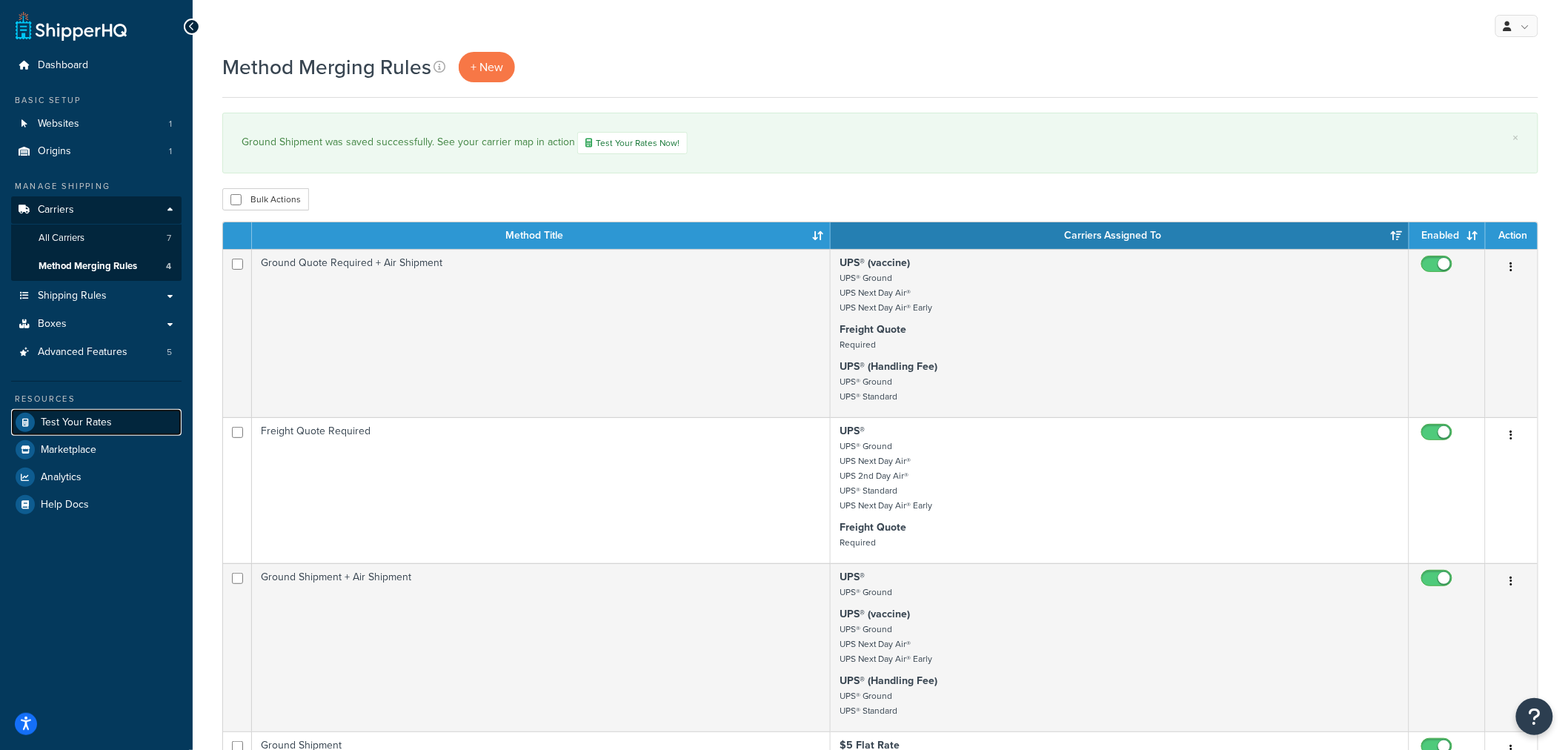
click at [90, 420] on span "Test Your Rates" at bounding box center [76, 423] width 71 height 13
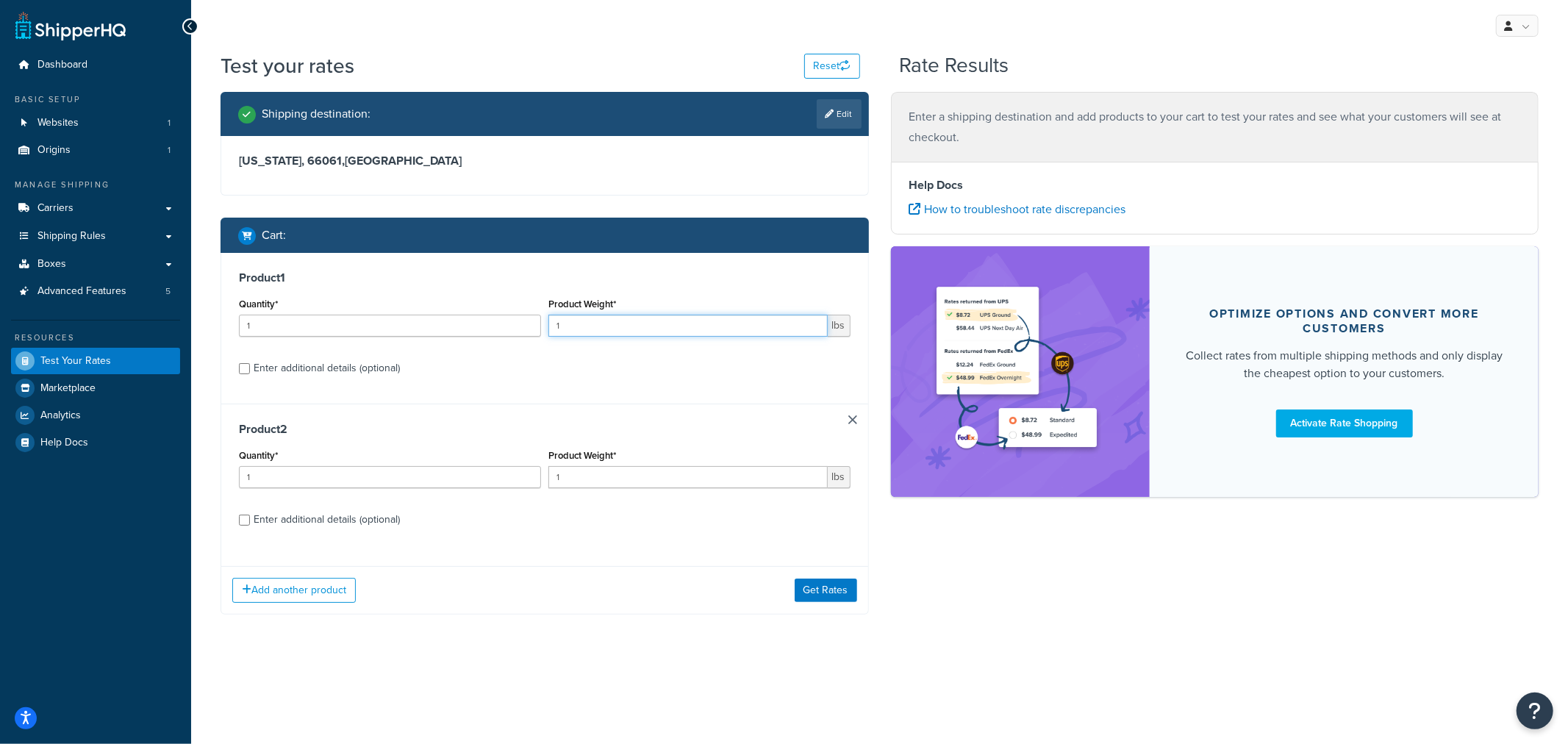
drag, startPoint x: 571, startPoint y: 322, endPoint x: 534, endPoint y: 322, distance: 37.0
click at [534, 322] on div "Quantity* 1 Product Weight* 1 lbs" at bounding box center [544, 320] width 619 height 54
type input "2"
click at [820, 584] on button "Get Rates" at bounding box center [825, 590] width 62 height 24
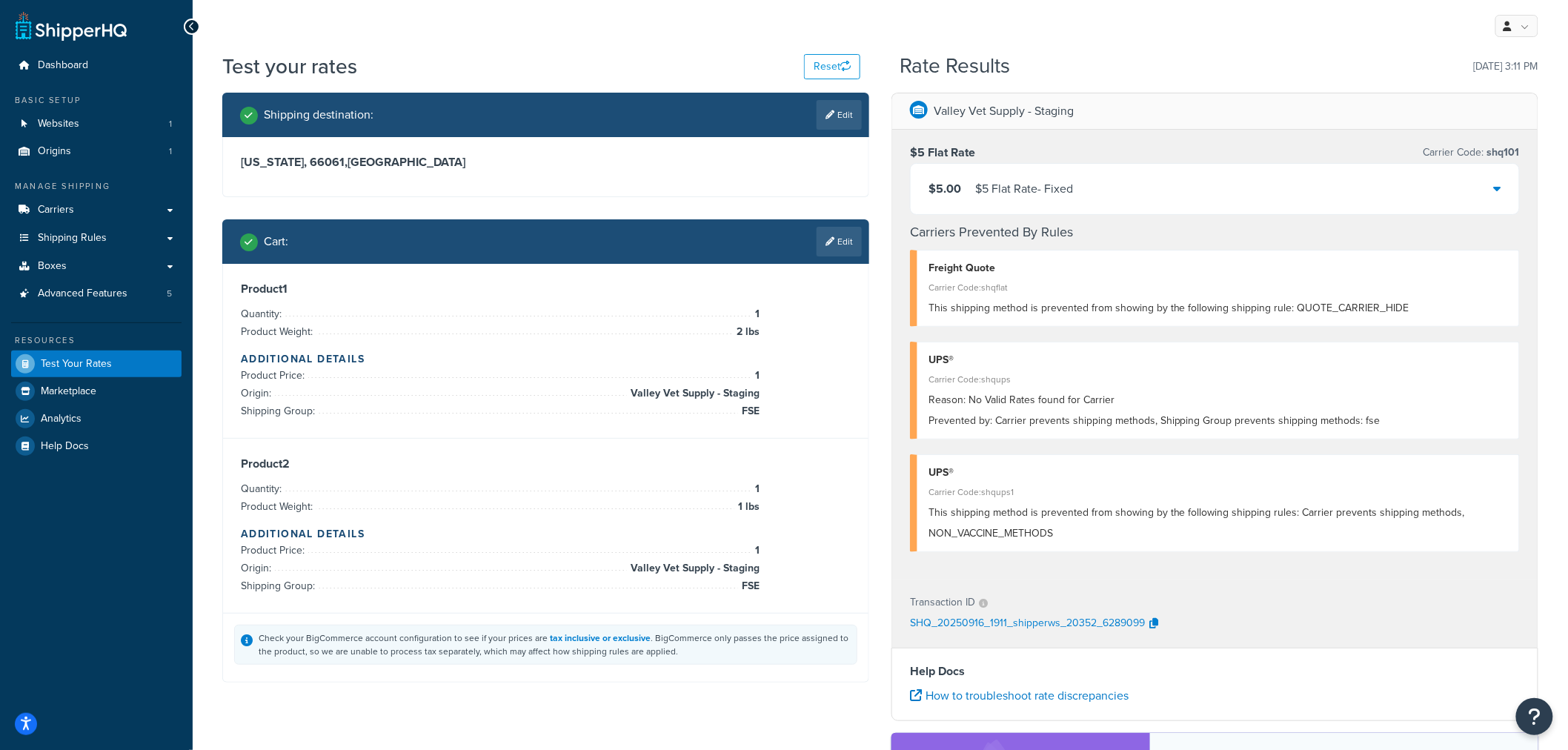
click at [1492, 189] on div "$5.00 $5 Flat Rate - Fixed" at bounding box center [1215, 189] width 609 height 51
